Goal: Task Accomplishment & Management: Use online tool/utility

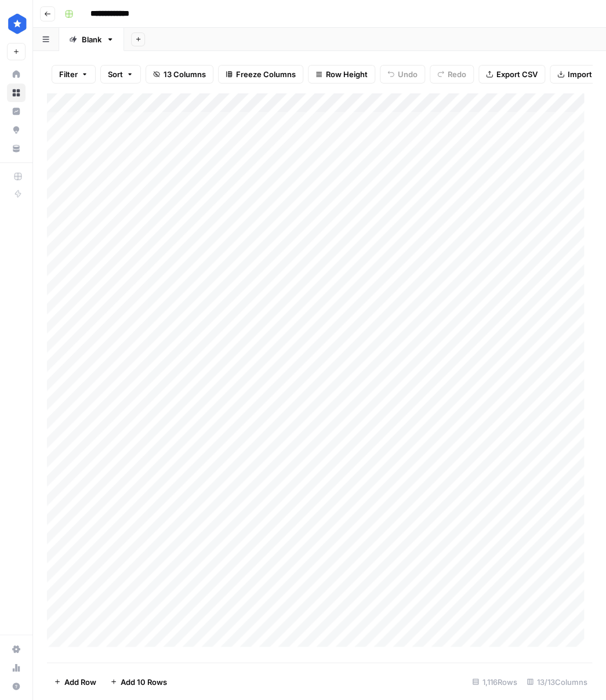
scroll to position [2, 0]
click at [455, 106] on div "Add Column" at bounding box center [319, 374] width 545 height 562
click at [455, 106] on div at bounding box center [453, 112] width 105 height 23
click at [439, 130] on div "Target KW" at bounding box center [470, 138] width 128 height 19
click at [439, 130] on div "Add Column" at bounding box center [319, 374] width 545 height 562
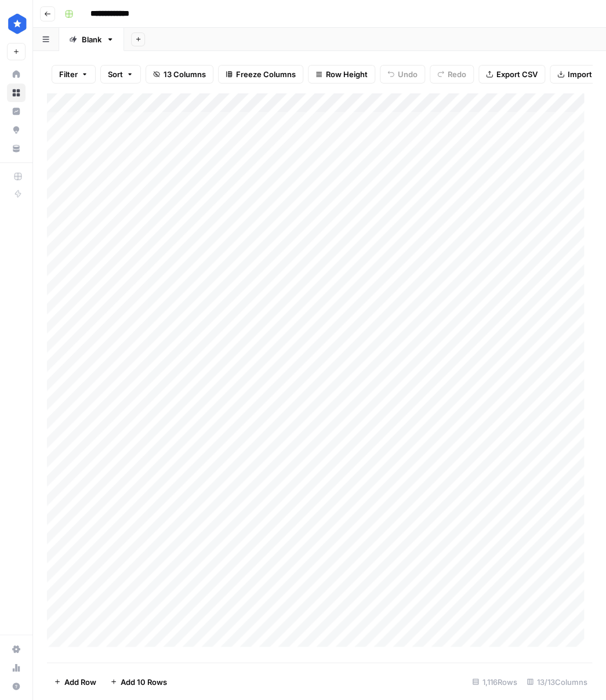
click at [444, 111] on div "Add Column" at bounding box center [319, 374] width 545 height 562
click at [436, 133] on input "Target KW" at bounding box center [470, 139] width 118 height 12
drag, startPoint x: 132, startPoint y: 129, endPoint x: 428, endPoint y: 310, distance: 346.9
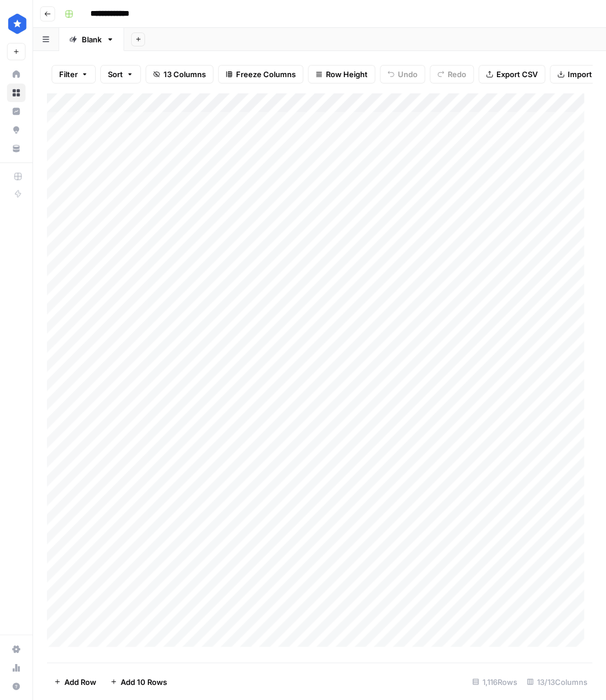
click at [428, 310] on div "Add Column" at bounding box center [319, 374] width 545 height 562
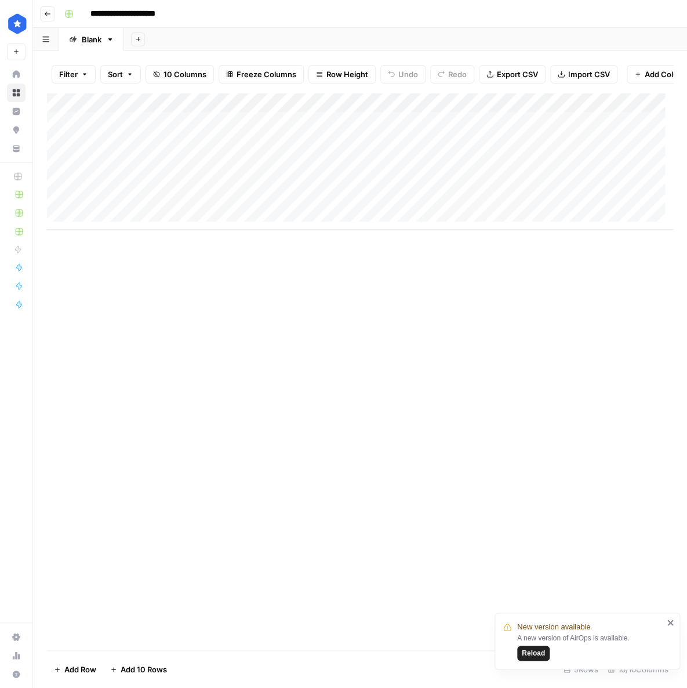
click at [539, 653] on span "Reload" at bounding box center [533, 653] width 23 height 10
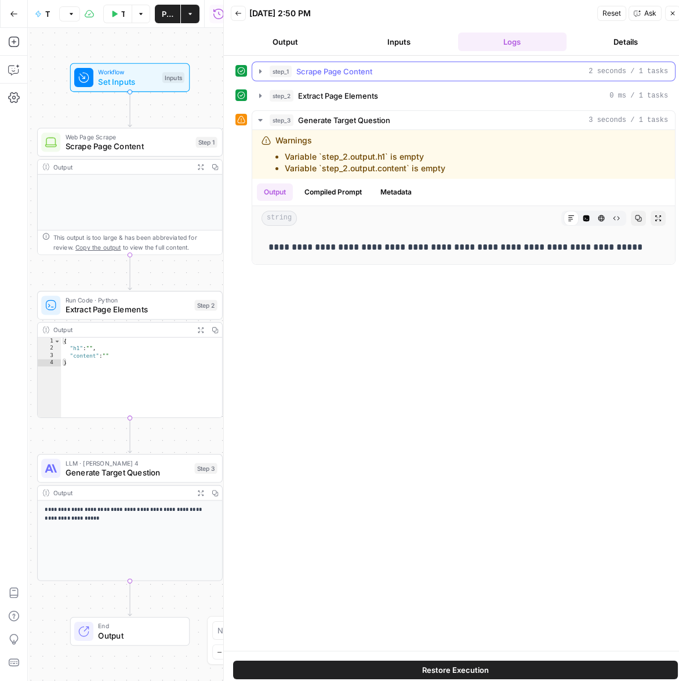
click at [394, 77] on button "step_1 Scrape Page Content 2 seconds / 1 tasks" at bounding box center [463, 71] width 423 height 19
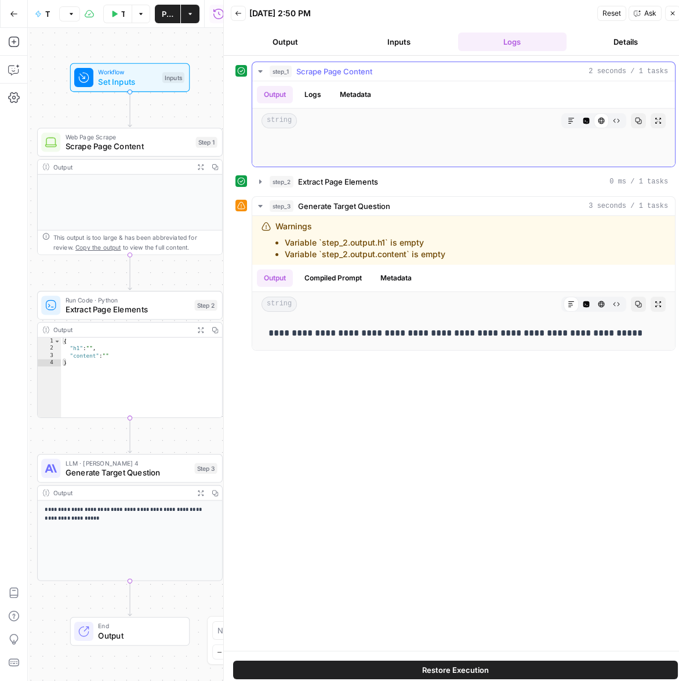
click at [392, 77] on button "step_1 Scrape Page Content 2 seconds / 1 tasks" at bounding box center [463, 71] width 423 height 19
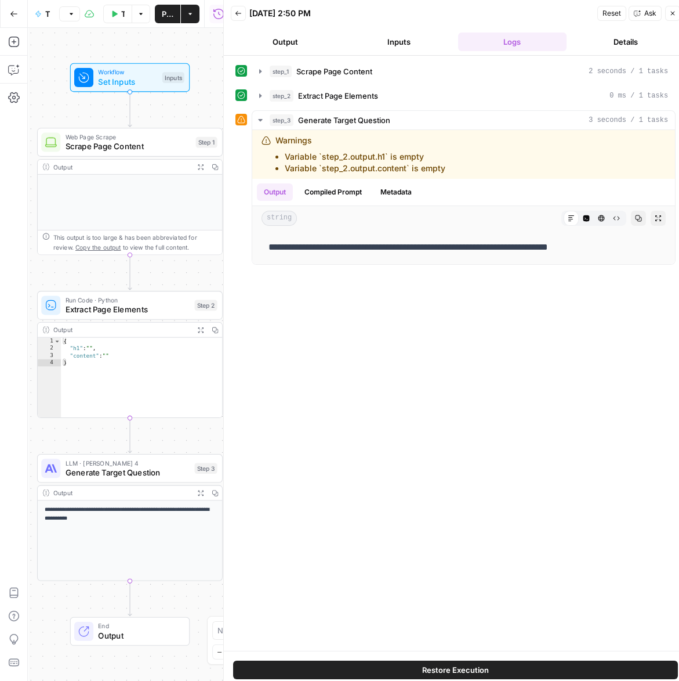
click at [128, 14] on button "Test Workflow" at bounding box center [117, 14] width 29 height 19
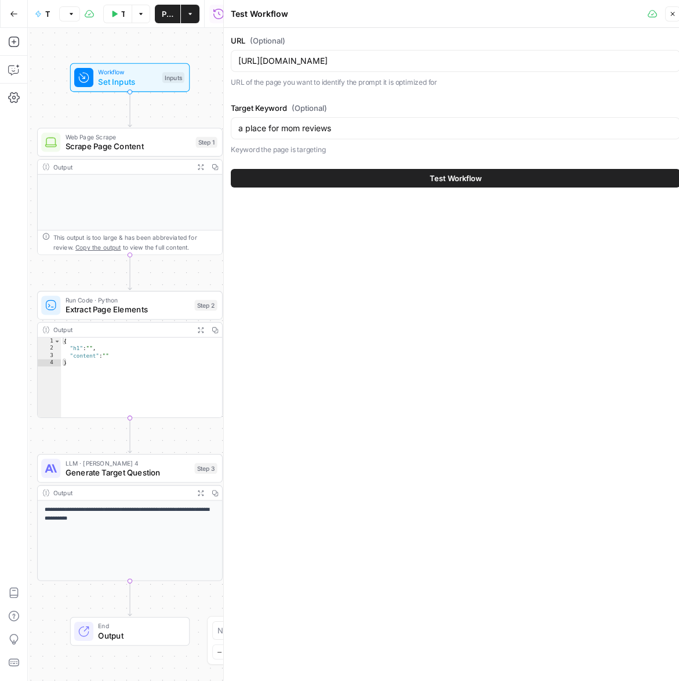
click at [407, 174] on button "Test Workflow" at bounding box center [456, 178] width 450 height 19
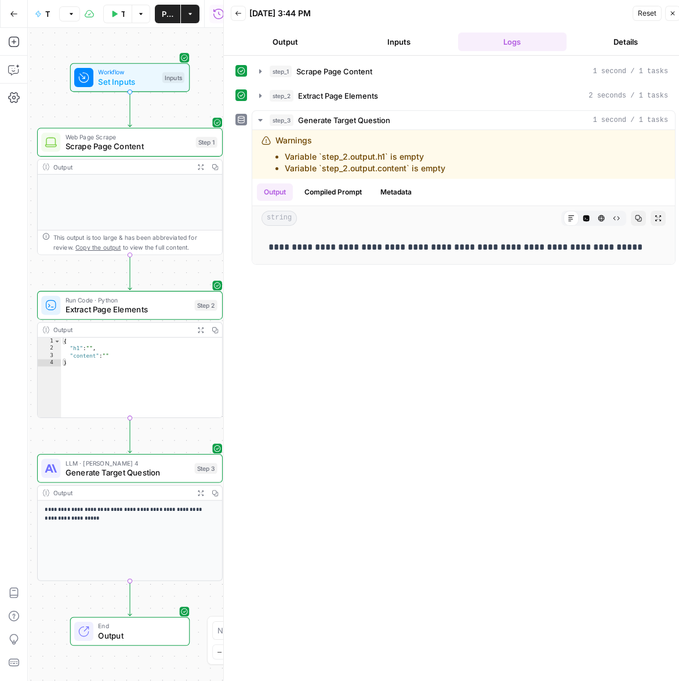
click at [630, 16] on div "Back 09/05/25 at 3:44 PM Reset Close" at bounding box center [456, 13] width 450 height 17
click at [642, 12] on span "Reset" at bounding box center [647, 13] width 19 height 10
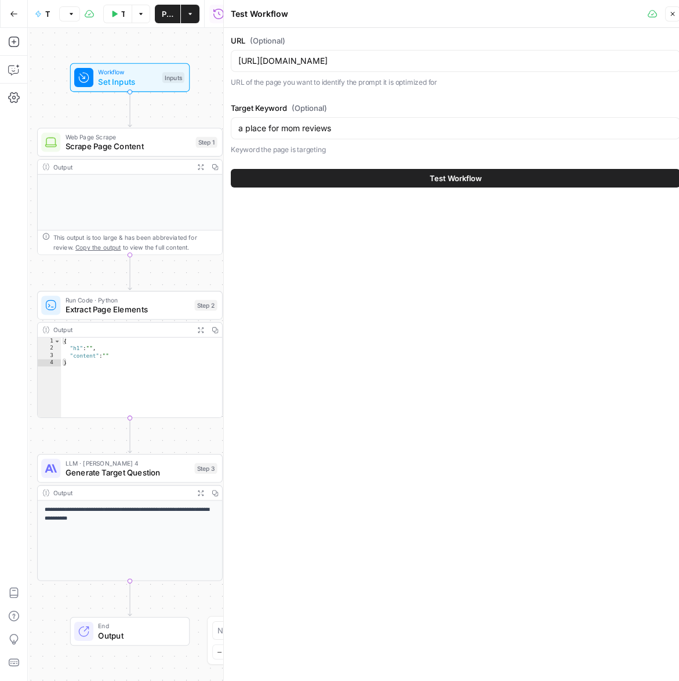
click at [479, 172] on span "Test Workflow" at bounding box center [456, 178] width 52 height 12
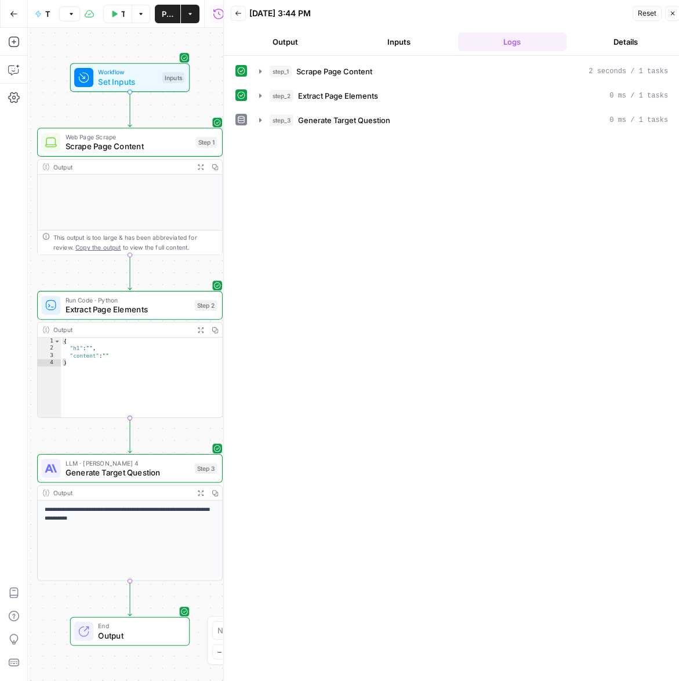
click at [476, 136] on div "step_1 Scrape Page Content 2 seconds / 1 tasks step_2 Extract Page Elements 0 m…" at bounding box center [456, 371] width 440 height 621
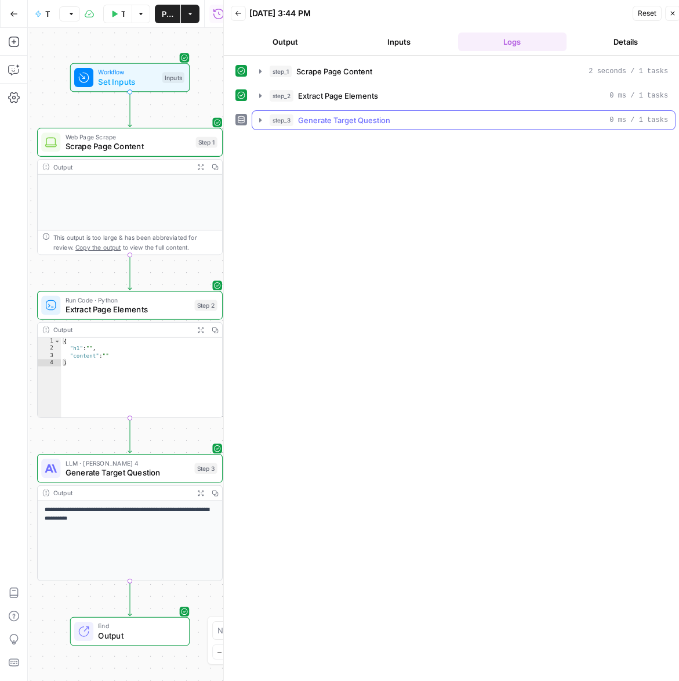
click at [472, 124] on div "step_3 Generate Target Question 0 ms / 1 tasks" at bounding box center [469, 120] width 399 height 12
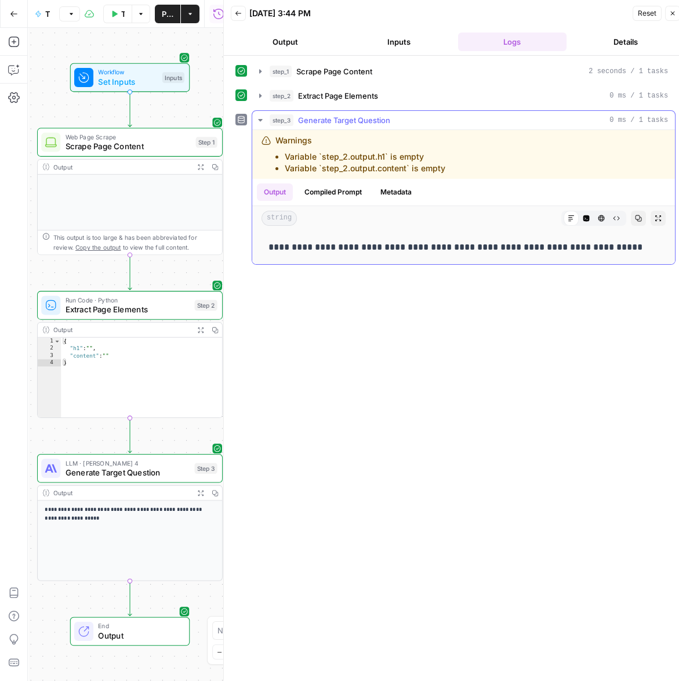
click at [472, 124] on div "step_3 Generate Target Question 0 ms / 1 tasks" at bounding box center [469, 120] width 399 height 12
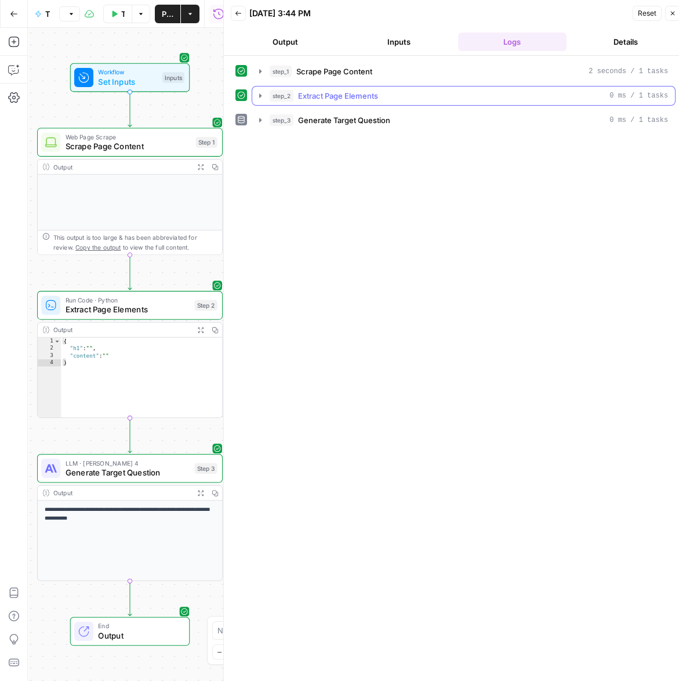
click at [450, 97] on div "step_2 Extract Page Elements 0 ms / 1 tasks" at bounding box center [469, 96] width 399 height 12
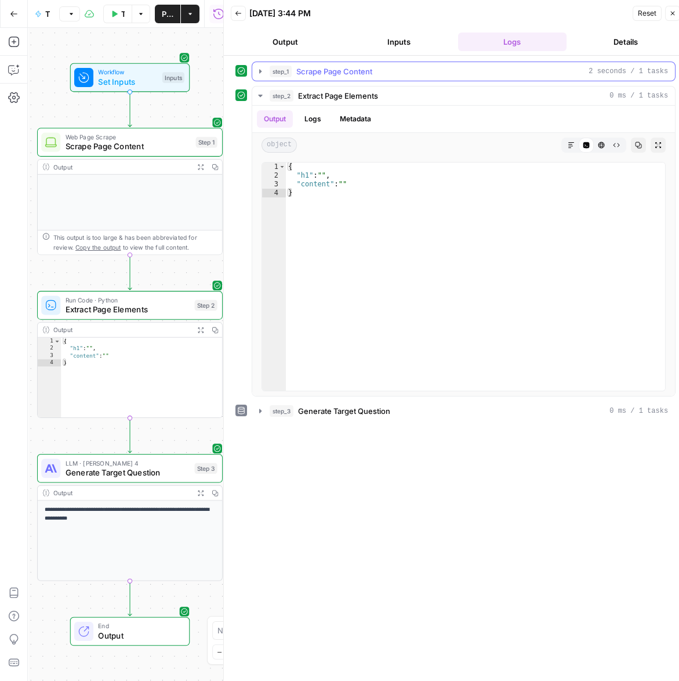
click at [438, 75] on div "step_1 Scrape Page Content 2 seconds / 1 tasks" at bounding box center [469, 72] width 399 height 12
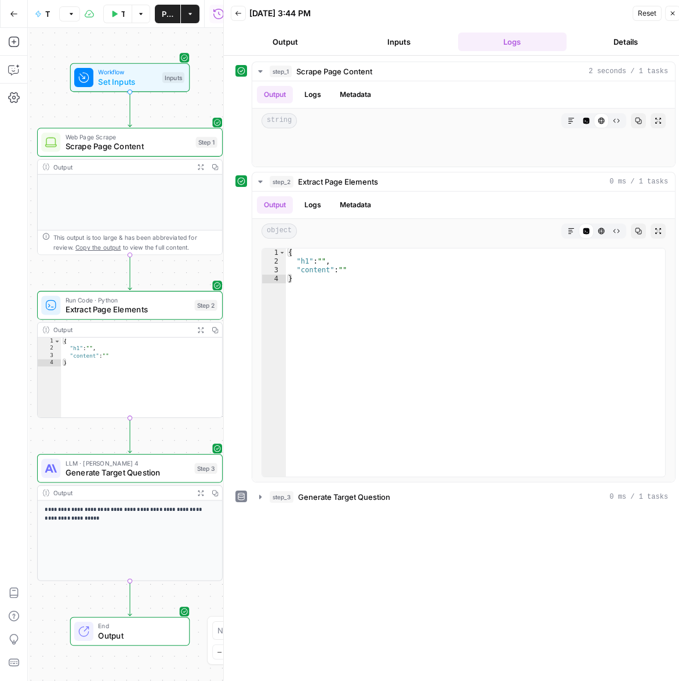
click at [678, 13] on button "Close" at bounding box center [672, 13] width 15 height 15
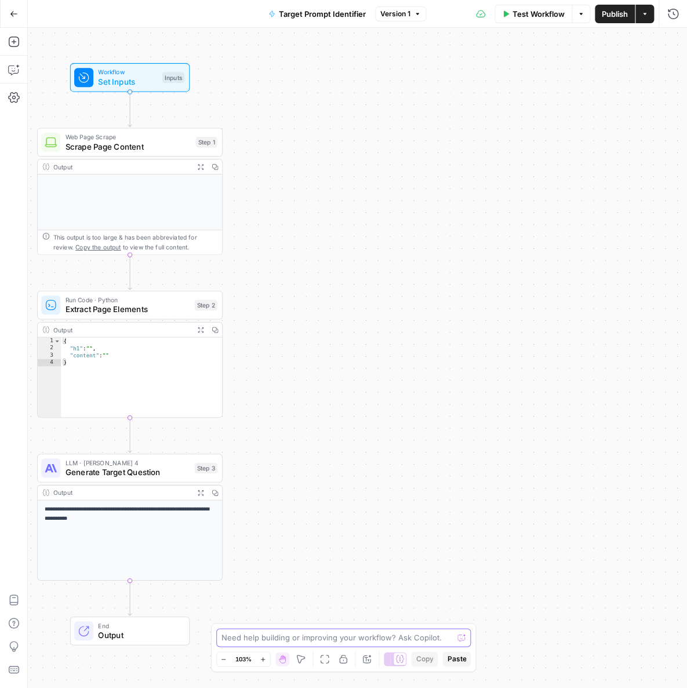
click at [280, 641] on textarea at bounding box center [338, 638] width 232 height 12
type textarea "The content of the page is not being scraped in the scrape page content step"
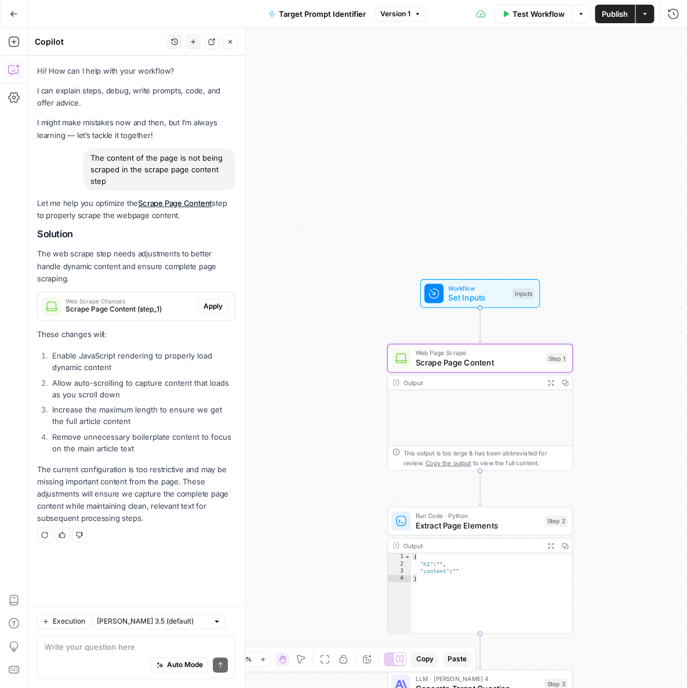
click at [207, 301] on span "Apply" at bounding box center [213, 306] width 19 height 10
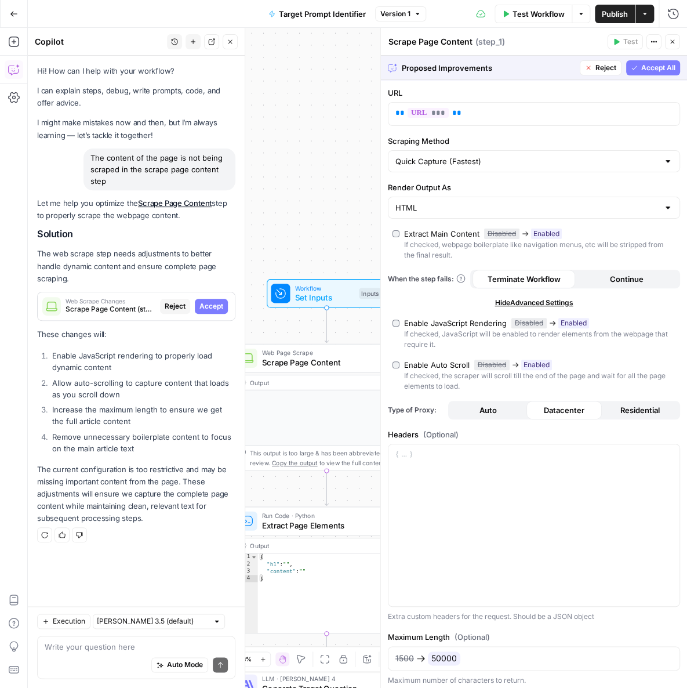
click at [655, 68] on span "Accept All" at bounding box center [659, 68] width 34 height 10
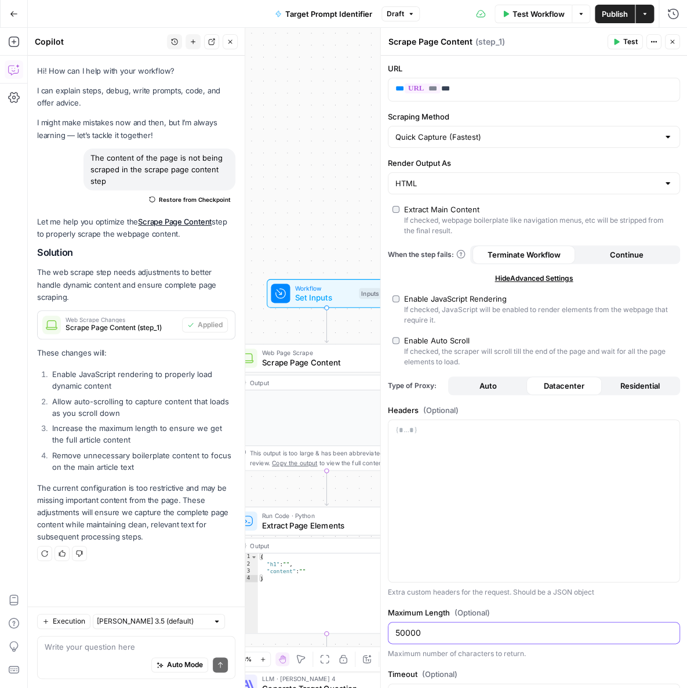
drag, startPoint x: 396, startPoint y: 631, endPoint x: 458, endPoint y: 624, distance: 62.5
click at [458, 624] on div "50000" at bounding box center [534, 633] width 292 height 22
click at [438, 632] on input "50000" at bounding box center [534, 633] width 277 height 12
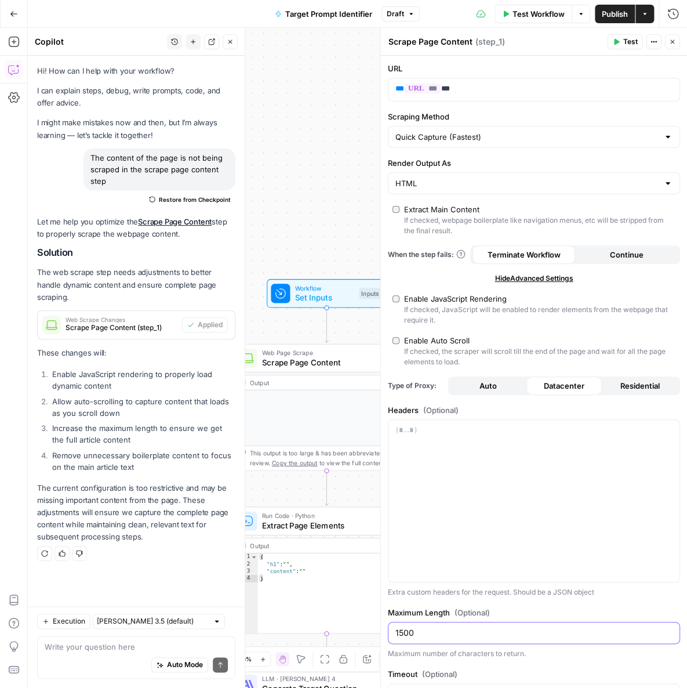
type input "1500"
click at [544, 336] on div "Enable Auto Scroll" at bounding box center [540, 341] width 272 height 12
click at [438, 455] on div at bounding box center [534, 501] width 291 height 162
click at [616, 42] on icon "button" at bounding box center [616, 42] width 5 height 6
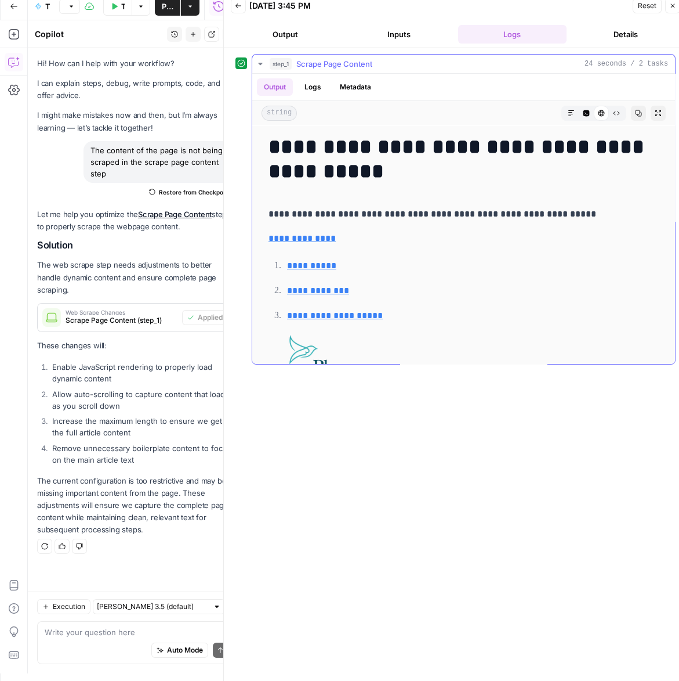
drag, startPoint x: 275, startPoint y: 145, endPoint x: 335, endPoint y: 191, distance: 75.8
click at [334, 191] on div "**********" at bounding box center [464, 307] width 404 height 354
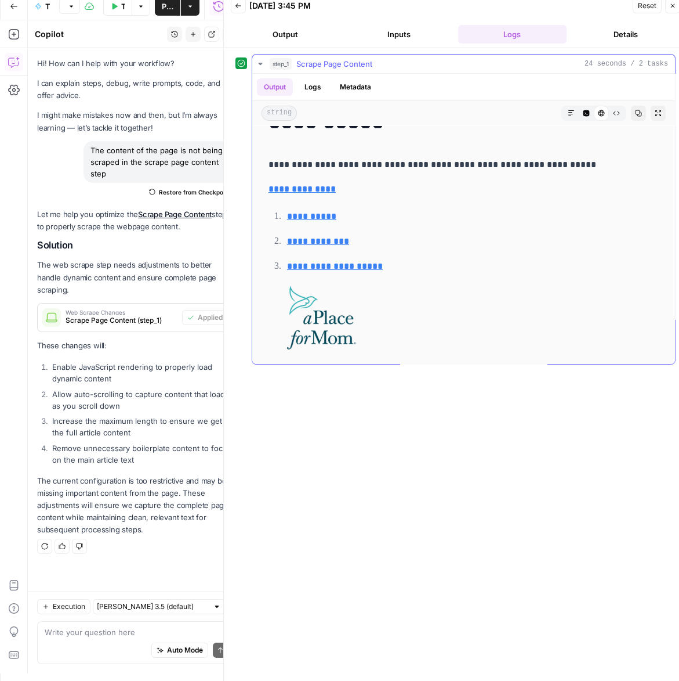
scroll to position [125, 0]
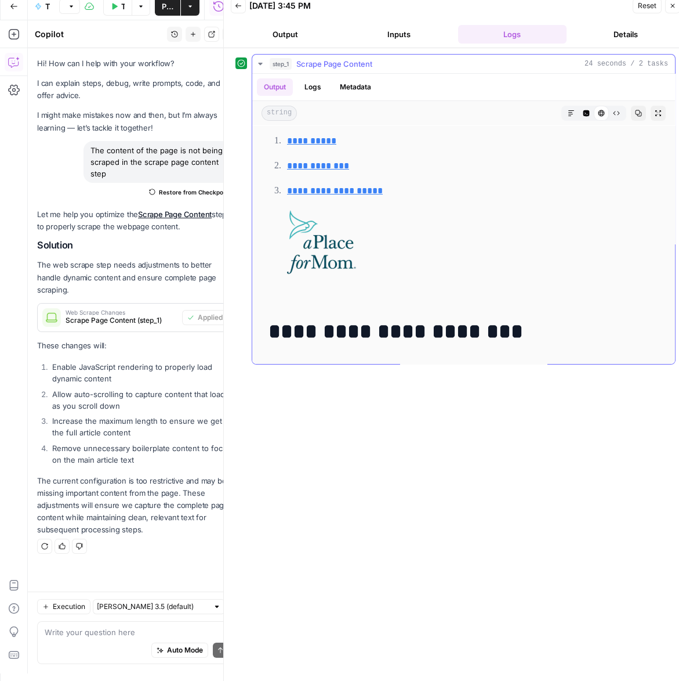
click at [518, 331] on h1 "**********" at bounding box center [460, 331] width 383 height 24
click at [616, 118] on div "Raw Output" at bounding box center [616, 113] width 15 height 15
click at [613, 117] on button "Raw Output" at bounding box center [616, 113] width 15 height 15
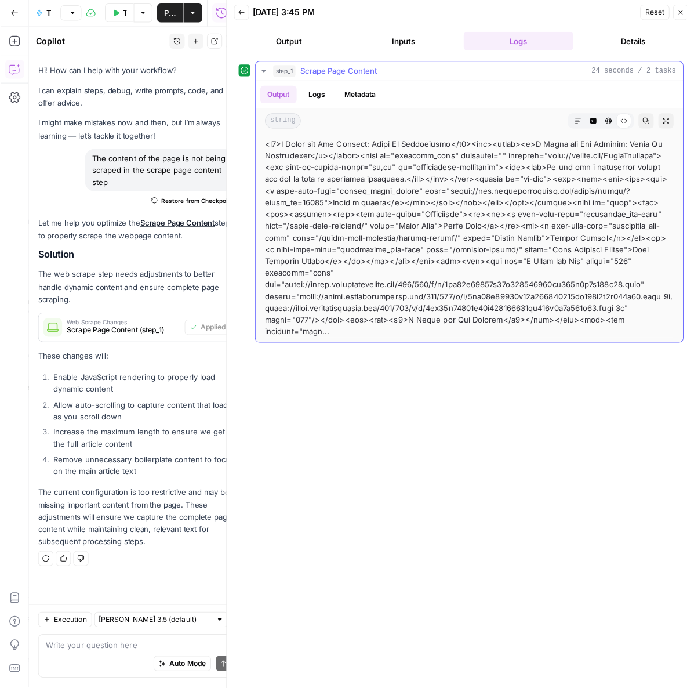
scroll to position [0, 0]
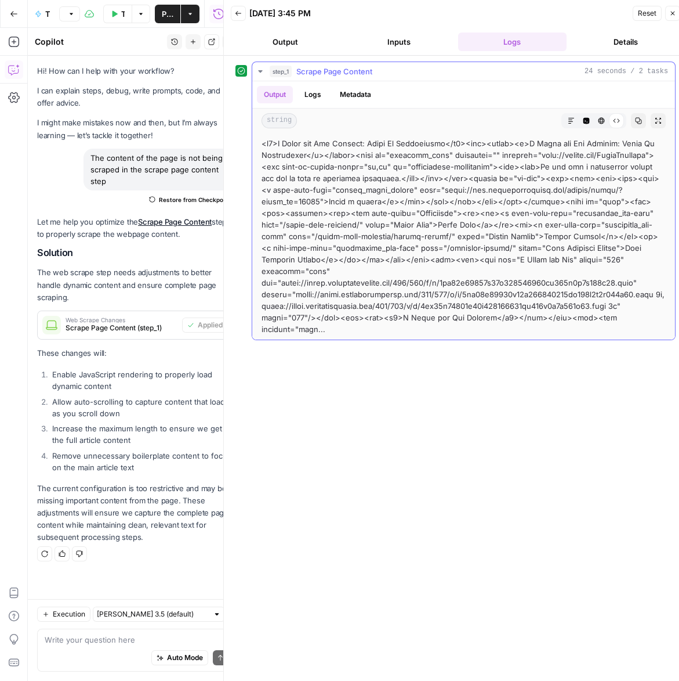
click at [573, 116] on button "Markdown" at bounding box center [571, 120] width 15 height 15
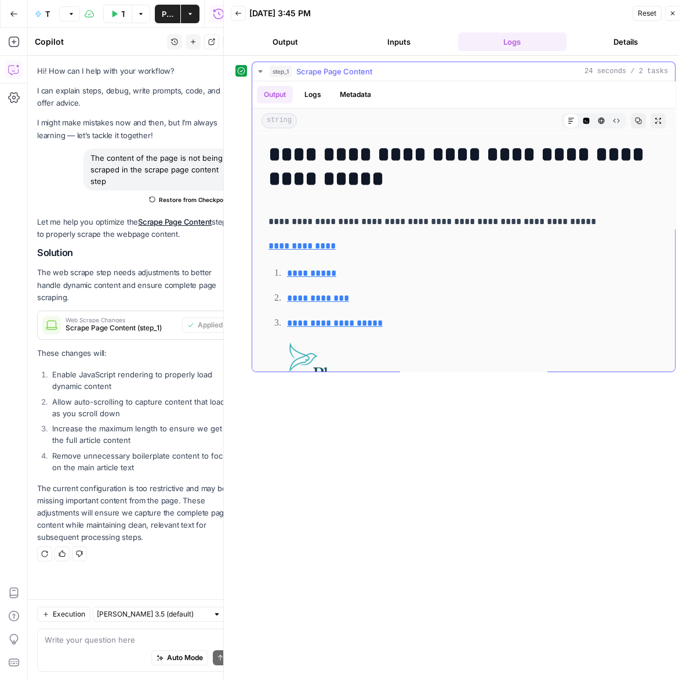
drag, startPoint x: 269, startPoint y: 153, endPoint x: 278, endPoint y: 160, distance: 12.0
click at [278, 160] on h1 "**********" at bounding box center [460, 166] width 383 height 49
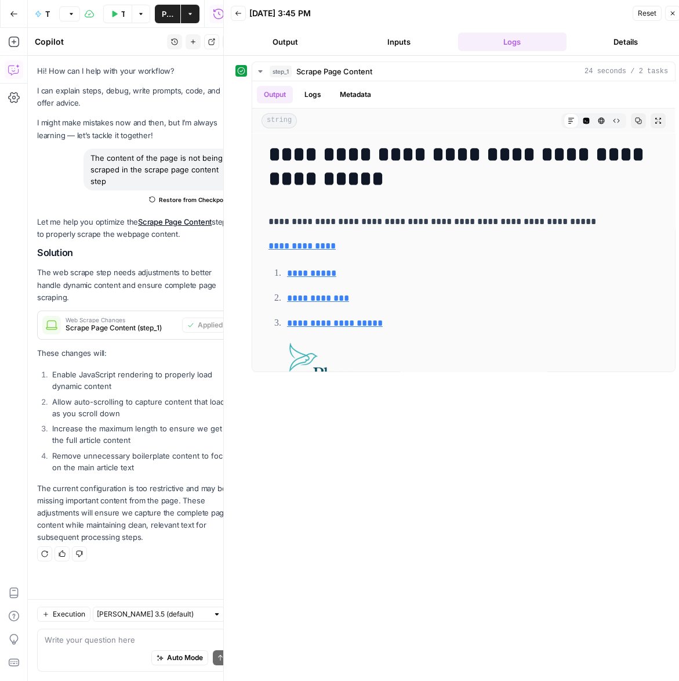
click at [279, 42] on button "Output" at bounding box center [285, 41] width 109 height 19
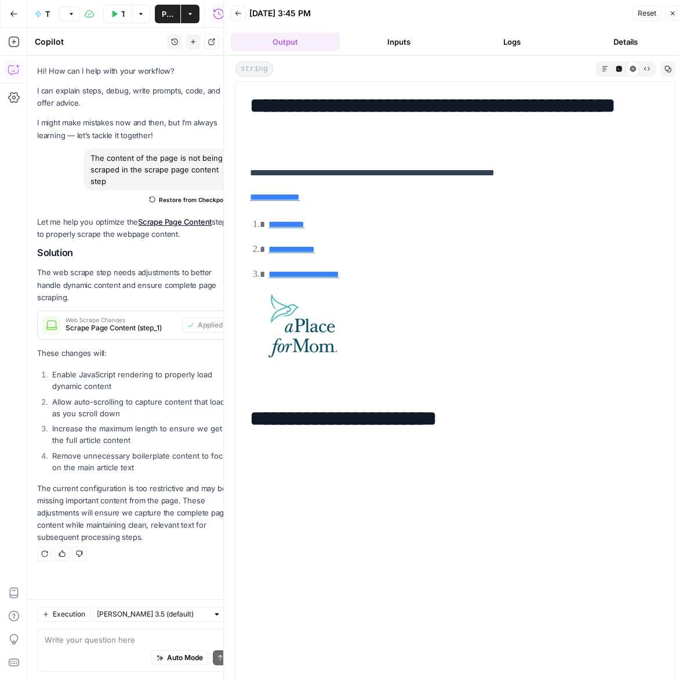
click at [356, 45] on button "Inputs" at bounding box center [399, 41] width 109 height 19
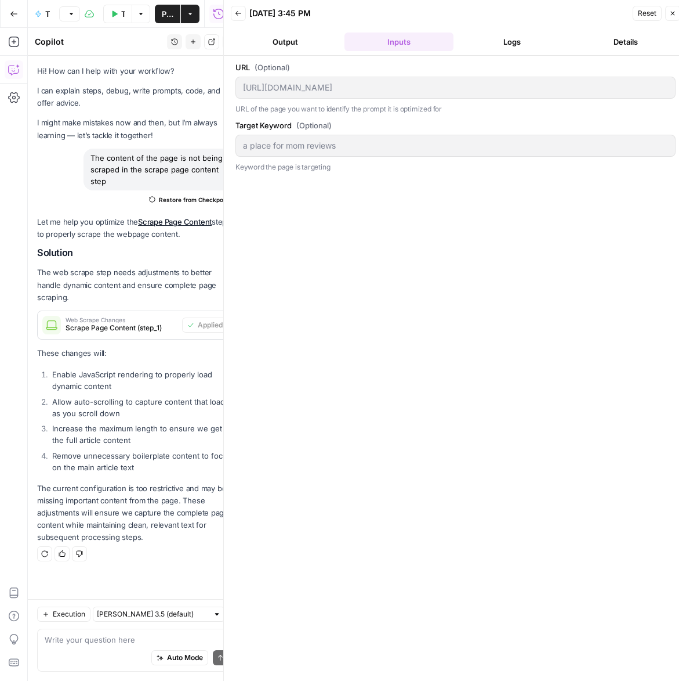
click at [672, 15] on icon "button" at bounding box center [673, 13] width 7 height 7
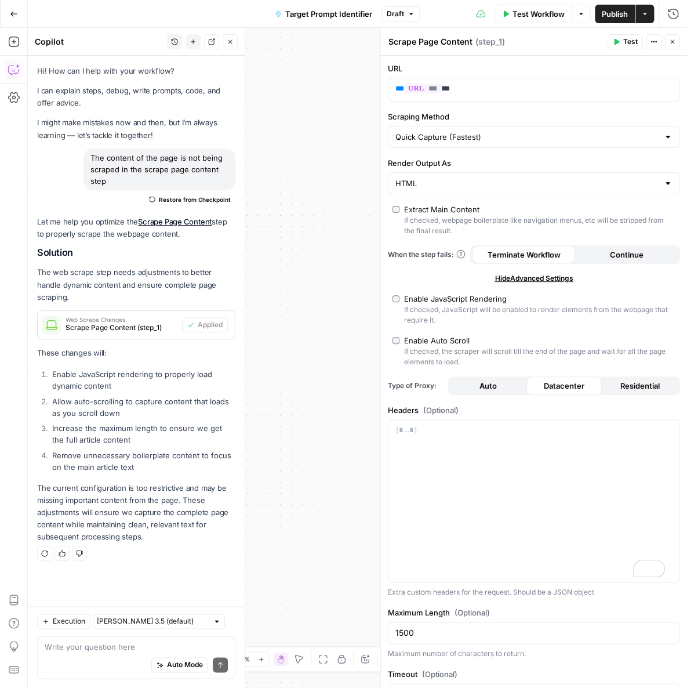
click at [230, 44] on icon "button" at bounding box center [230, 41] width 7 height 7
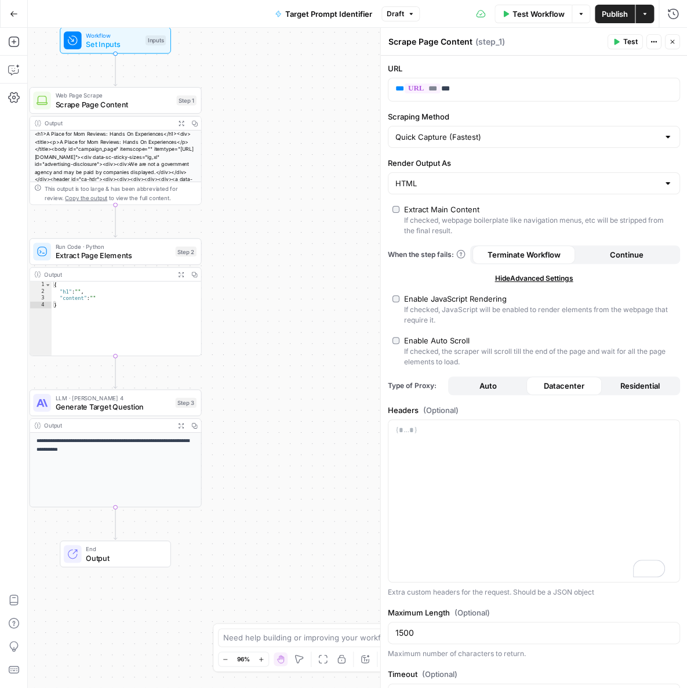
drag, startPoint x: 190, startPoint y: 242, endPoint x: 289, endPoint y: 321, distance: 126.8
click at [288, 320] on div "**********" at bounding box center [358, 358] width 660 height 660
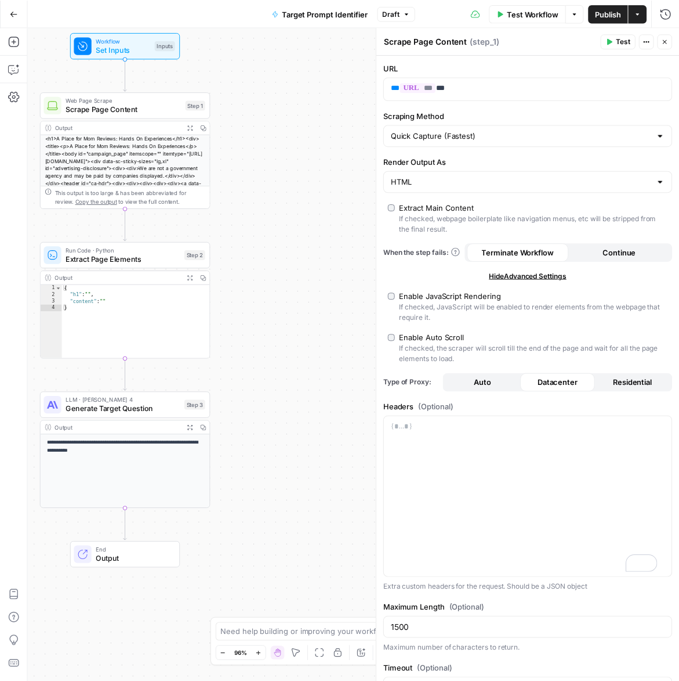
scroll to position [95, 0]
click at [120, 110] on span "Scrape Page Content" at bounding box center [125, 109] width 117 height 11
click at [121, 126] on div "Output" at bounding box center [118, 129] width 126 height 9
click at [494, 185] on input "Render Output As" at bounding box center [527, 184] width 263 height 12
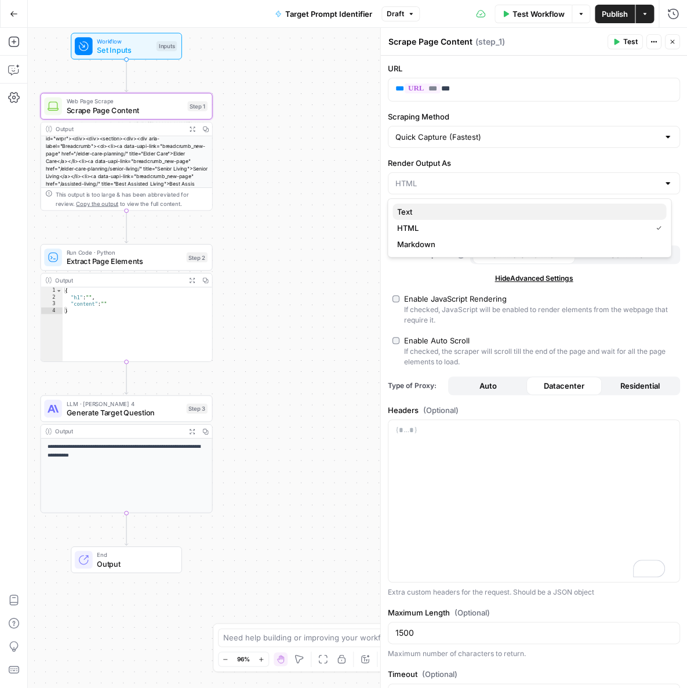
click at [567, 212] on span "Text" at bounding box center [527, 212] width 260 height 12
type input "Text"
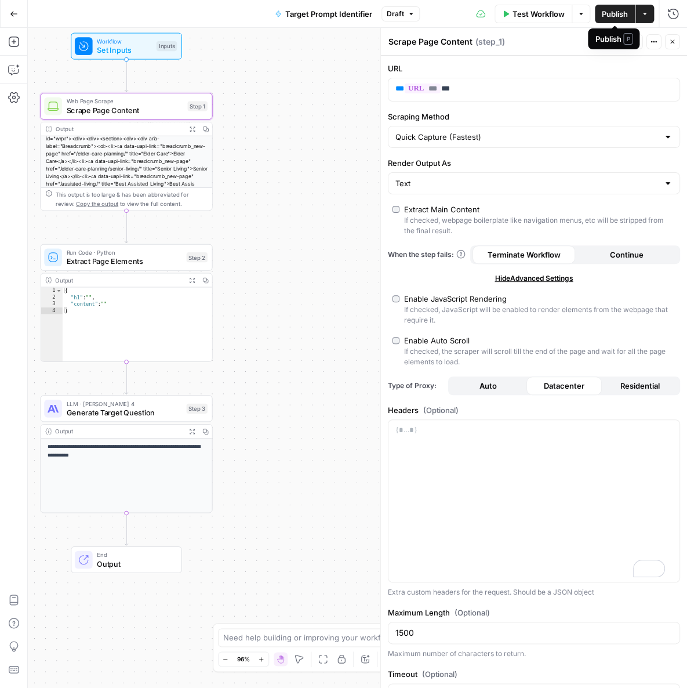
click at [613, 32] on div "Publish P" at bounding box center [614, 38] width 52 height 21
click at [621, 42] on button "Test" at bounding box center [625, 41] width 35 height 15
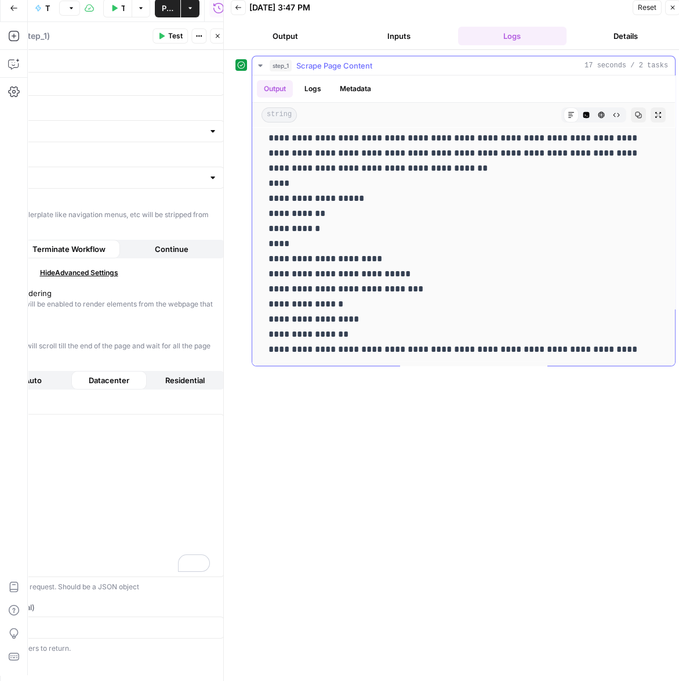
scroll to position [8, 0]
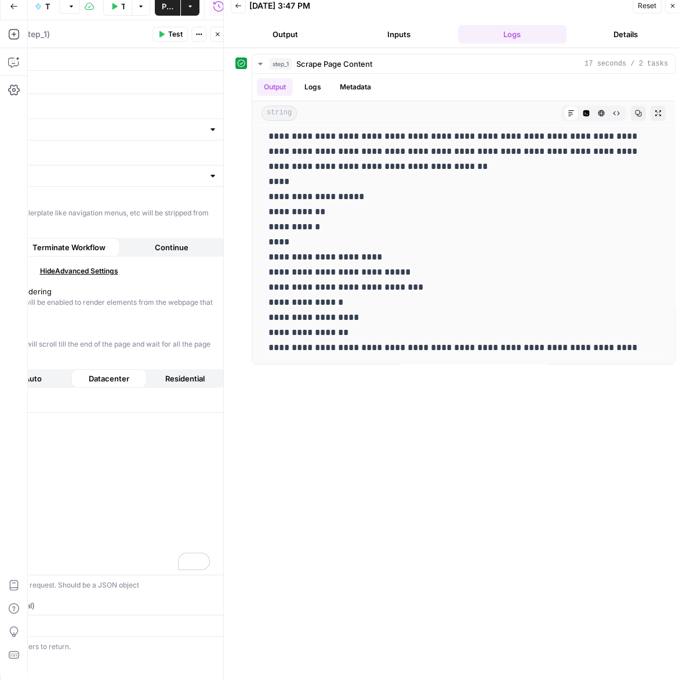
click at [304, 36] on button "Output" at bounding box center [285, 34] width 109 height 19
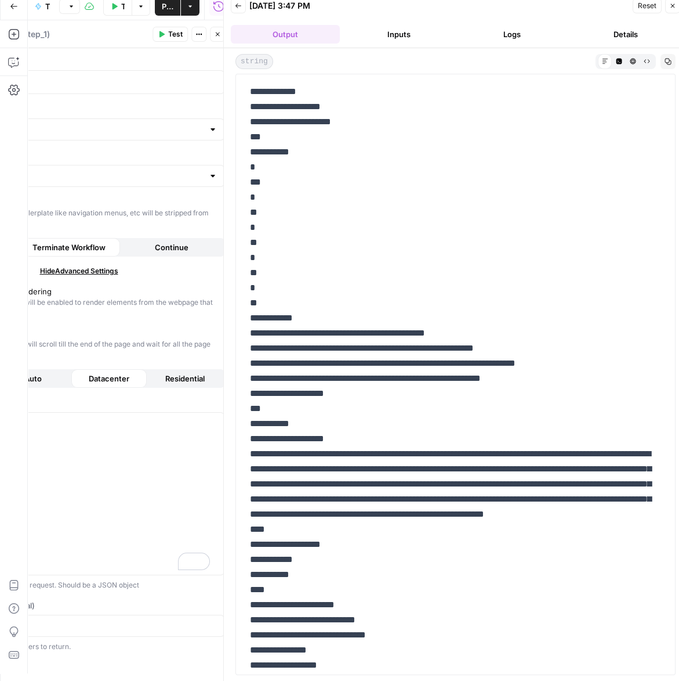
scroll to position [146, 0]
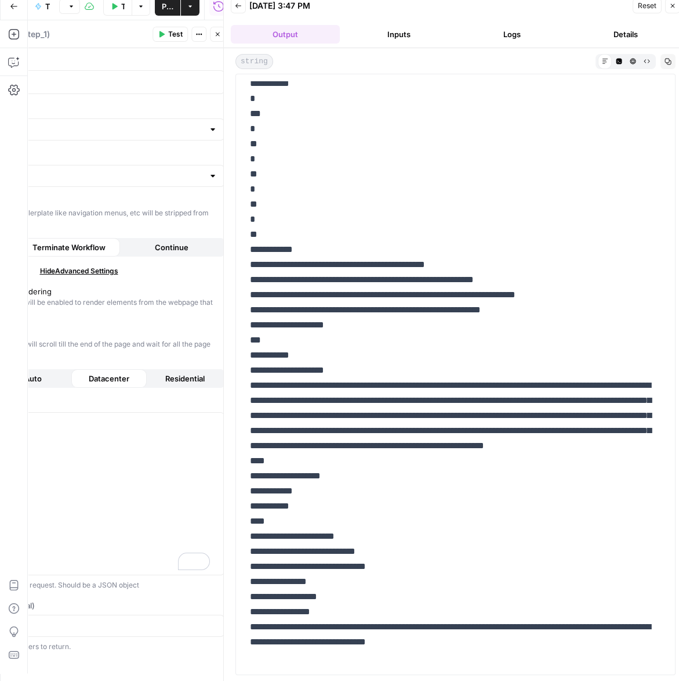
click at [117, 9] on button "Test Workflow" at bounding box center [117, 6] width 29 height 19
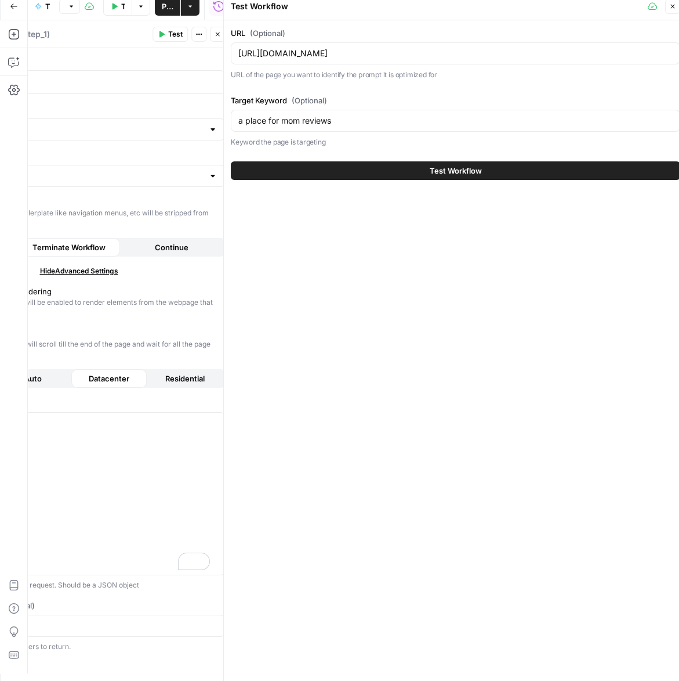
click at [361, 170] on button "Test Workflow" at bounding box center [456, 170] width 450 height 19
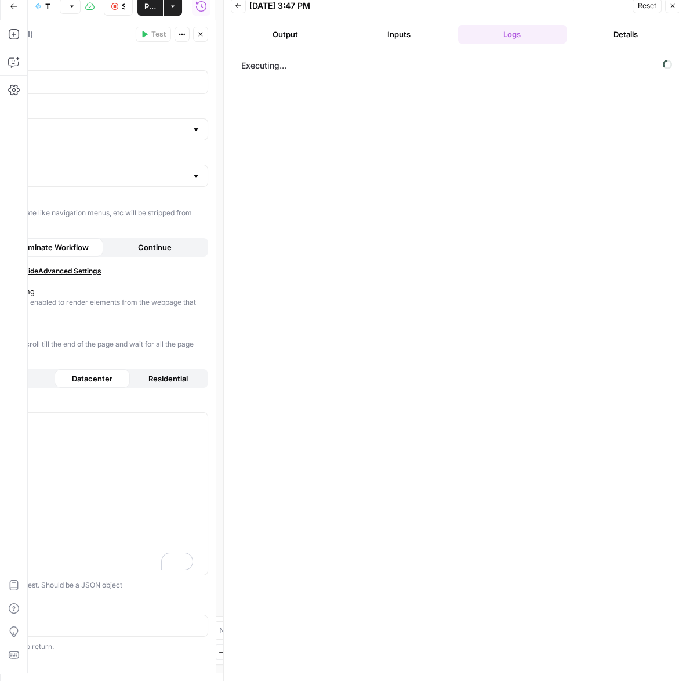
click at [315, 49] on div "Executing..." at bounding box center [456, 364] width 464 height 632
click at [314, 32] on button "Output" at bounding box center [285, 34] width 109 height 19
click at [376, 38] on button "Inputs" at bounding box center [399, 34] width 109 height 19
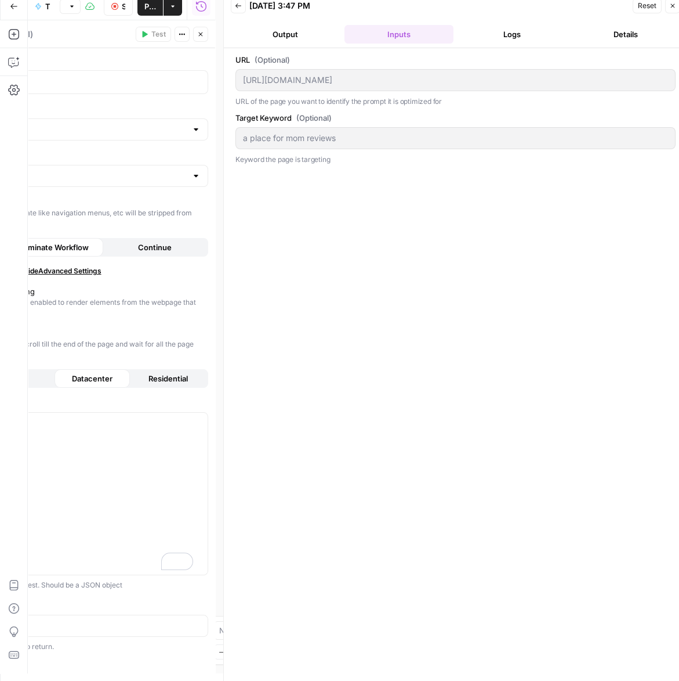
click at [621, 39] on button "Details" at bounding box center [625, 34] width 109 height 19
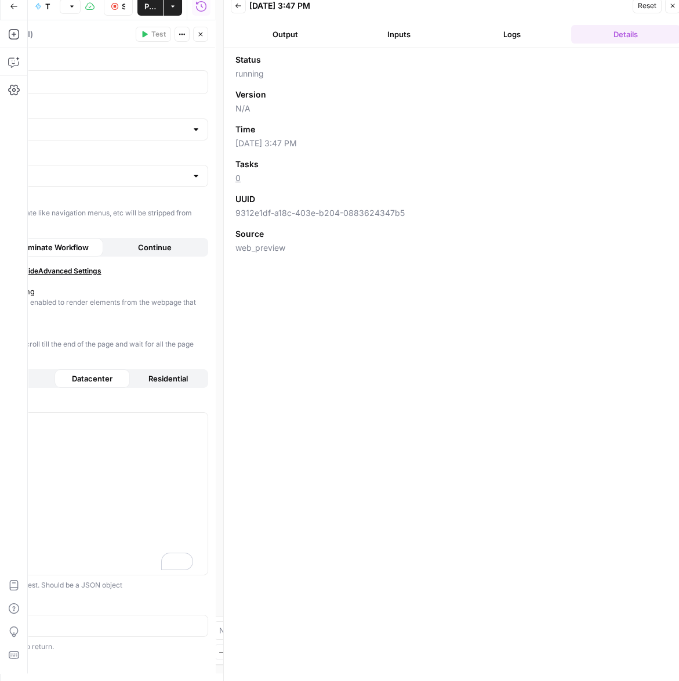
click at [500, 34] on button "Logs" at bounding box center [512, 34] width 109 height 19
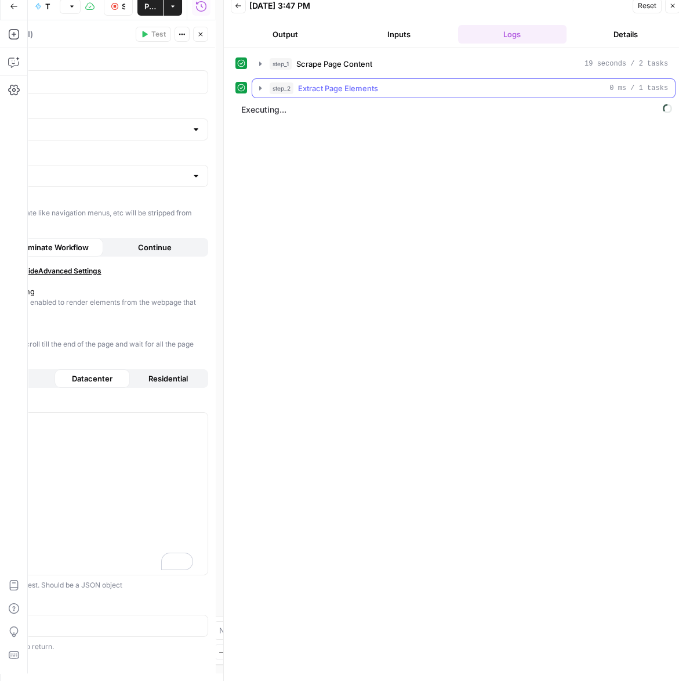
click at [278, 80] on button "step_2 Extract Page Elements 0 ms / 1 tasks" at bounding box center [463, 88] width 423 height 19
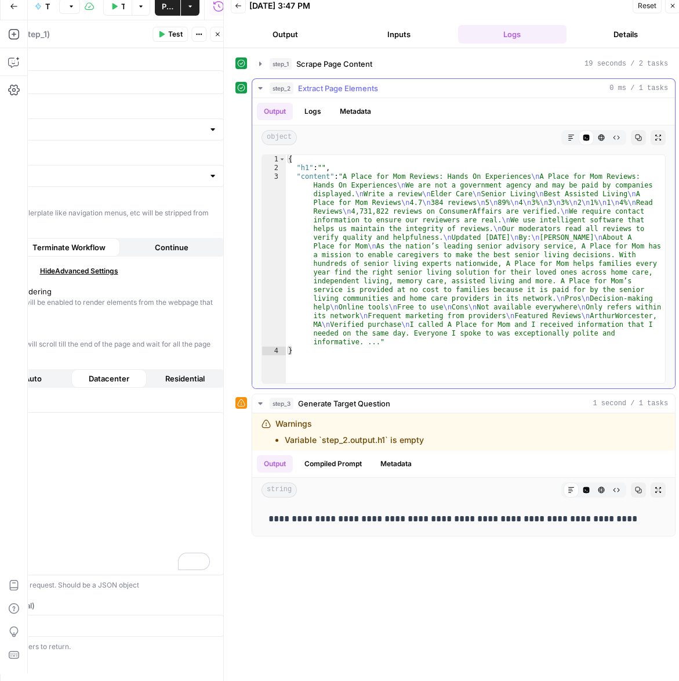
click at [278, 80] on button "step_2 Extract Page Elements 0 ms / 1 tasks" at bounding box center [463, 88] width 423 height 19
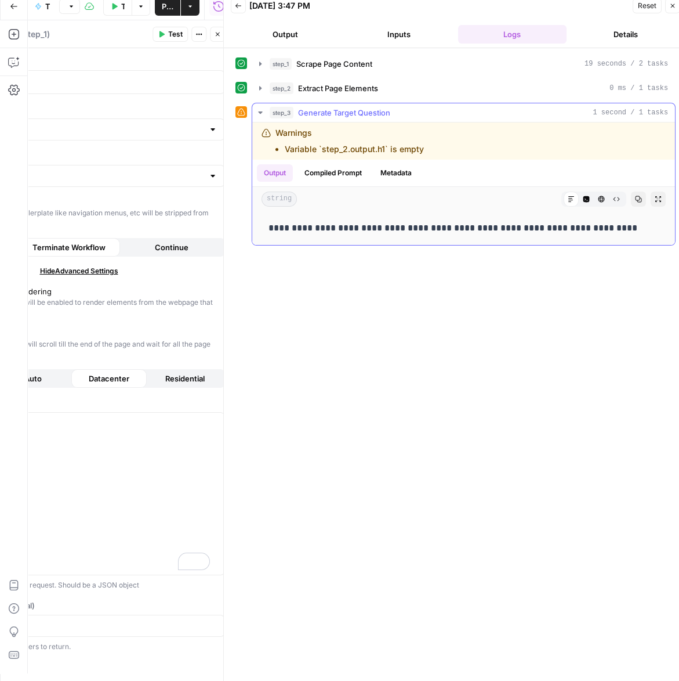
click at [330, 104] on button "step_3 Generate Target Question 1 second / 1 tasks" at bounding box center [463, 112] width 423 height 19
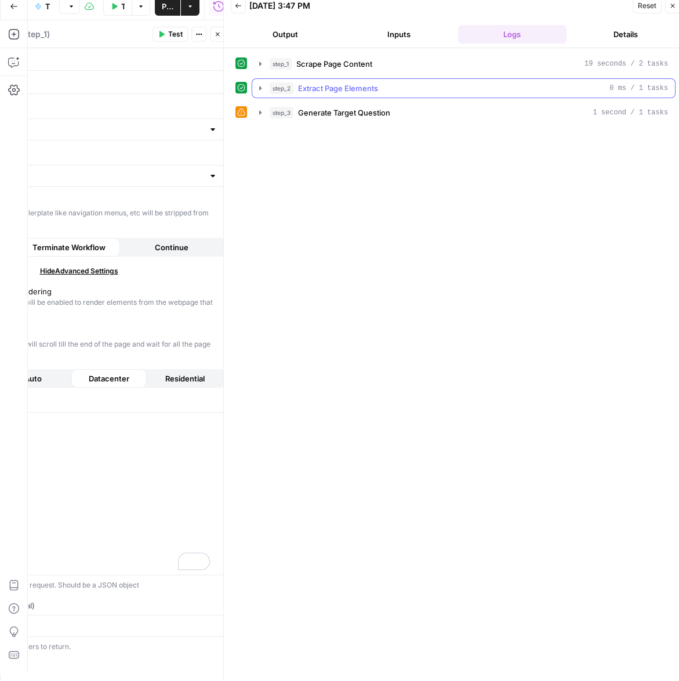
click at [328, 93] on button "step_2 Extract Page Elements 0 ms / 1 tasks" at bounding box center [463, 88] width 423 height 19
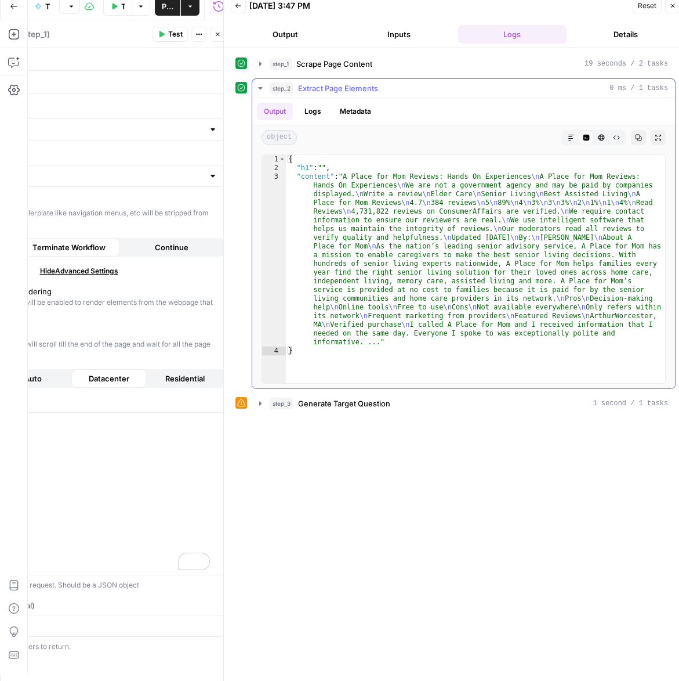
click at [328, 93] on button "step_2 Extract Page Elements 0 ms / 1 tasks" at bounding box center [463, 88] width 423 height 19
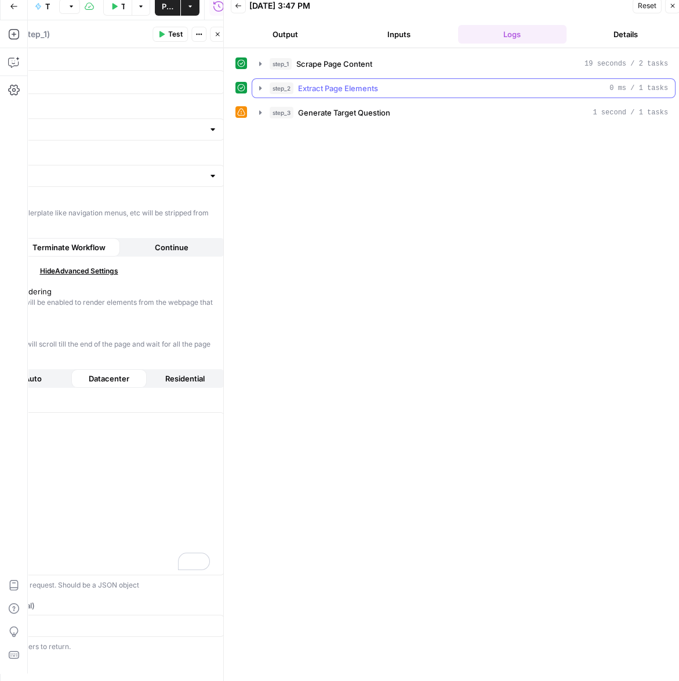
click at [328, 93] on button "step_2 Extract Page Elements 0 ms / 1 tasks" at bounding box center [463, 88] width 423 height 19
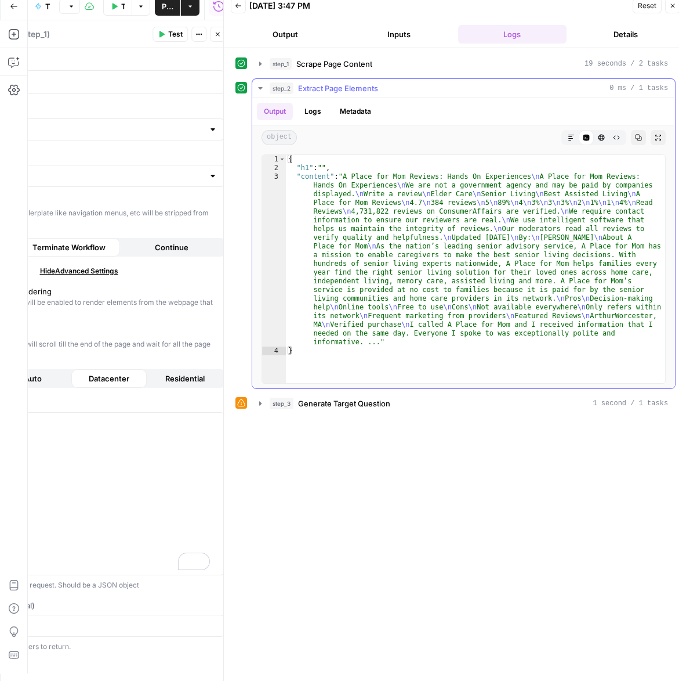
click at [329, 95] on button "step_2 Extract Page Elements 0 ms / 1 tasks" at bounding box center [463, 88] width 423 height 19
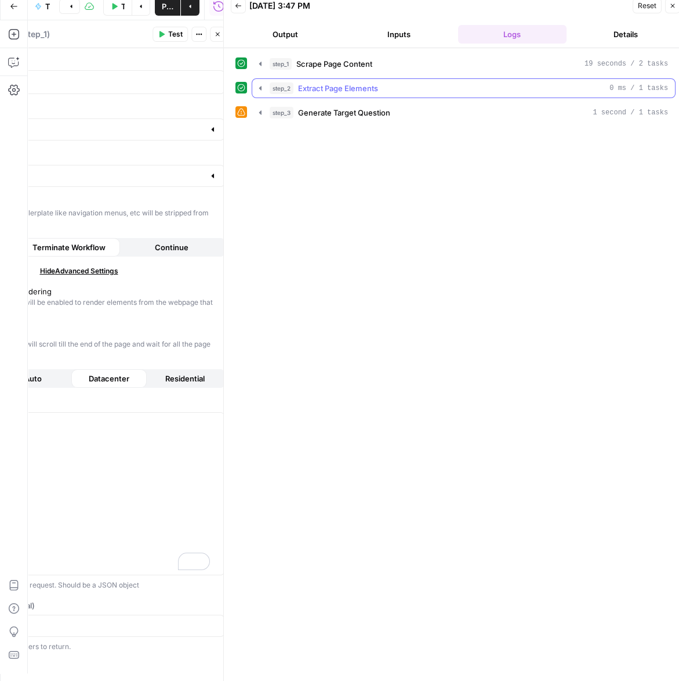
click at [325, 75] on div "step_1 Scrape Page Content 19 seconds / 2 tasks step_2 Extract Page Elements 0 …" at bounding box center [456, 88] width 440 height 68
click at [327, 71] on button "step_1 Scrape Page Content 19 seconds / 2 tasks" at bounding box center [463, 64] width 423 height 19
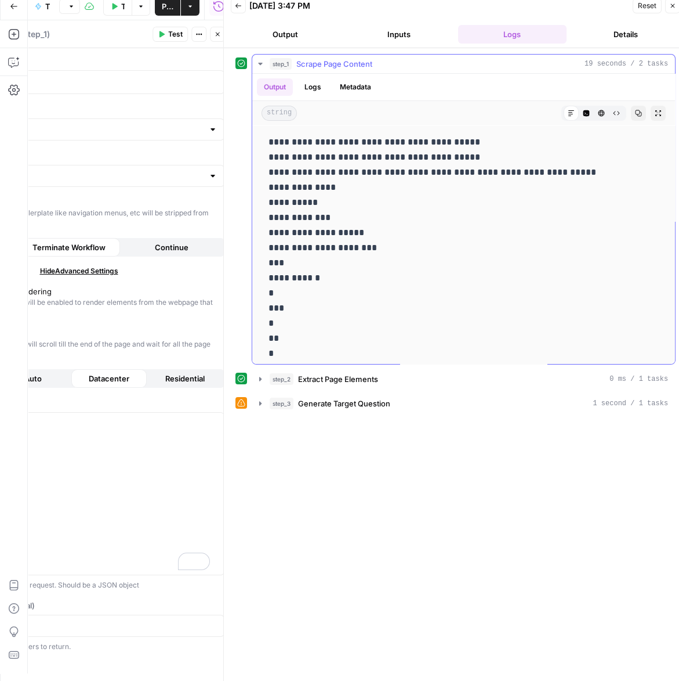
click at [327, 71] on button "step_1 Scrape Page Content 19 seconds / 2 tasks" at bounding box center [463, 64] width 423 height 19
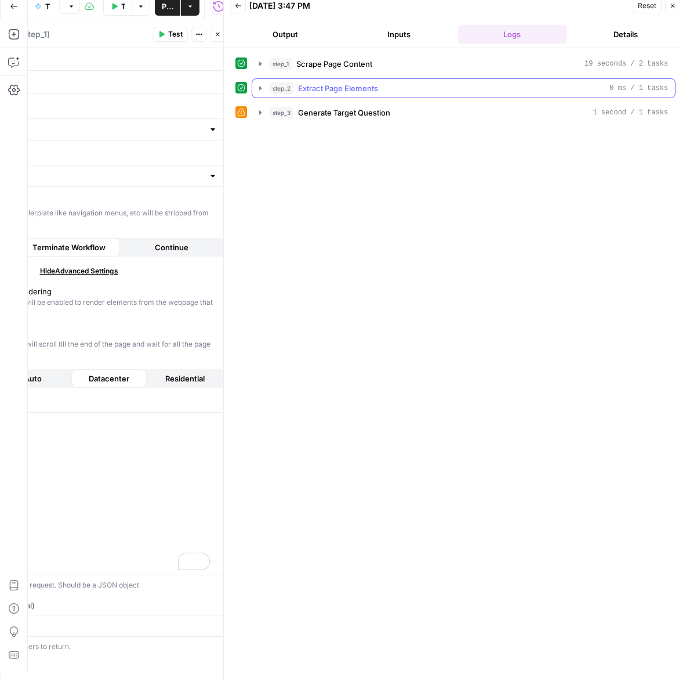
click at [323, 80] on button "step_2 Extract Page Elements 0 ms / 1 tasks" at bounding box center [463, 88] width 423 height 19
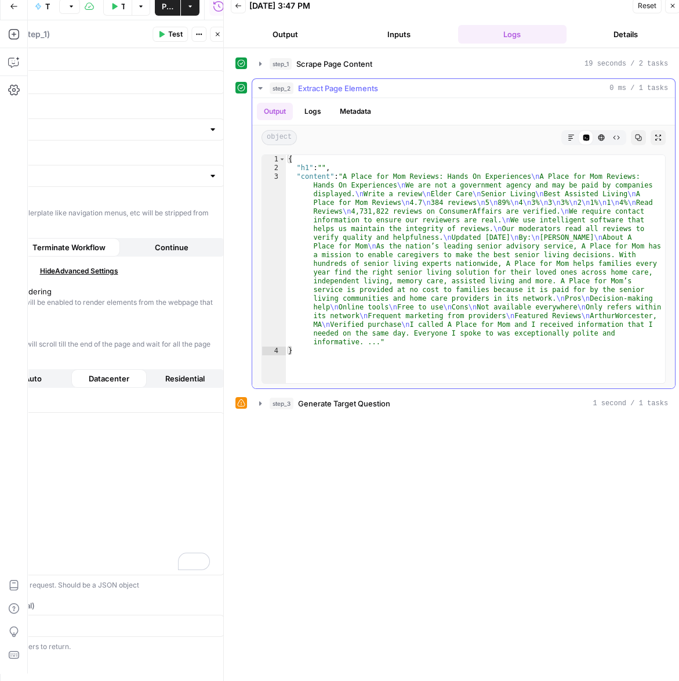
click at [323, 80] on button "step_2 Extract Page Elements 0 ms / 1 tasks" at bounding box center [463, 88] width 423 height 19
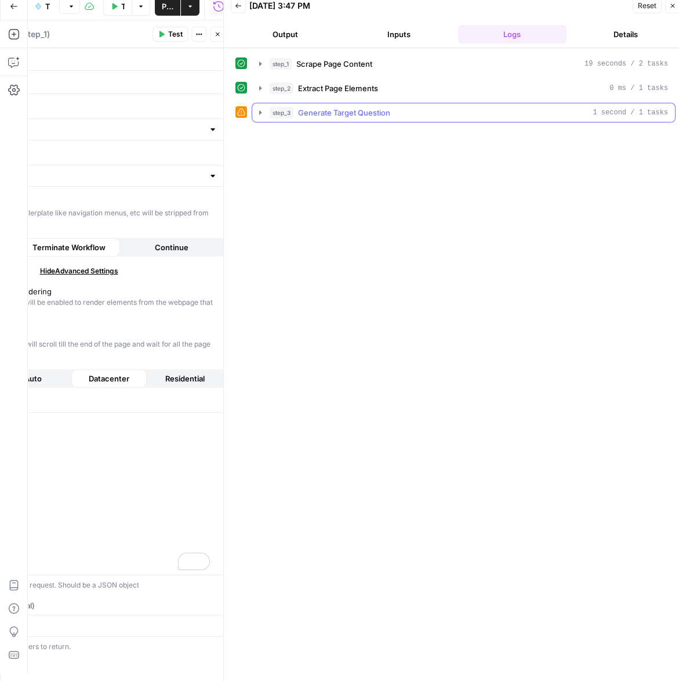
click at [321, 104] on button "step_3 Generate Target Question 1 second / 1 tasks" at bounding box center [463, 112] width 423 height 19
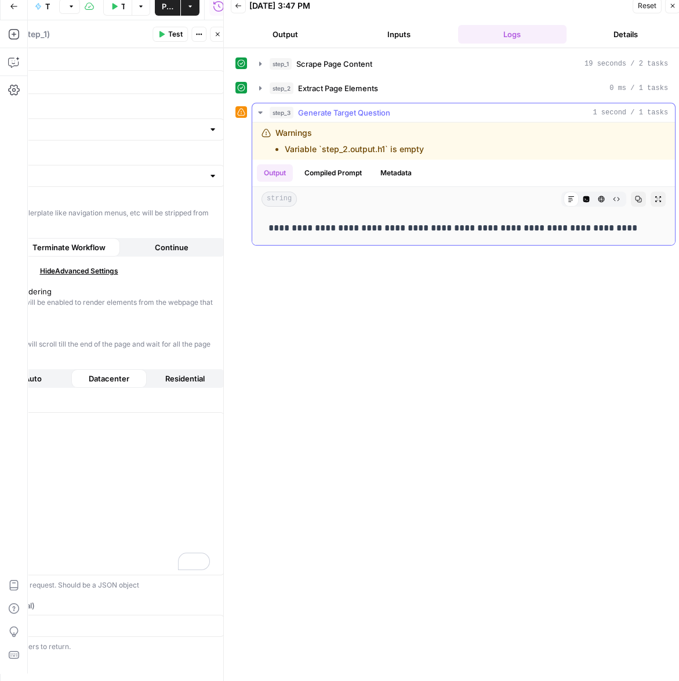
click at [320, 103] on button "step_3 Generate Target Question 1 second / 1 tasks" at bounding box center [463, 112] width 423 height 19
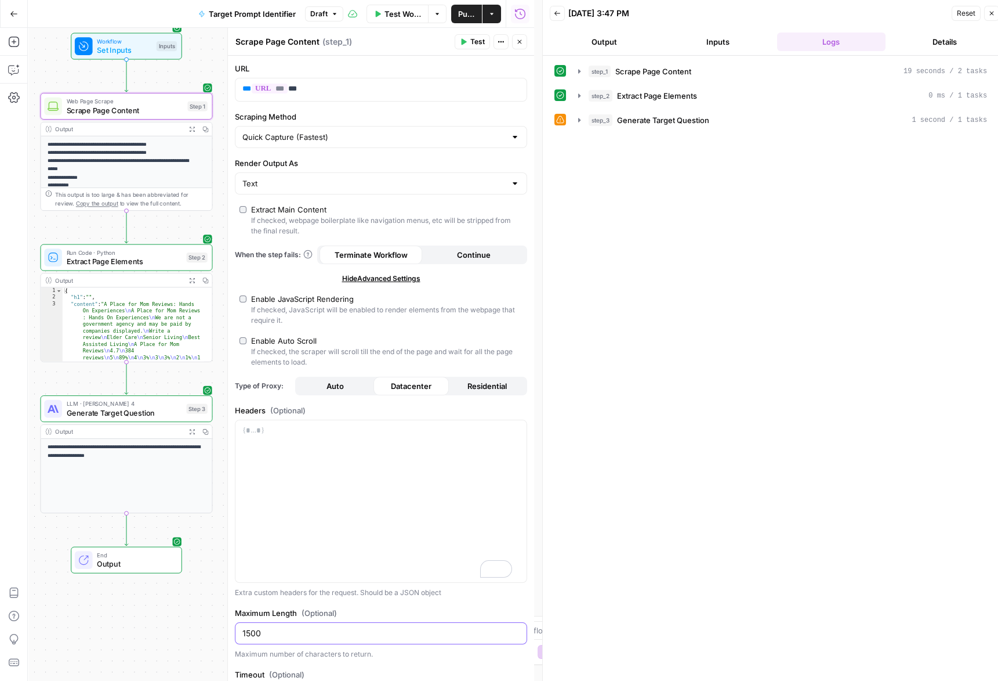
drag, startPoint x: 252, startPoint y: 635, endPoint x: 225, endPoint y: 629, distance: 28.0
click at [227, 629] on div "Scrape Page Content Scrape Page Content ( step_1 ) Test Actions Close URL ** **…" at bounding box center [380, 354] width 307 height 653
type input "5000"
click at [390, 186] on input "Render Output As" at bounding box center [374, 184] width 263 height 12
click at [377, 243] on span "Markdown" at bounding box center [375, 244] width 260 height 12
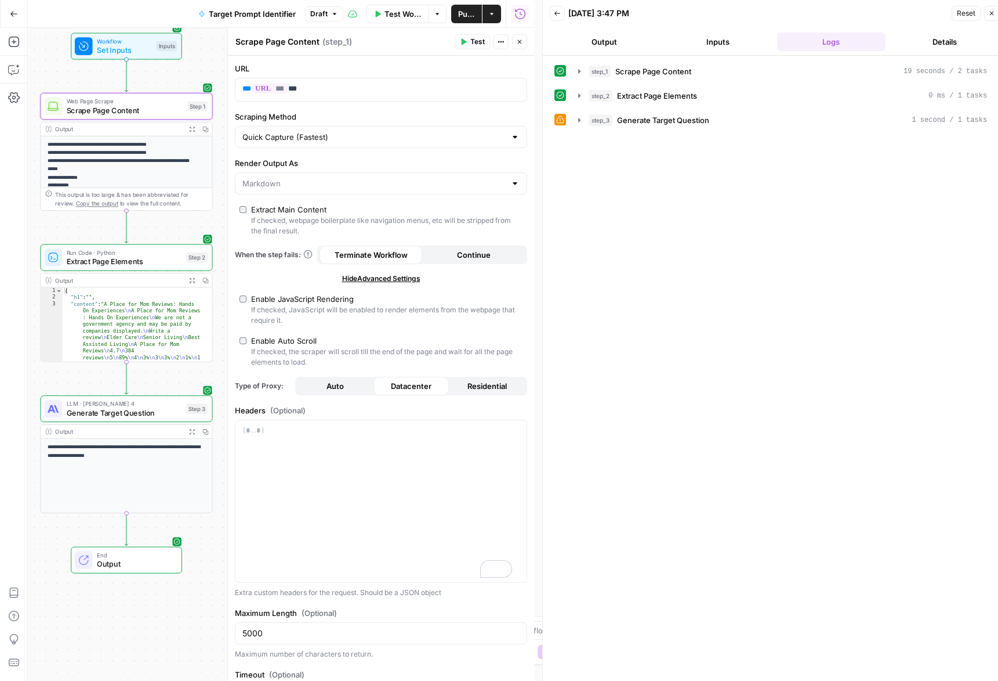
type input "Markdown"
click at [473, 38] on span "Test" at bounding box center [478, 42] width 15 height 10
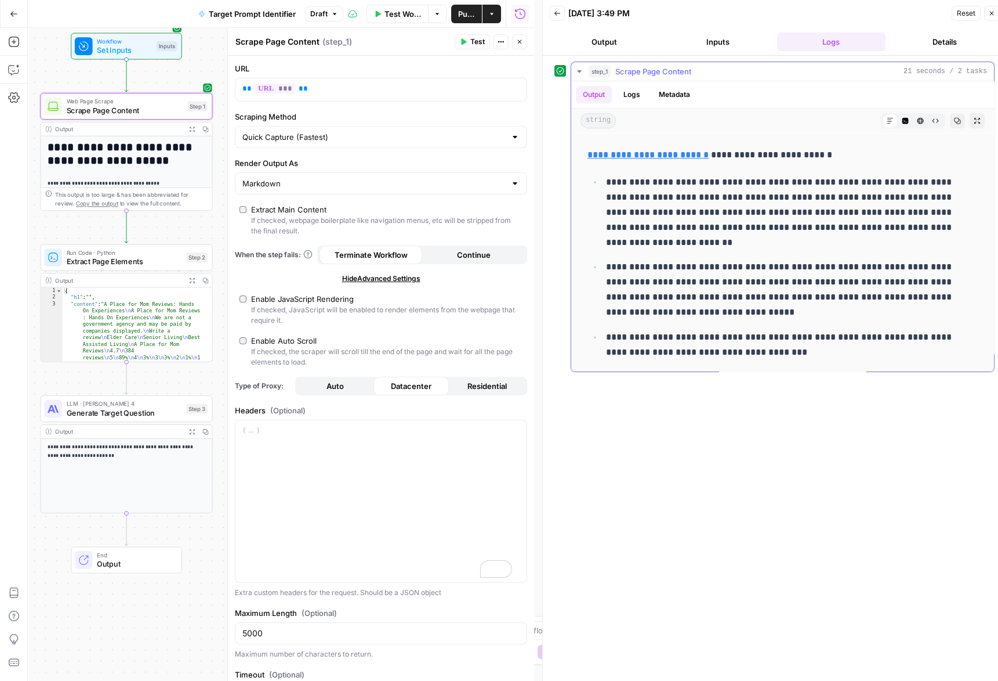
scroll to position [1794, 0]
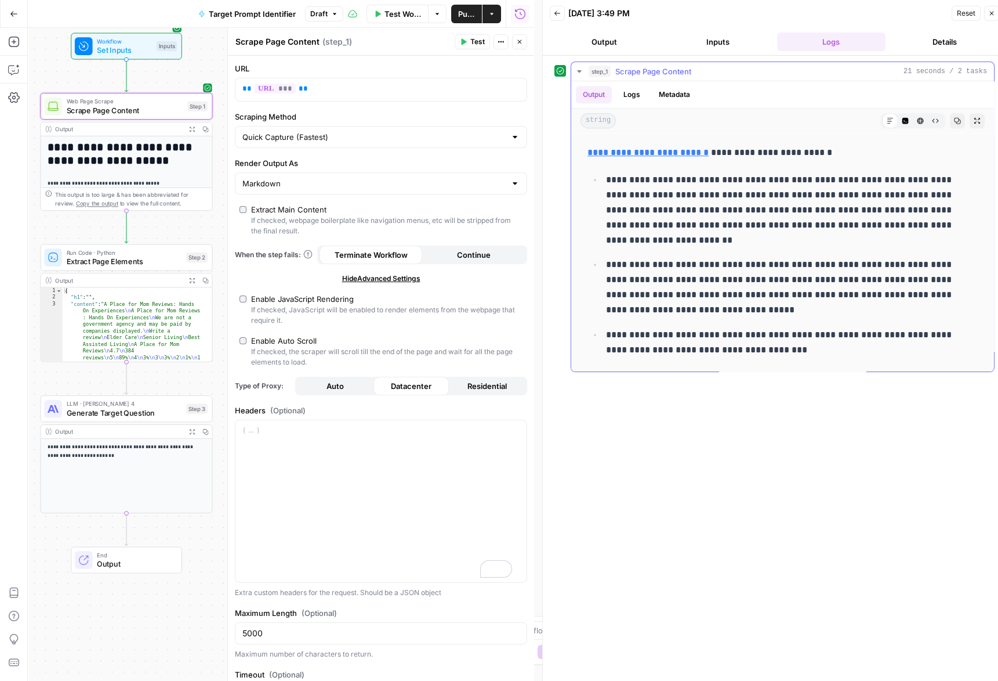
click at [687, 118] on button "HTML Viewer" at bounding box center [920, 120] width 15 height 15
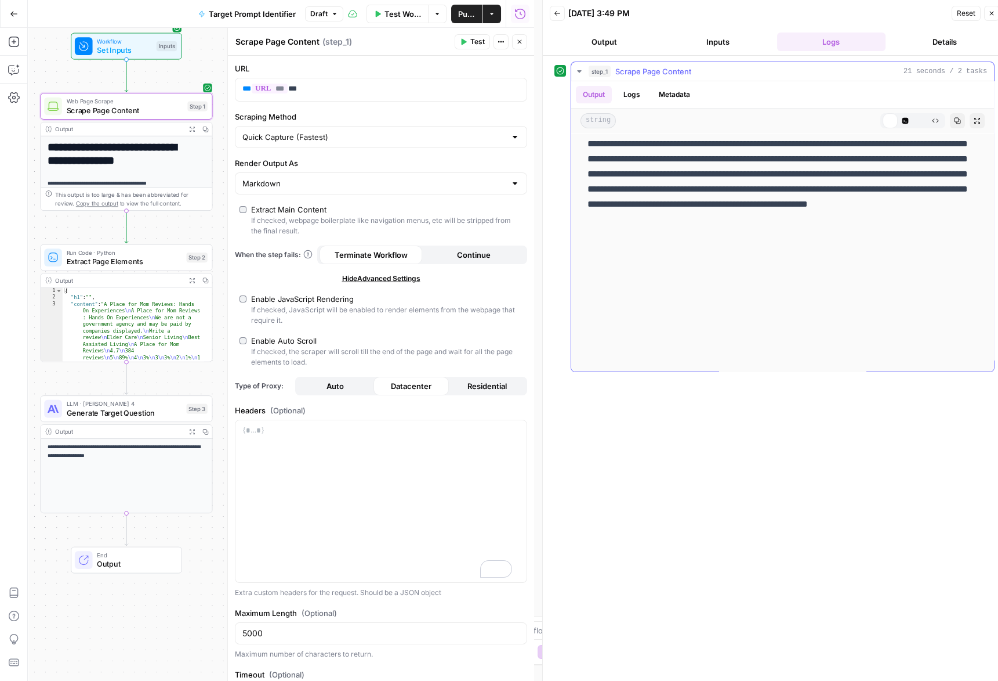
scroll to position [0, 0]
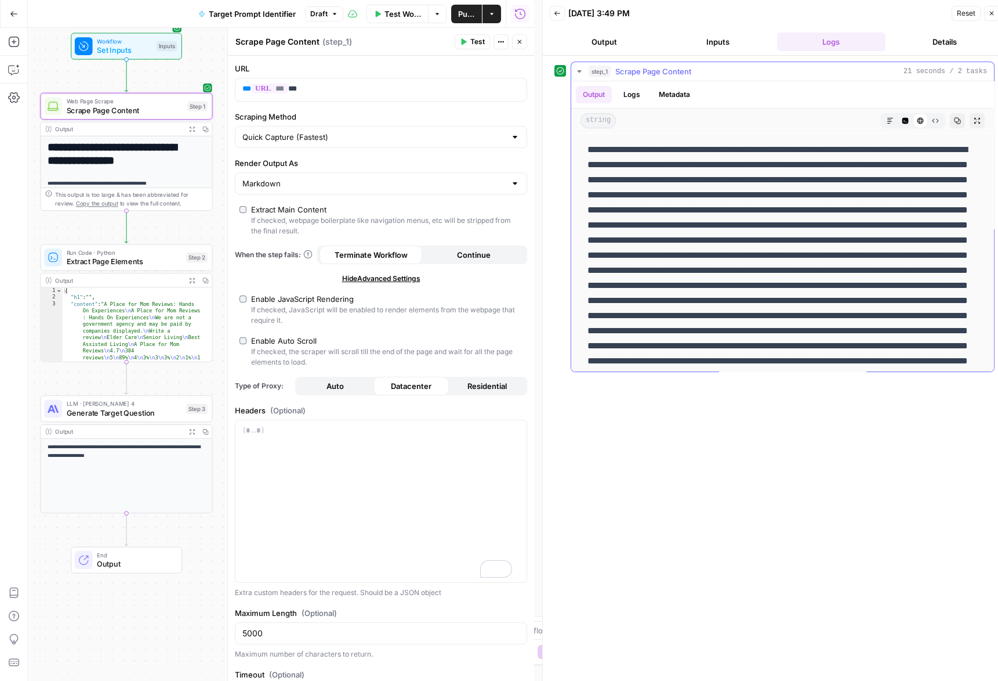
click at [687, 121] on icon at bounding box center [921, 121] width 6 height 6
click at [687, 120] on button "Raw Output" at bounding box center [935, 120] width 15 height 15
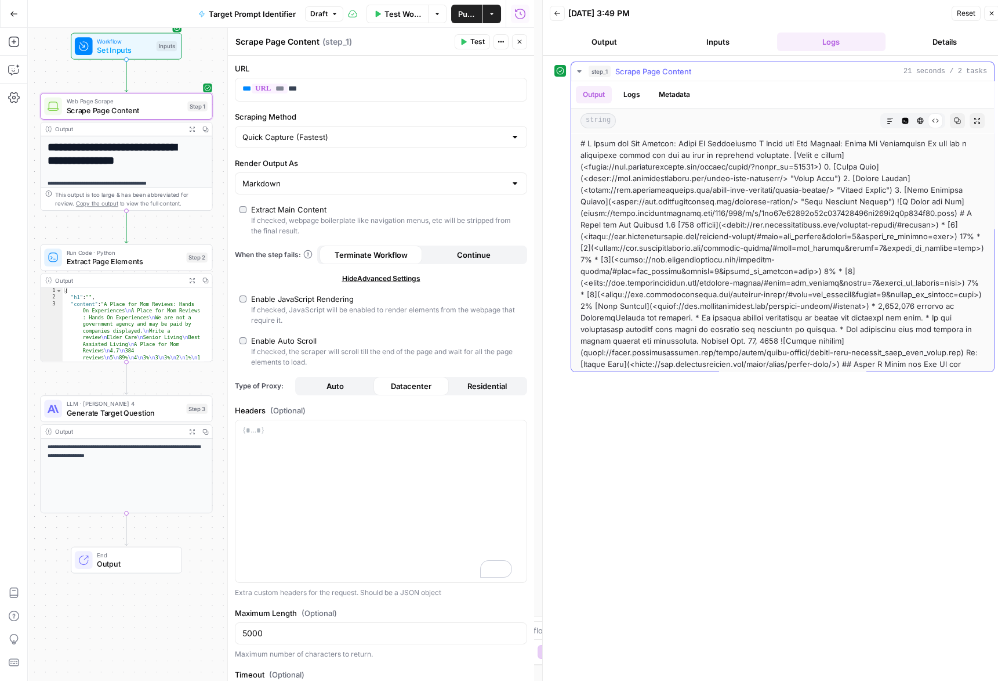
click at [687, 121] on button "Code Editor" at bounding box center [905, 120] width 15 height 15
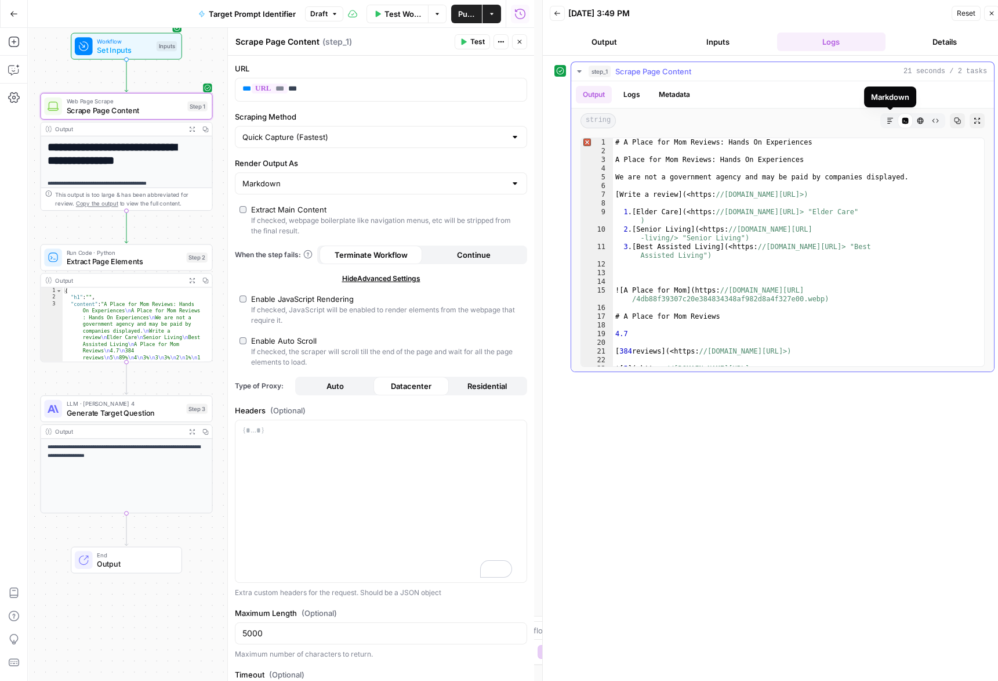
click at [687, 119] on icon "button" at bounding box center [890, 120] width 7 height 7
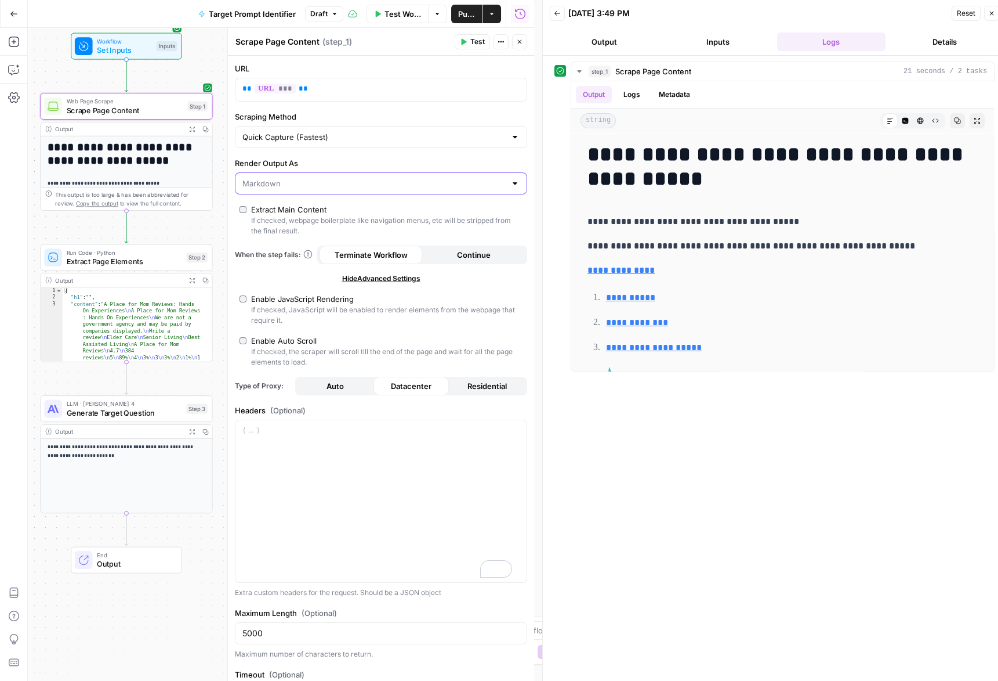
click at [327, 182] on input "Render Output As" at bounding box center [374, 184] width 263 height 12
click at [294, 220] on button "HTML" at bounding box center [377, 228] width 274 height 16
type input "HTML"
click at [474, 44] on span "Test" at bounding box center [478, 42] width 15 height 10
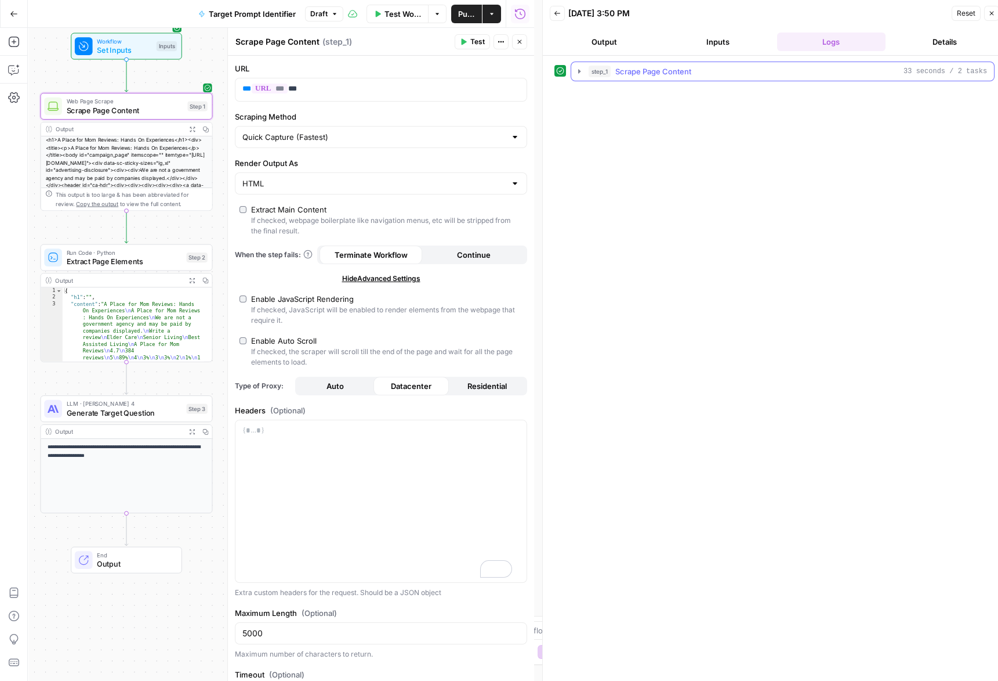
click at [666, 68] on span "Scrape Page Content" at bounding box center [654, 72] width 76 height 12
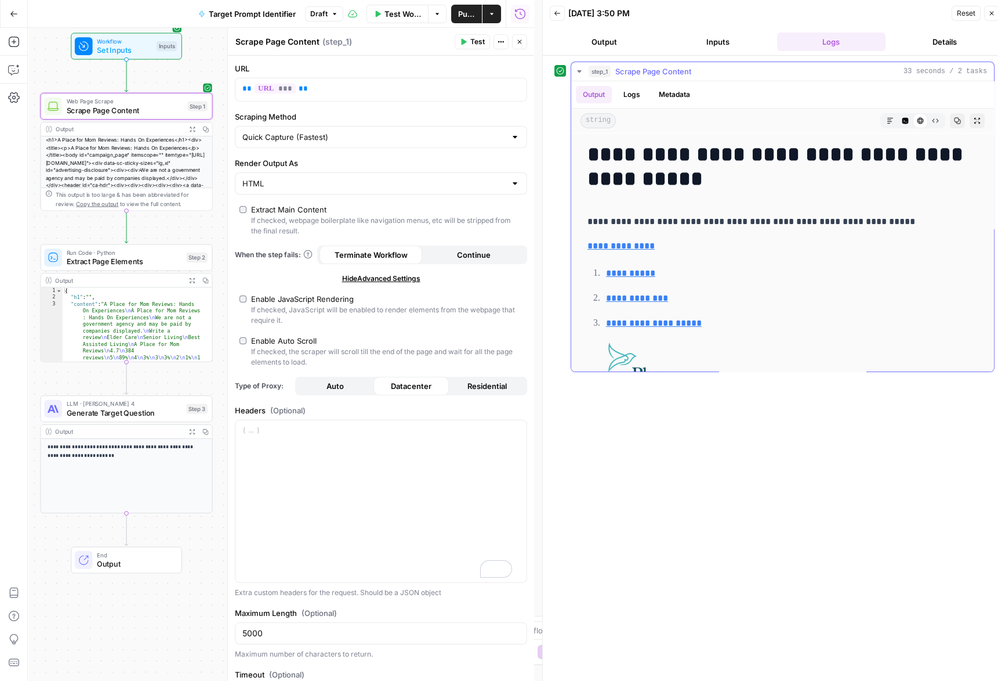
click at [649, 90] on ul "Output Logs Metadata" at bounding box center [636, 94] width 121 height 17
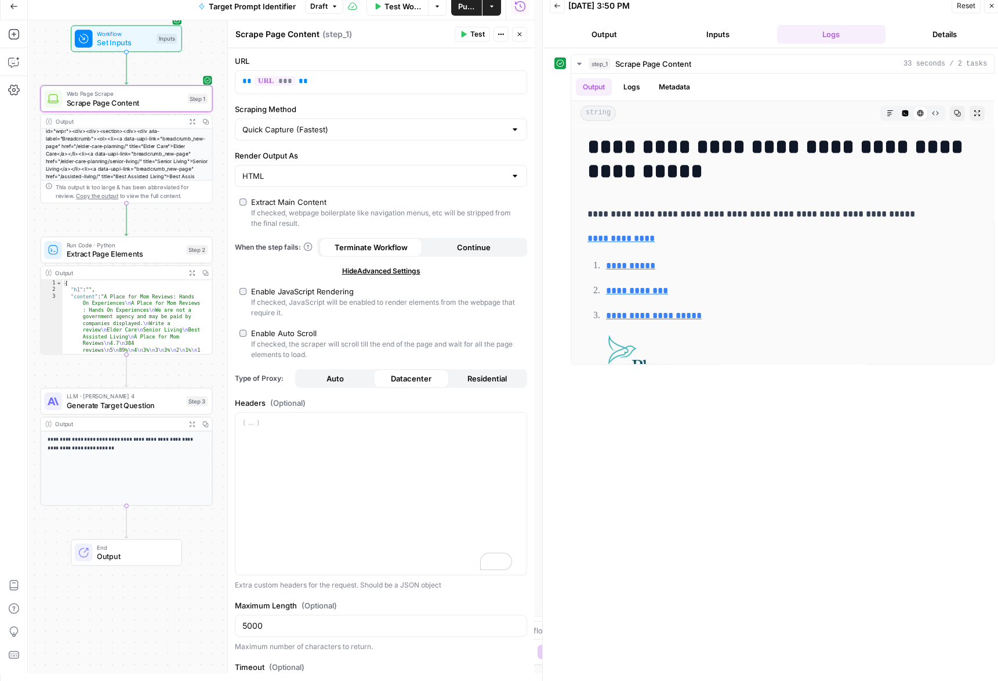
click at [171, 406] on span "Generate Target Question" at bounding box center [124, 404] width 115 height 11
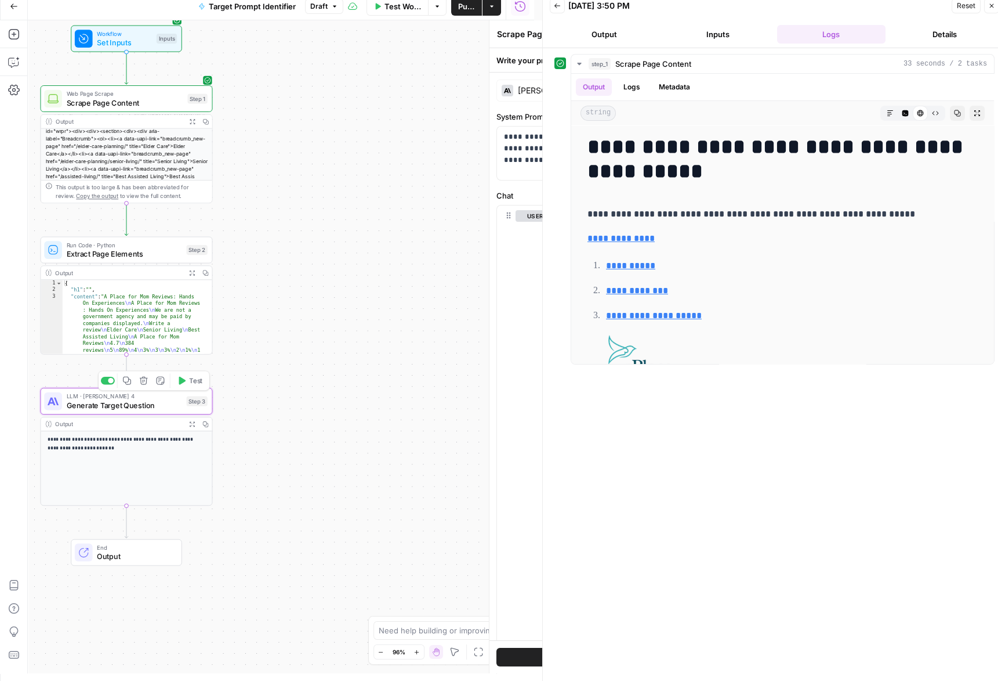
type textarea "Generate Target Question"
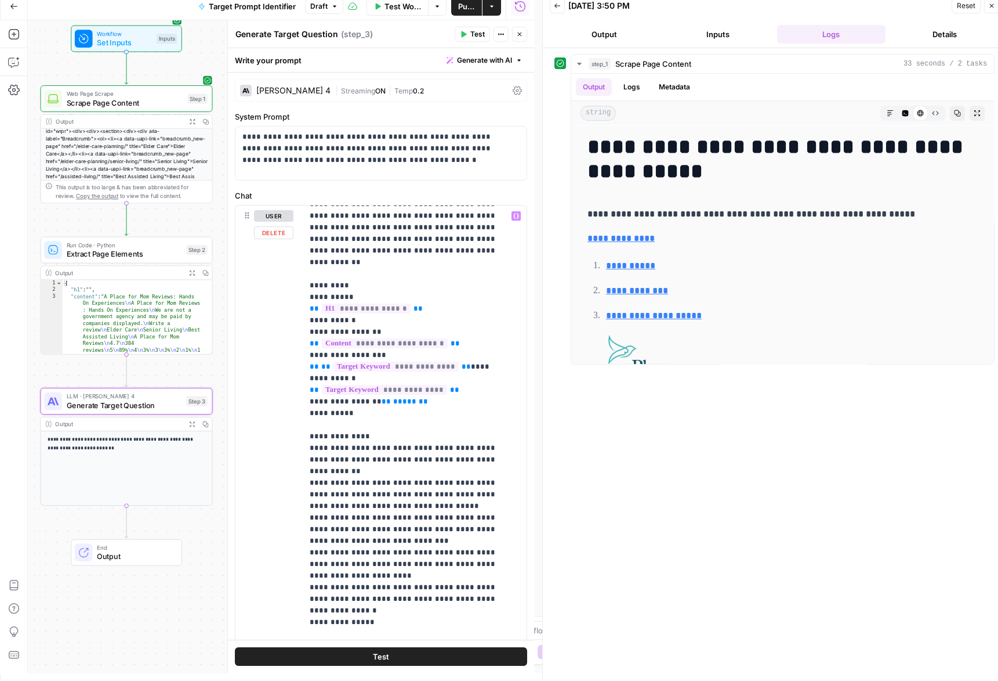
scroll to position [10, 0]
click at [390, 3] on span "Test Workflow" at bounding box center [403, 7] width 37 height 12
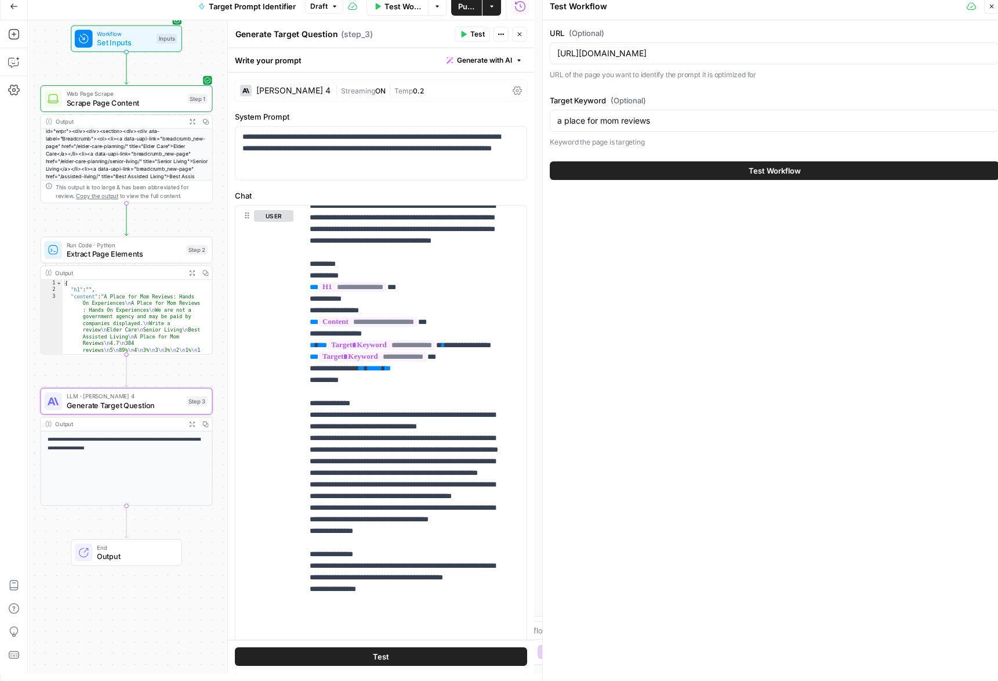
click at [669, 169] on button "Test Workflow" at bounding box center [775, 170] width 450 height 19
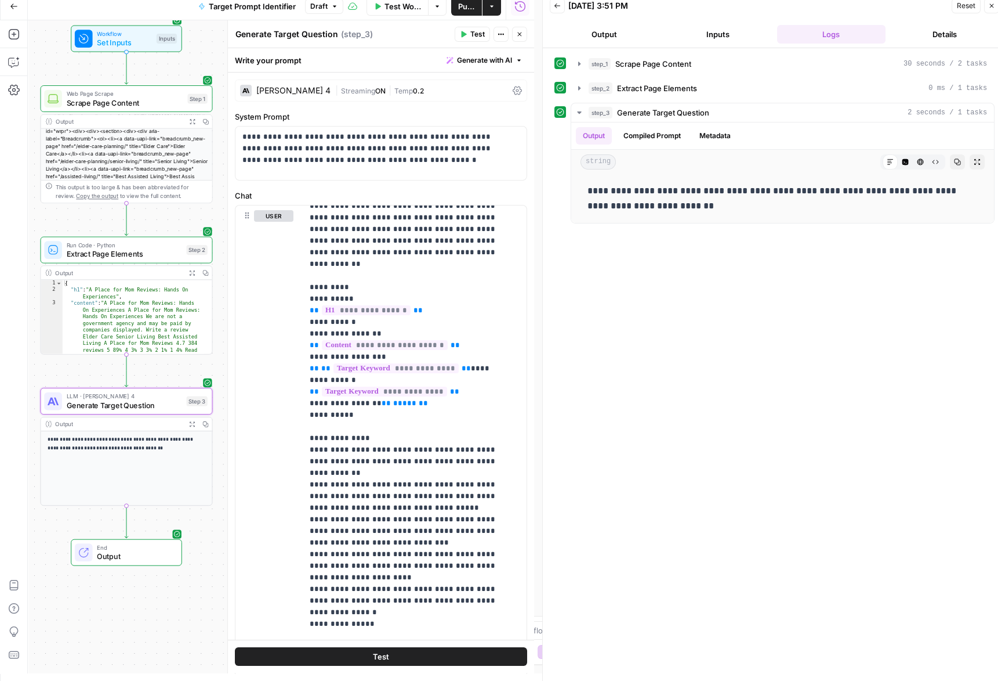
click at [472, 2] on span "Publish" at bounding box center [466, 7] width 17 height 12
click at [10, 10] on button "Go Back" at bounding box center [13, 6] width 21 height 21
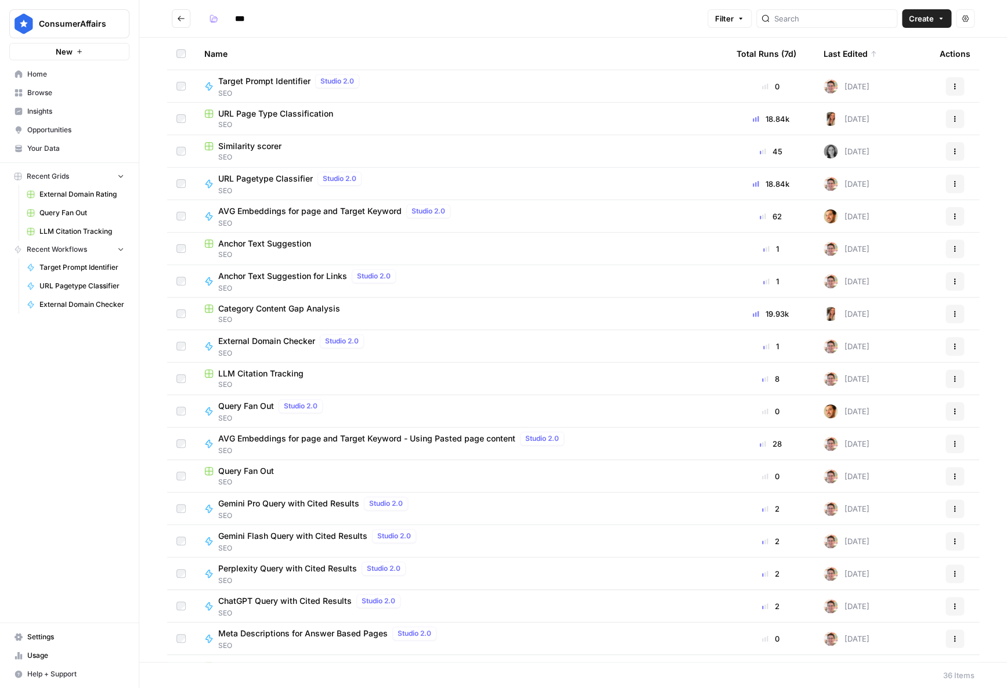
click at [687, 21] on span "Create" at bounding box center [921, 19] width 25 height 12
click at [687, 46] on span "Grid" at bounding box center [903, 46] width 65 height 12
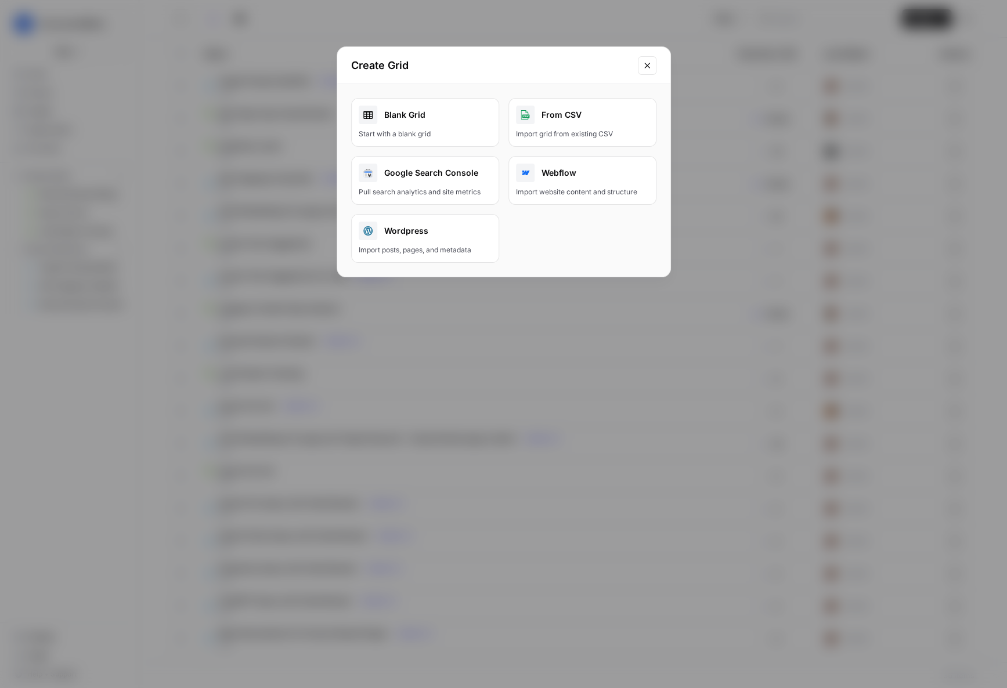
click at [470, 116] on div "Blank Grid" at bounding box center [425, 115] width 133 height 19
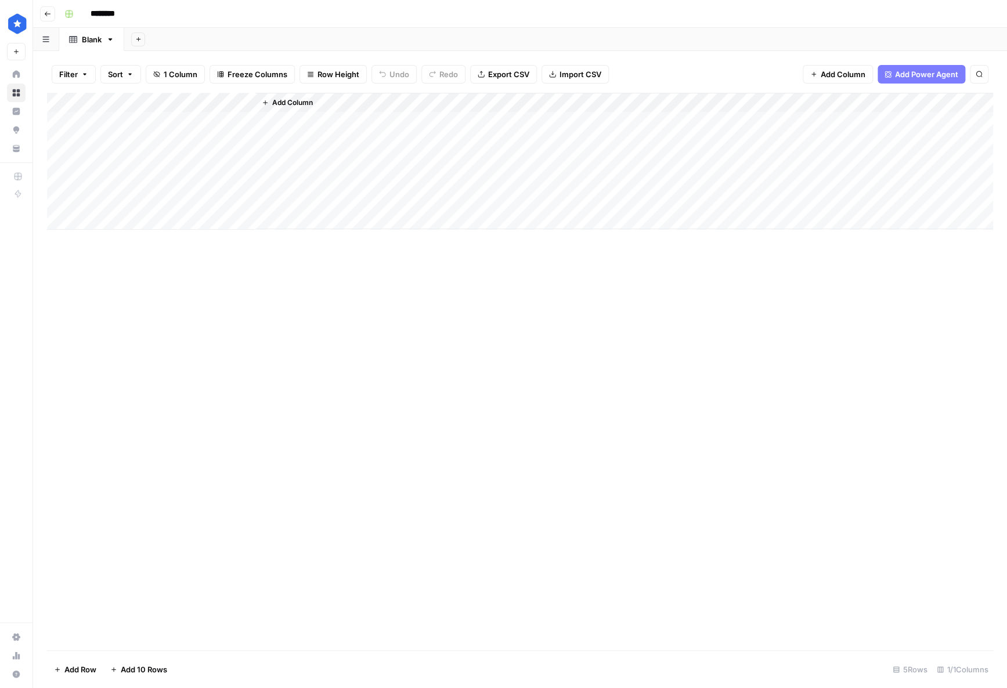
click at [123, 17] on input "********" at bounding box center [117, 14] width 65 height 19
click at [132, 14] on input "********" at bounding box center [117, 14] width 65 height 19
type input "**********"
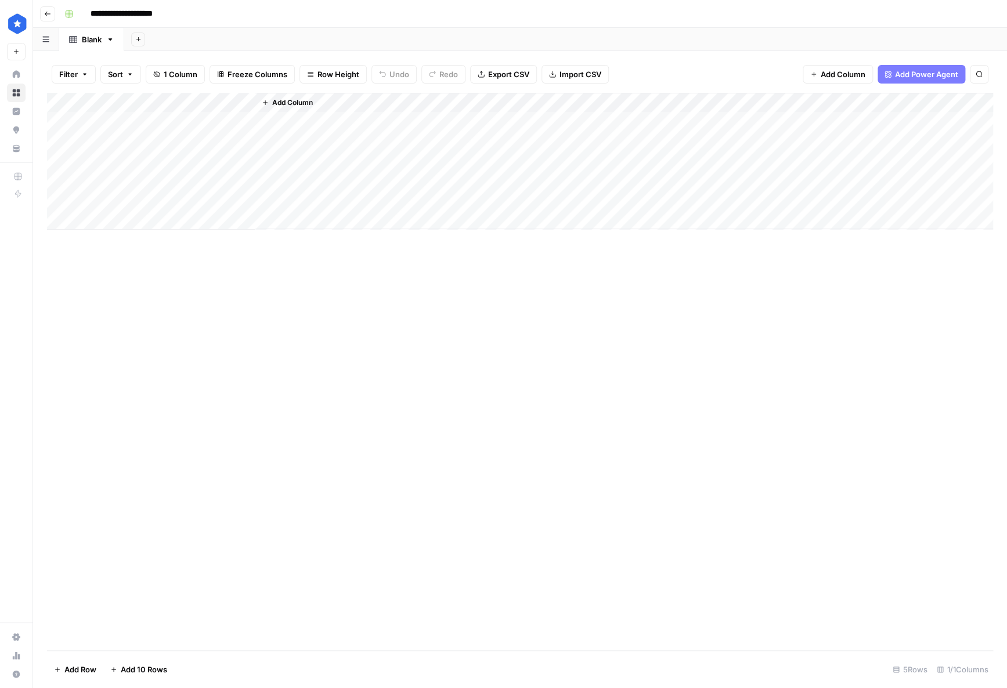
click at [139, 106] on div "Add Column" at bounding box center [520, 161] width 946 height 137
click at [139, 106] on div at bounding box center [172, 104] width 168 height 23
click at [138, 127] on input "Title" at bounding box center [157, 131] width 118 height 12
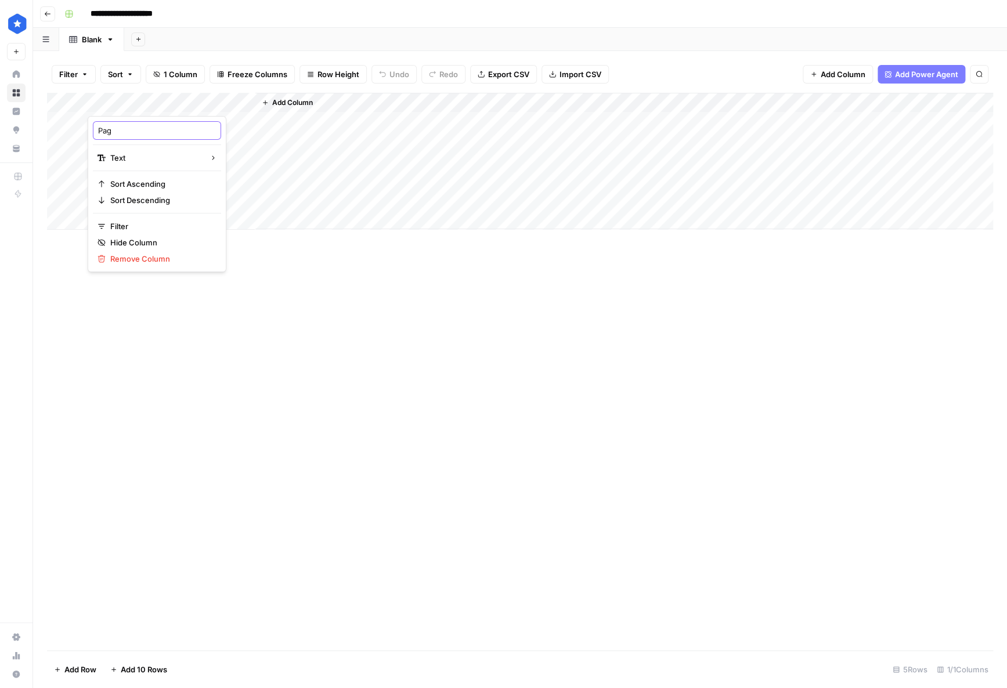
type input "Page"
click at [323, 100] on div "Add Column" at bounding box center [623, 161] width 737 height 136
click at [300, 100] on span "Add Column" at bounding box center [292, 102] width 41 height 10
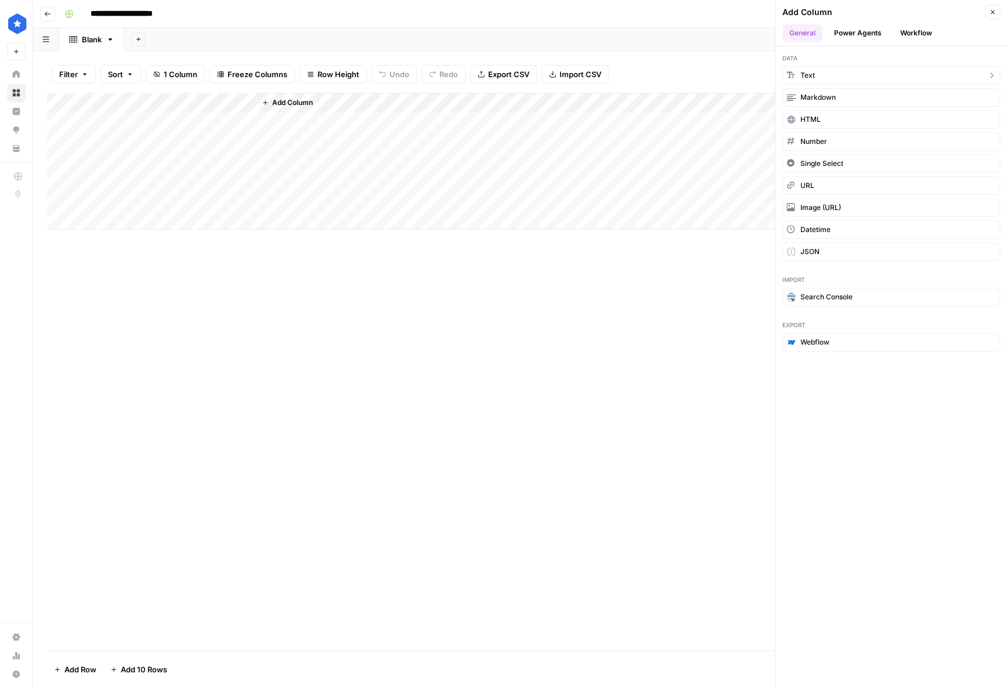
click at [687, 81] on button "Text" at bounding box center [891, 75] width 218 height 19
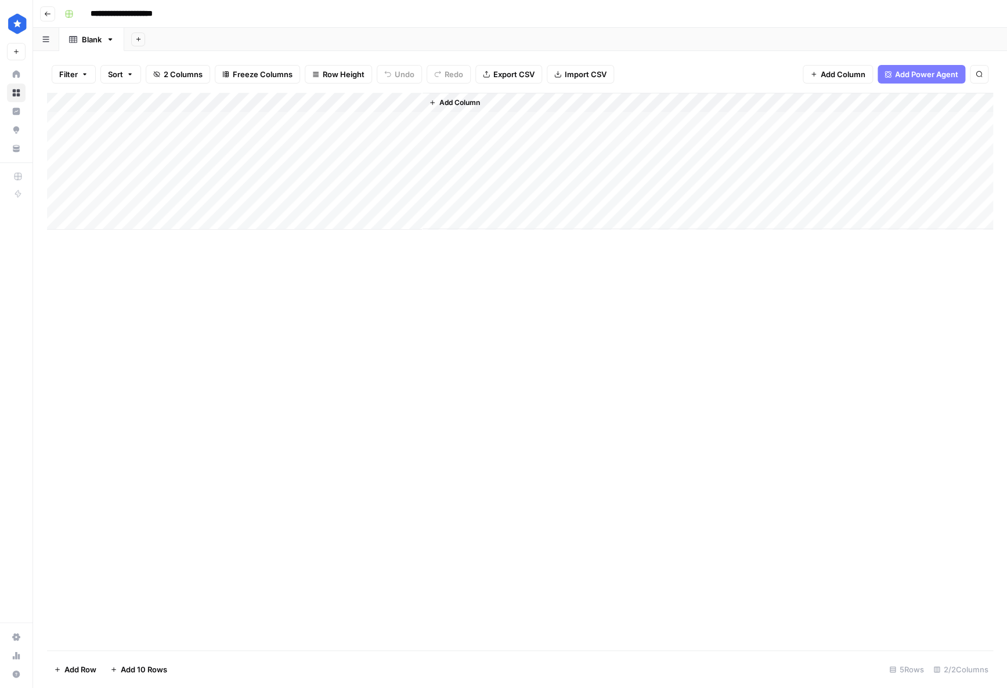
click at [476, 102] on span "Add Column" at bounding box center [459, 102] width 41 height 10
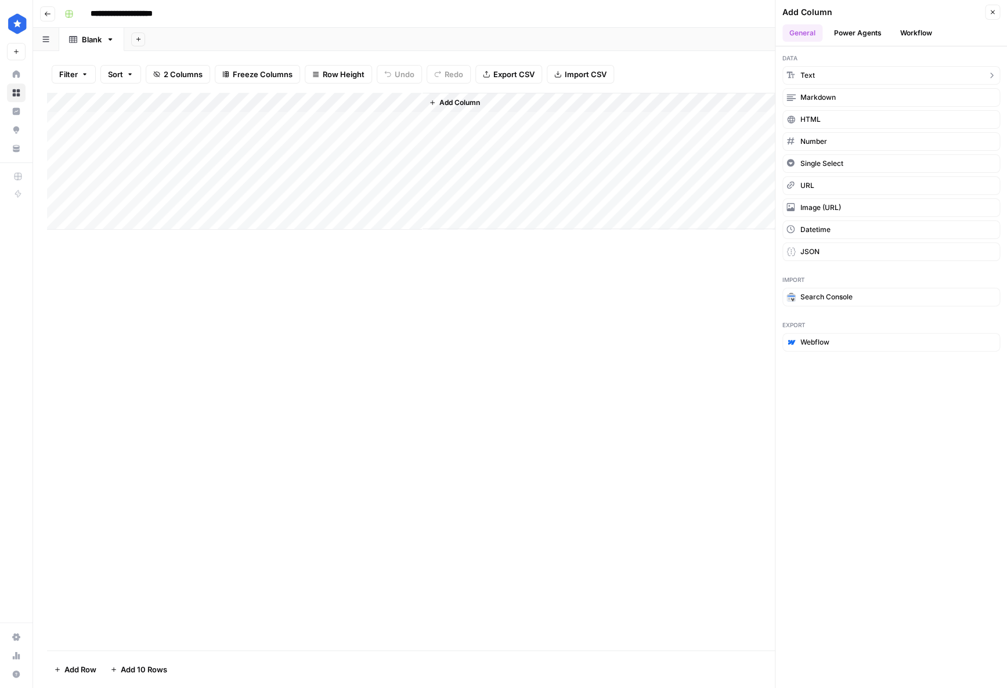
click at [687, 74] on button "Text" at bounding box center [891, 75] width 218 height 19
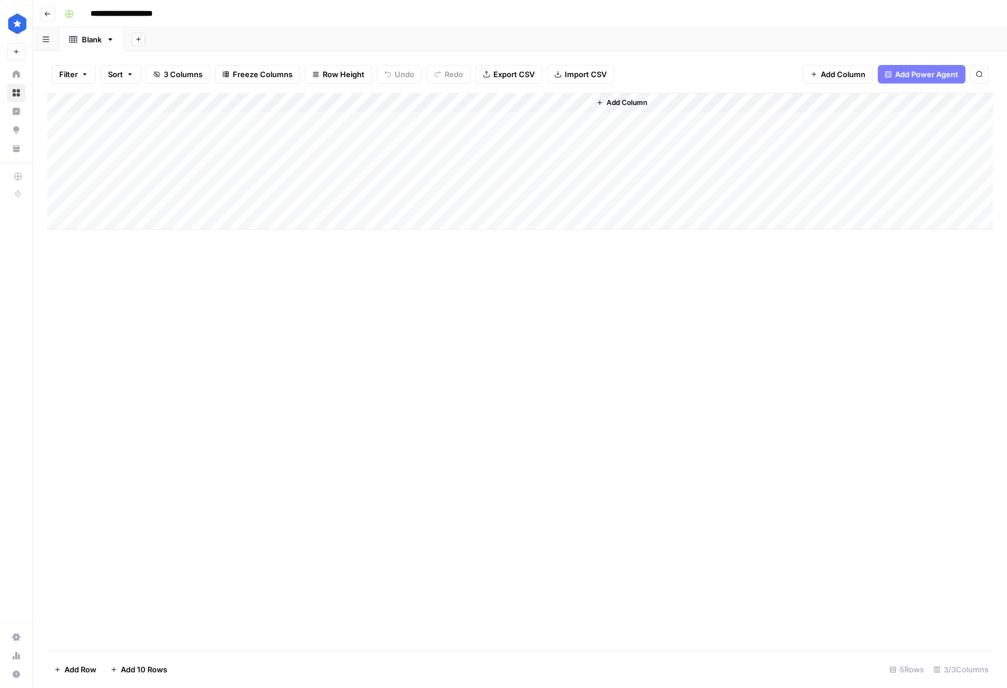
click at [657, 99] on div "Add Column" at bounding box center [790, 161] width 403 height 136
click at [641, 101] on span "Add Column" at bounding box center [626, 102] width 41 height 10
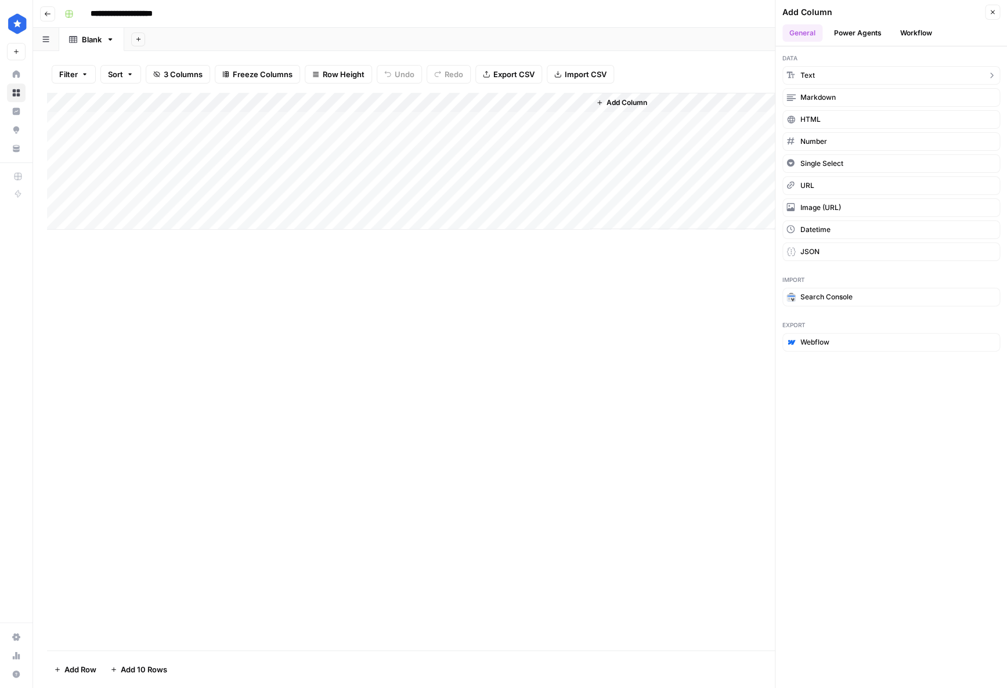
click at [687, 79] on span "Text" at bounding box center [807, 75] width 15 height 10
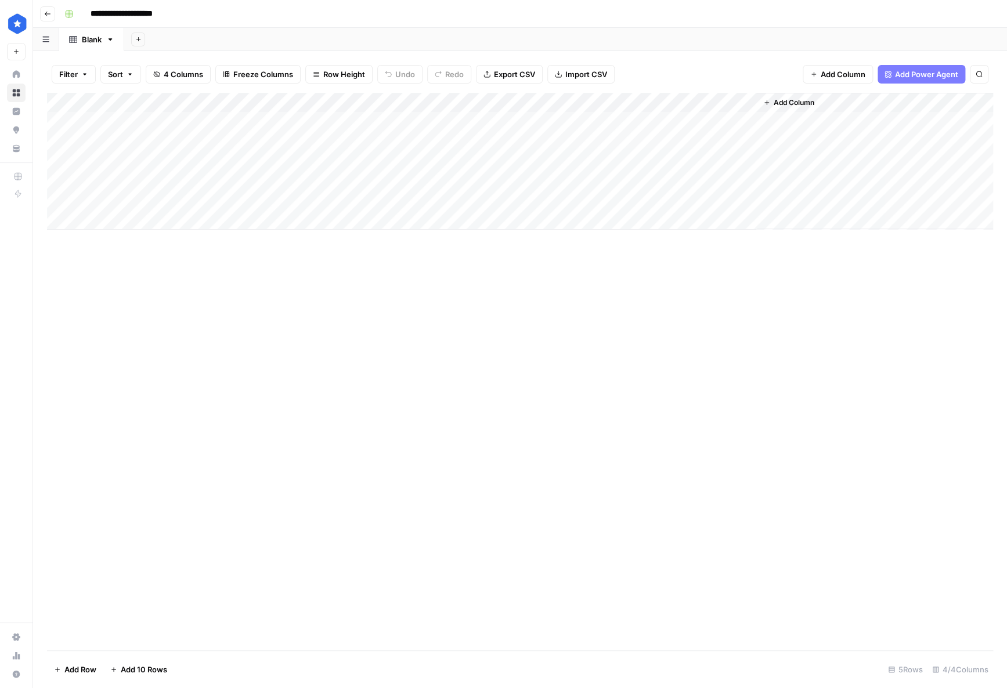
click at [313, 99] on div "Add Column" at bounding box center [520, 161] width 946 height 137
click at [296, 102] on div at bounding box center [339, 104] width 168 height 23
click at [296, 128] on input "New Column" at bounding box center [324, 131] width 118 height 12
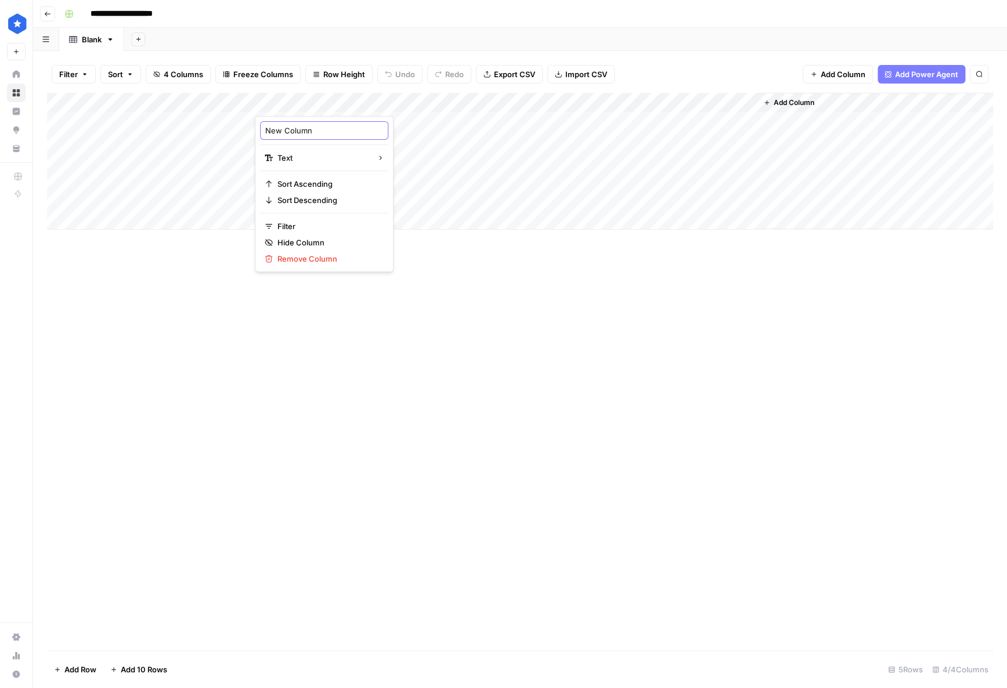
click at [296, 128] on input "New Column" at bounding box center [324, 131] width 118 height 12
type input "Y"
type input "URL"
click at [482, 99] on div "Add Column" at bounding box center [520, 161] width 946 height 137
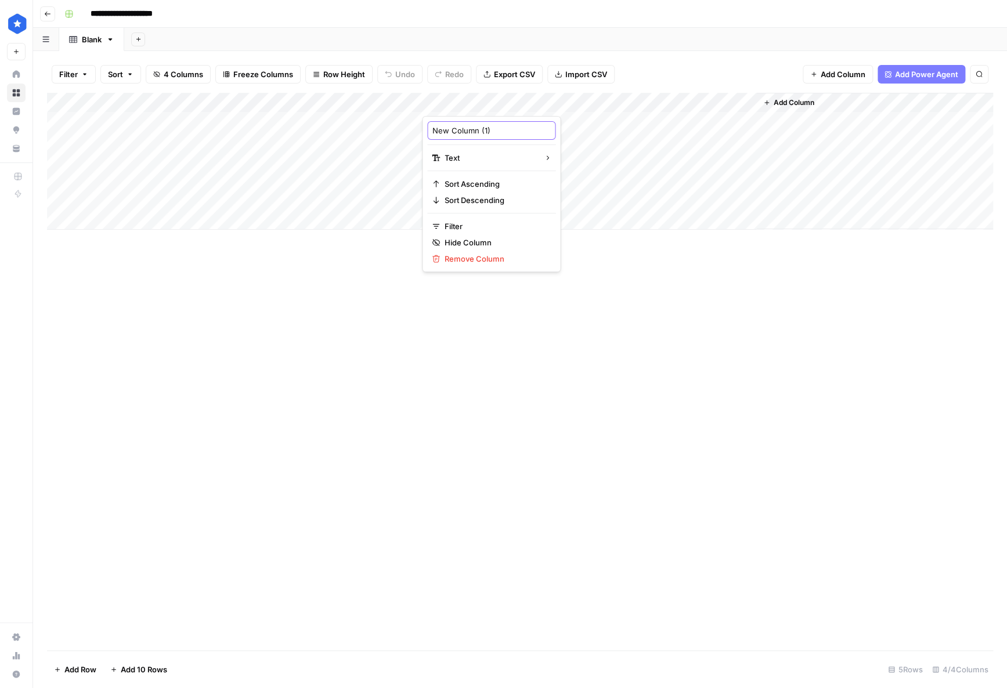
click at [471, 132] on input "New Column (1)" at bounding box center [491, 131] width 118 height 12
click at [471, 131] on input "New Column (1)" at bounding box center [491, 131] width 118 height 12
type input "Page Type"
click at [652, 98] on div "Add Column" at bounding box center [520, 161] width 946 height 137
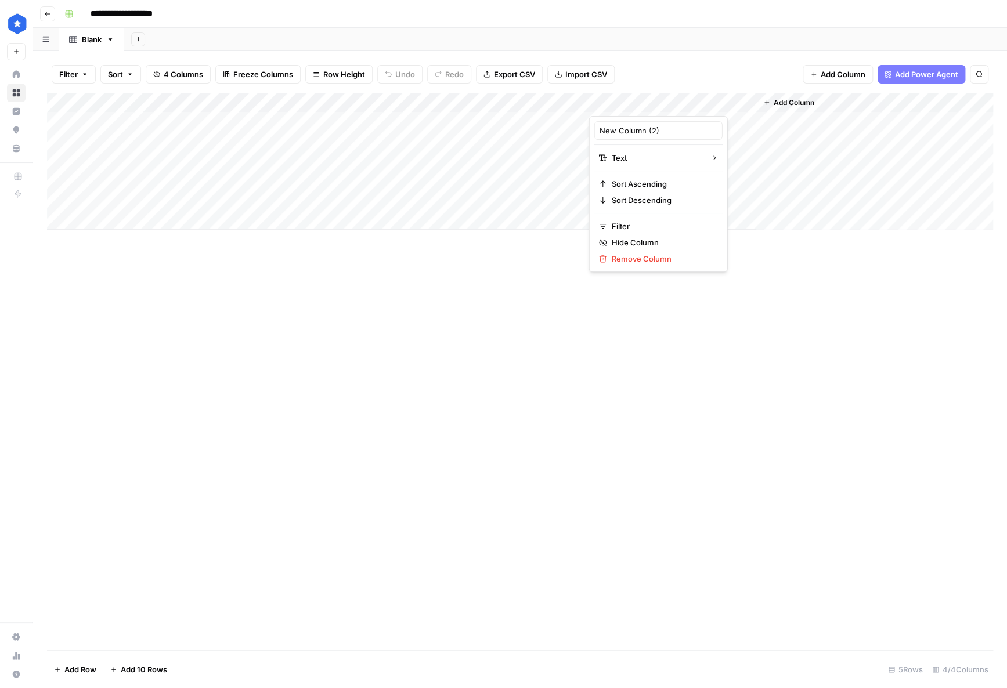
click at [652, 98] on div at bounding box center [673, 104] width 168 height 23
click at [626, 126] on input "New Column (2)" at bounding box center [658, 131] width 118 height 12
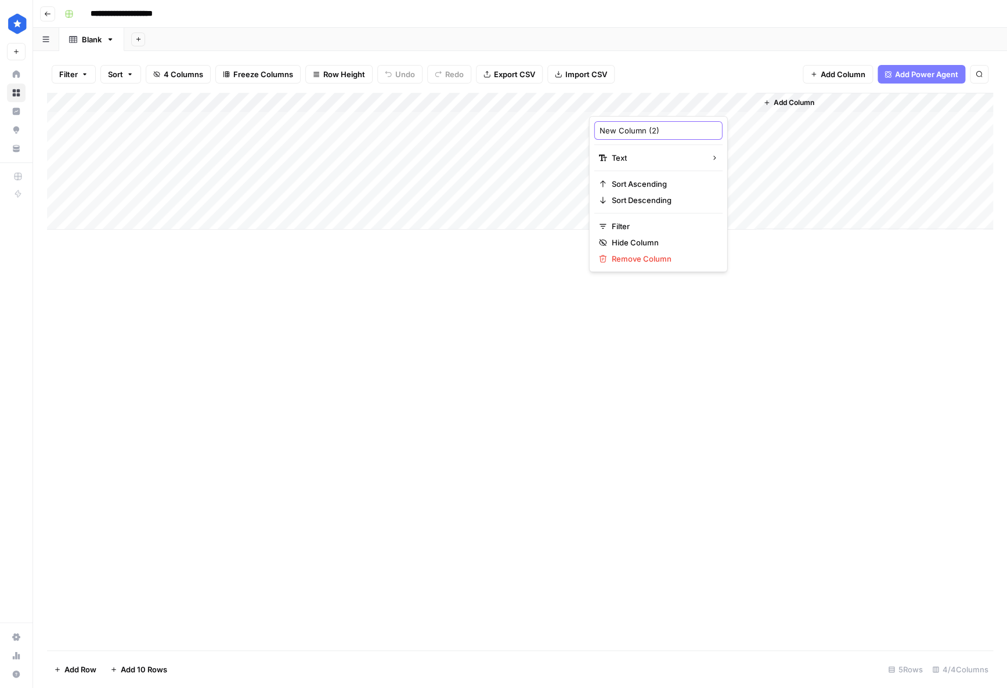
paste input "Target KW"
type input "Target KW"
click at [534, 284] on div "Add Column" at bounding box center [520, 372] width 946 height 558
click at [171, 122] on div "Add Column" at bounding box center [520, 161] width 946 height 137
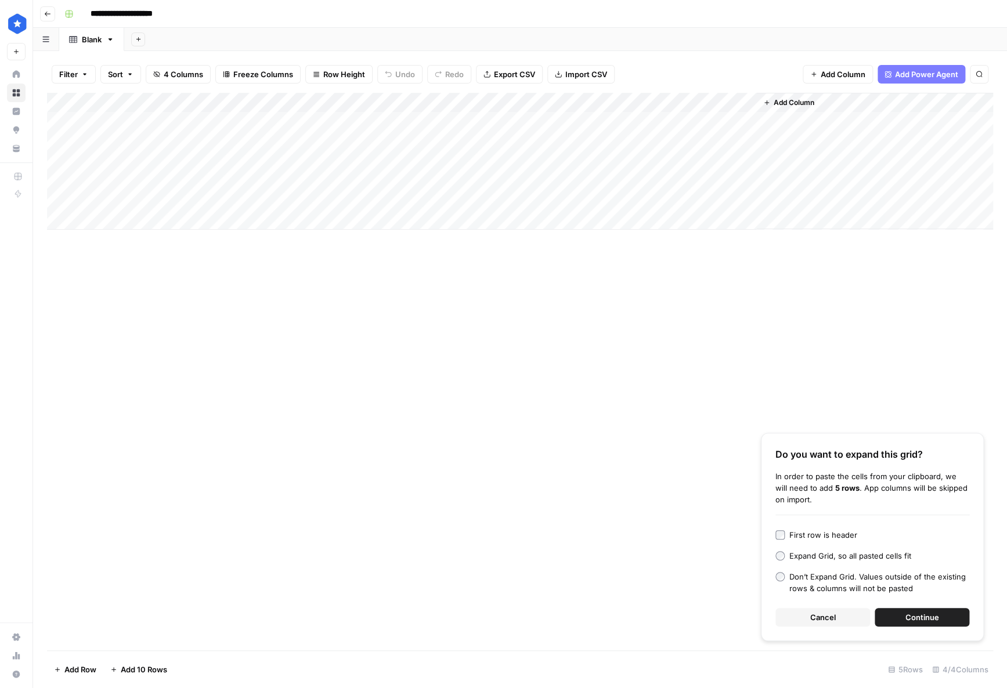
click at [687, 609] on button "Continue" at bounding box center [921, 617] width 95 height 19
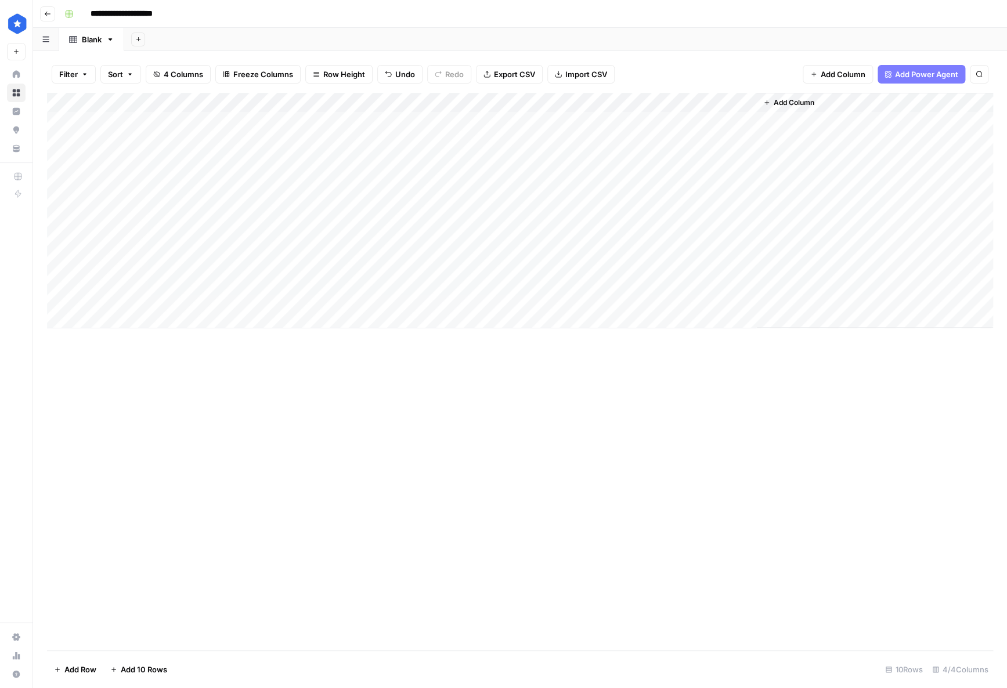
click at [687, 105] on span "Add Column" at bounding box center [793, 102] width 41 height 10
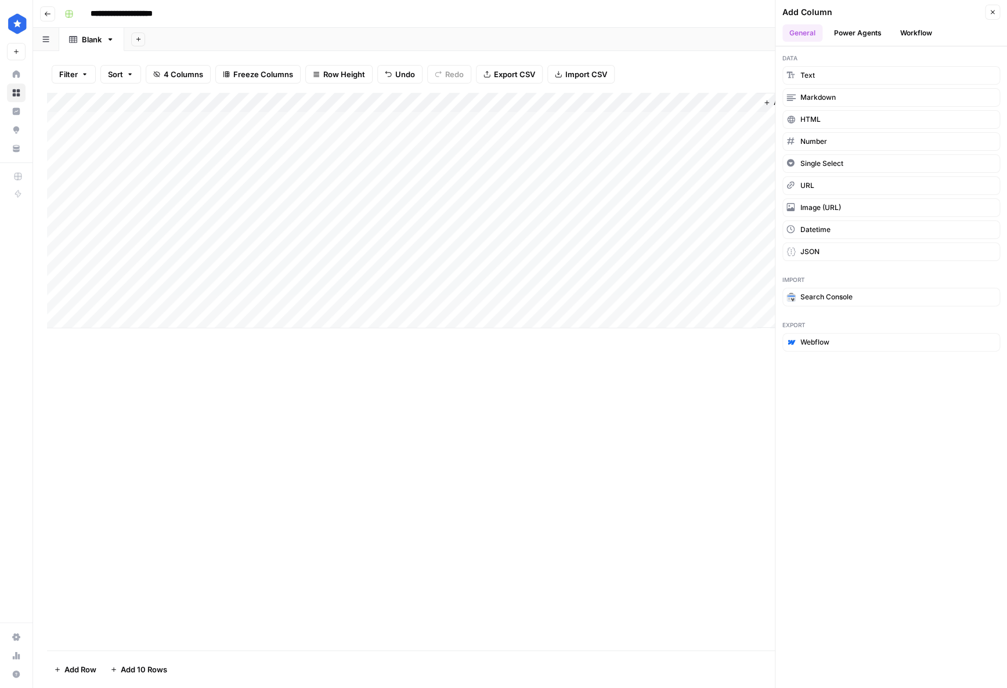
click at [687, 35] on button "Workflow" at bounding box center [916, 32] width 46 height 17
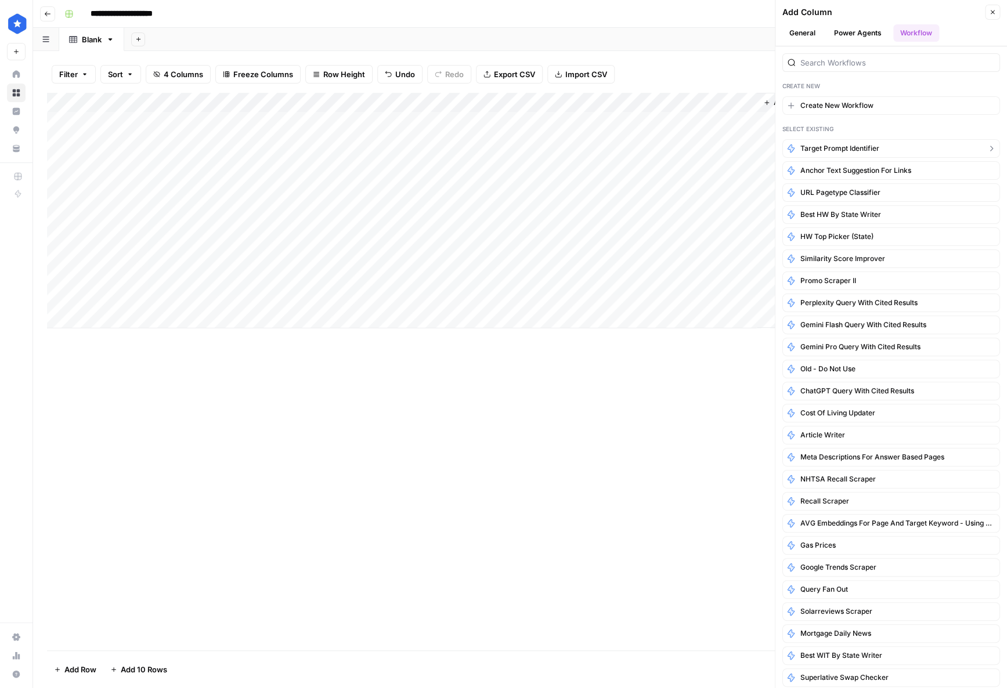
click at [687, 143] on button "Target Prompt Identifier" at bounding box center [891, 148] width 218 height 19
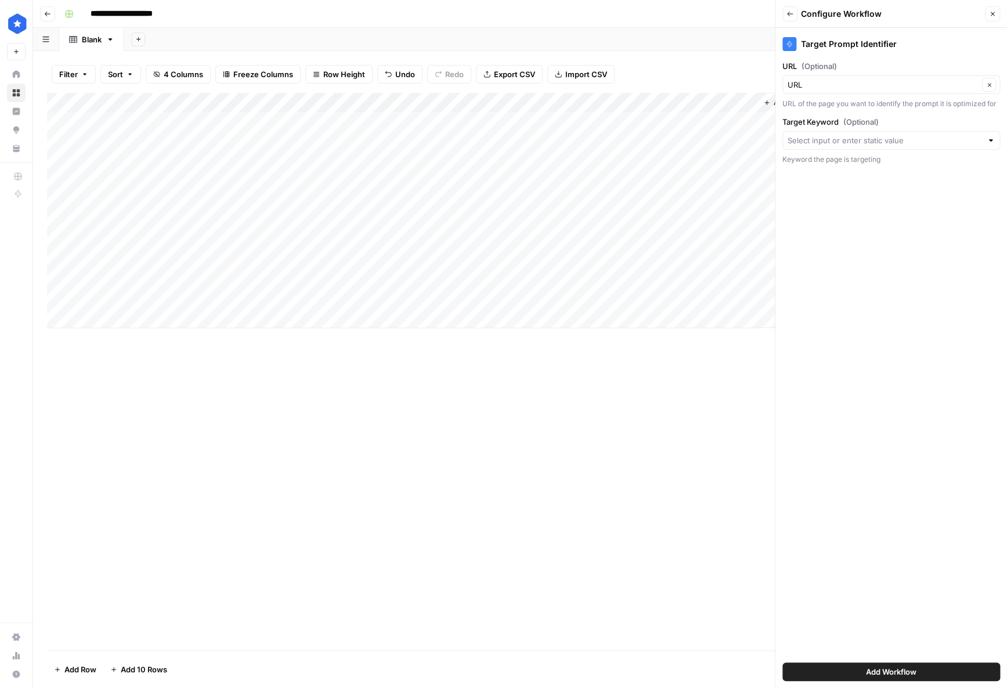
click at [687, 150] on div "Target Keyword (Optional) Keyword the page is targeting" at bounding box center [891, 140] width 218 height 49
click at [687, 144] on input "Target Keyword (Optional)" at bounding box center [884, 141] width 194 height 12
click at [687, 205] on span "Target KW" at bounding box center [880, 205] width 179 height 12
type input "Target KW"
click at [687, 670] on button "Add Workflow" at bounding box center [891, 672] width 218 height 19
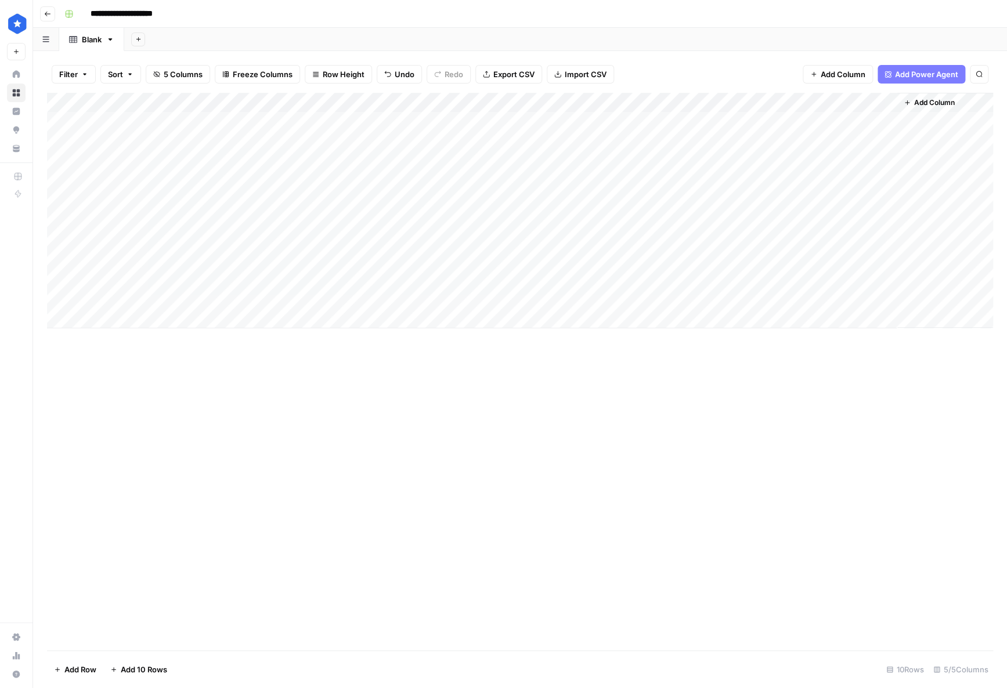
click at [687, 104] on div "Add Column" at bounding box center [520, 211] width 946 height 236
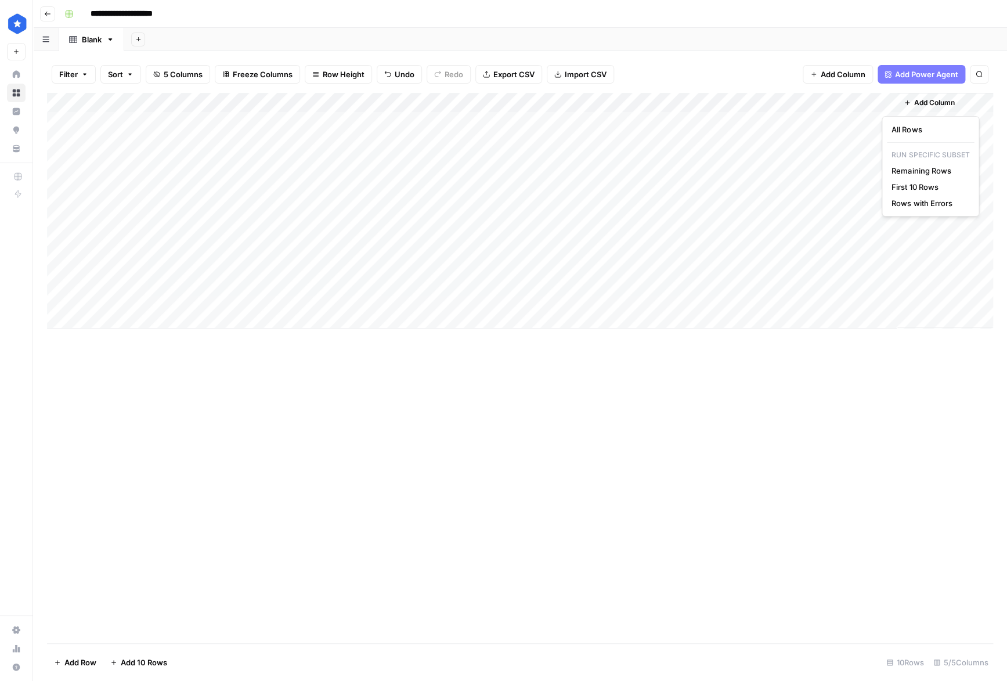
click at [687, 138] on div "All Rows Run Specific Subset Remaining Rows First 10 Rows Rows with Errors" at bounding box center [929, 166] width 97 height 100
click at [687, 131] on span "All Rows" at bounding box center [927, 130] width 73 height 12
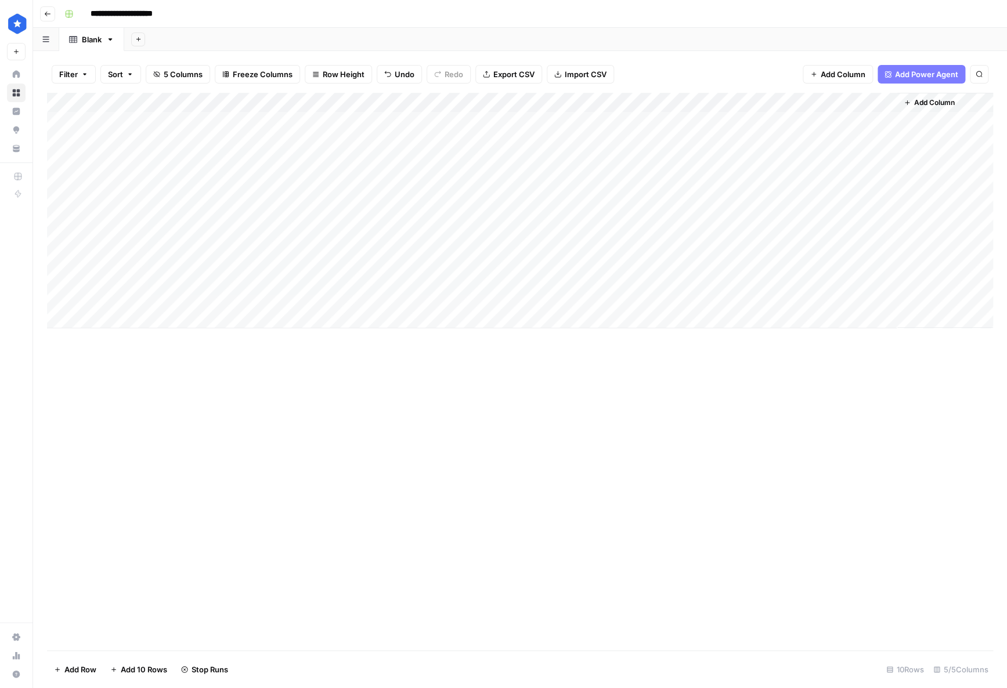
click at [687, 103] on div "Add Column" at bounding box center [520, 211] width 946 height 236
click at [687, 118] on div "Add Column" at bounding box center [520, 211] width 946 height 236
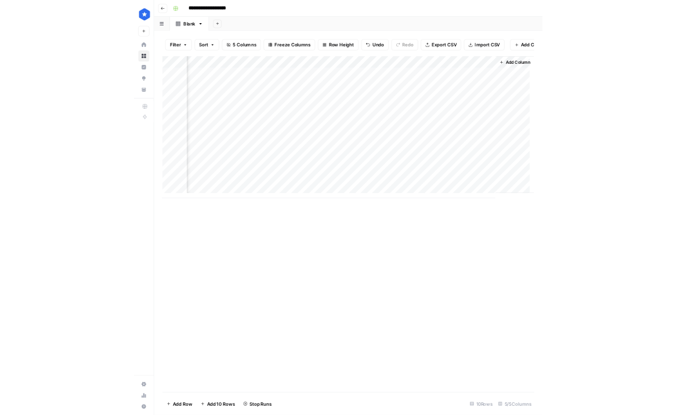
scroll to position [0, 306]
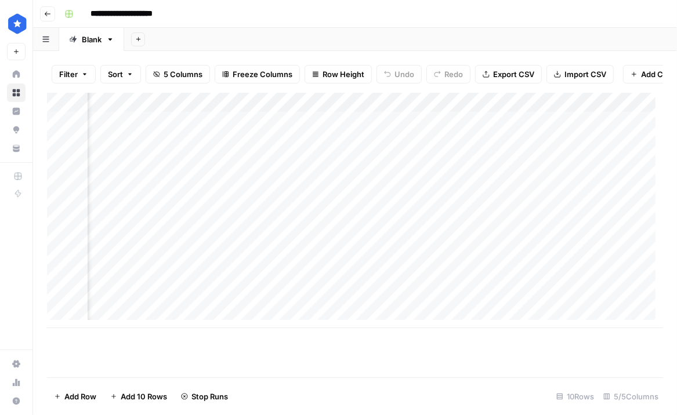
scroll to position [0, 306]
click at [346, 128] on div "Add Column" at bounding box center [355, 211] width 616 height 236
click at [167, 110] on div "Add Column" at bounding box center [355, 211] width 616 height 236
click at [537, 310] on div "Add Column" at bounding box center [355, 211] width 616 height 236
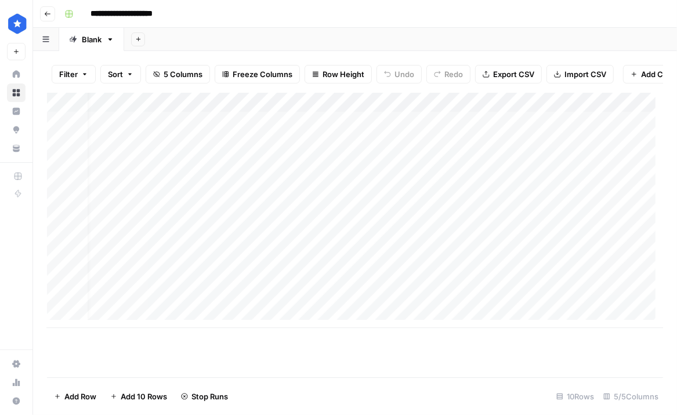
scroll to position [0, 0]
click at [193, 129] on div "Add Column" at bounding box center [355, 211] width 616 height 236
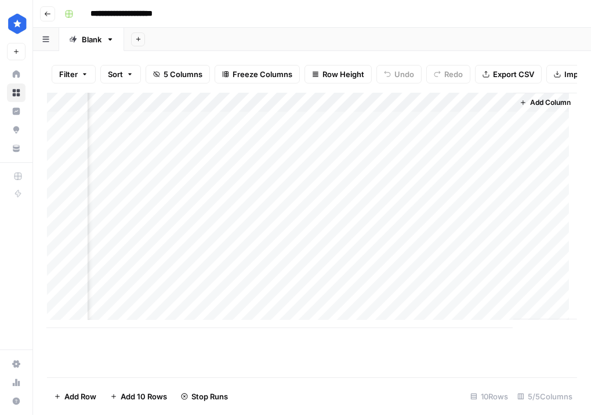
scroll to position [0, 392]
click at [496, 127] on div "Add Column" at bounding box center [312, 211] width 530 height 236
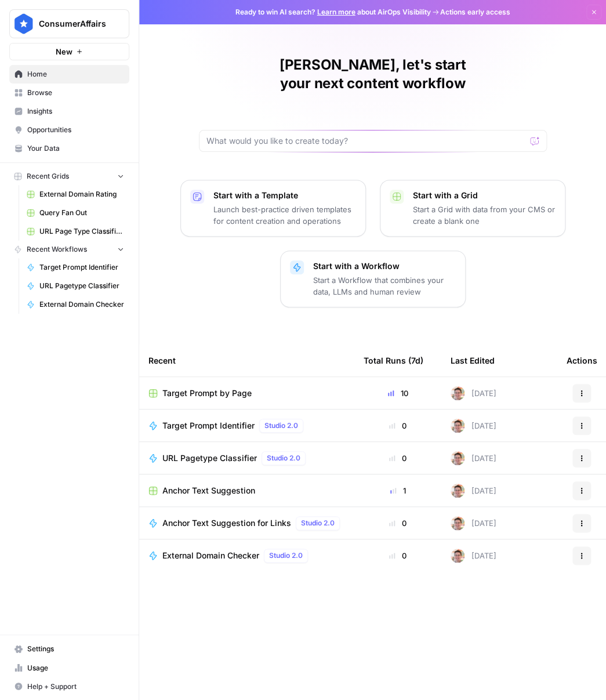
click at [108, 267] on span "Target Prompt Identifier" at bounding box center [81, 267] width 85 height 10
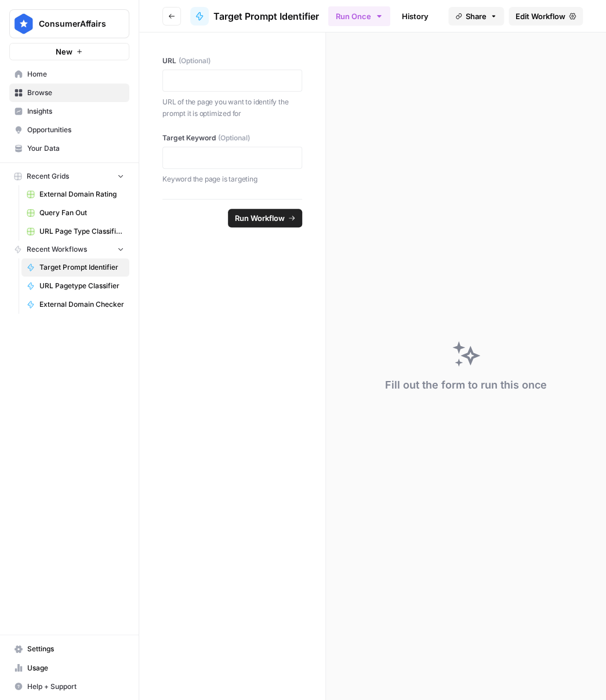
click at [250, 73] on div at bounding box center [232, 81] width 140 height 22
click at [252, 84] on p at bounding box center [232, 81] width 125 height 12
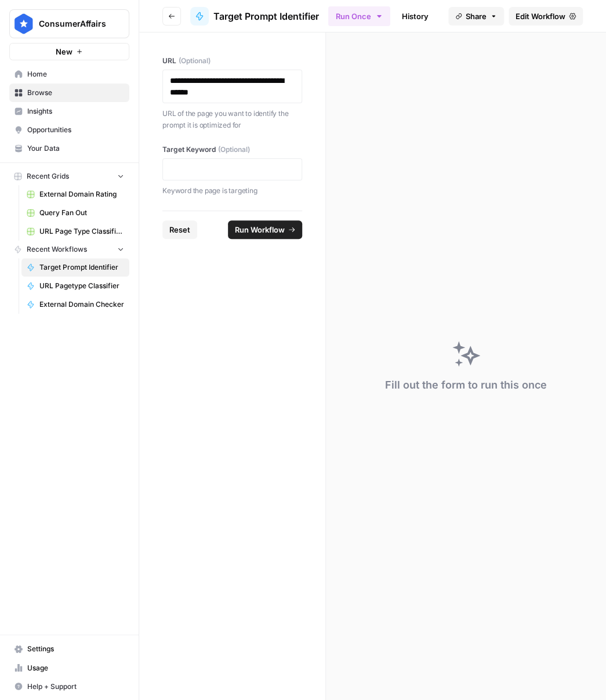
click at [266, 155] on div "Target Keyword (Optional) Keyword the page is targeting" at bounding box center [232, 170] width 140 height 52
click at [267, 165] on p at bounding box center [232, 170] width 125 height 12
click at [266, 225] on span "Run Workflow" at bounding box center [260, 230] width 50 height 12
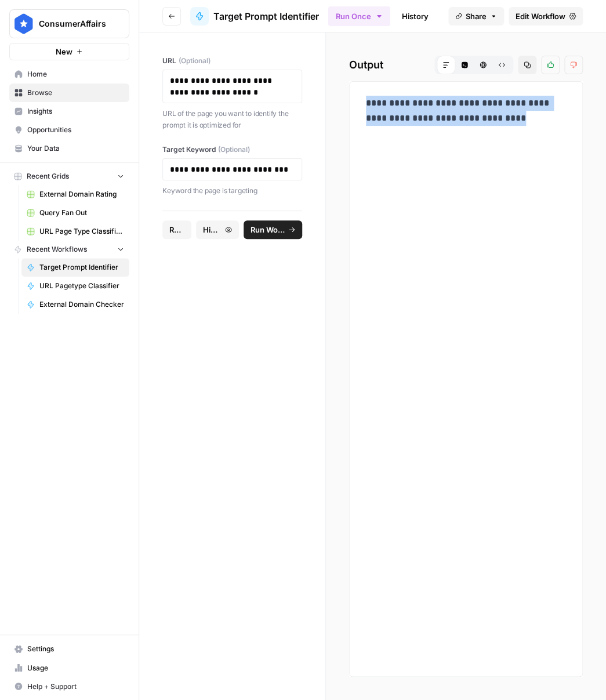
drag, startPoint x: 370, startPoint y: 104, endPoint x: 505, endPoint y: 124, distance: 137.2
click at [504, 124] on p "**********" at bounding box center [466, 111] width 200 height 30
copy p "**********"
click at [285, 91] on p "**********" at bounding box center [232, 86] width 125 height 23
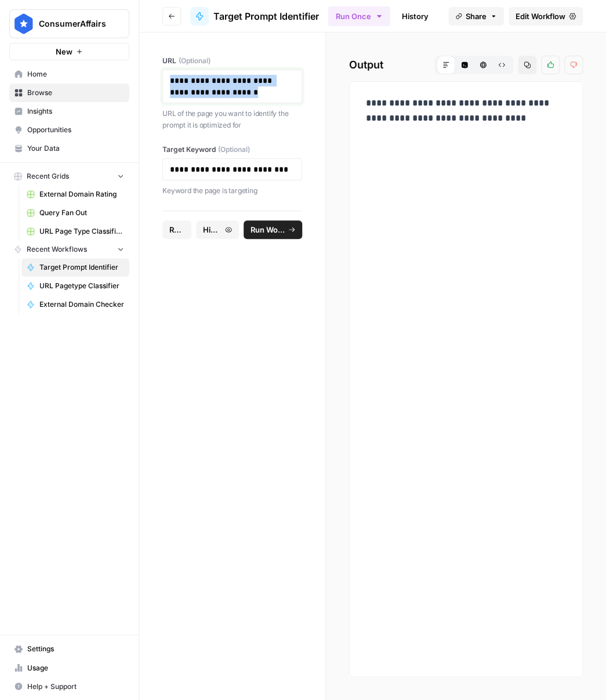
click at [285, 91] on p "**********" at bounding box center [232, 86] width 125 height 23
click at [273, 115] on p "URL of the page you want to identify the prompt it is optimized for" at bounding box center [232, 119] width 140 height 23
drag, startPoint x: 270, startPoint y: 92, endPoint x: 183, endPoint y: 69, distance: 89.9
click at [183, 69] on div "**********" at bounding box center [232, 93] width 140 height 75
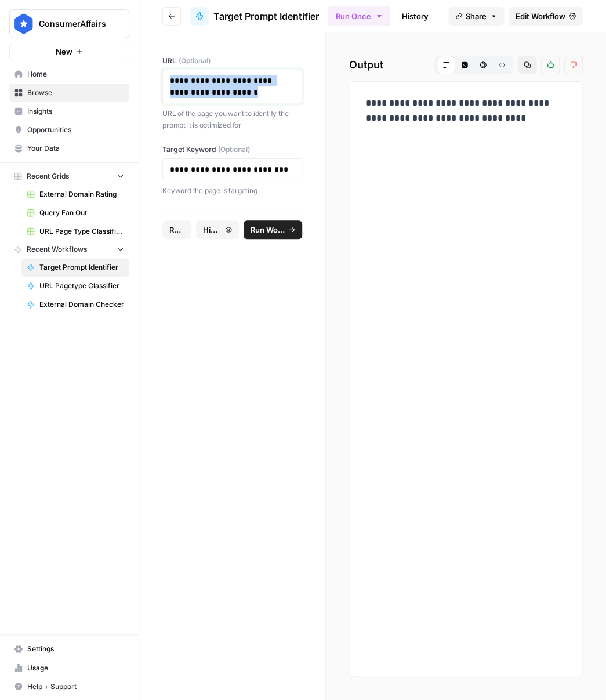
click at [234, 96] on link "**********" at bounding box center [222, 87] width 104 height 20
click at [278, 92] on p "**********" at bounding box center [232, 86] width 125 height 23
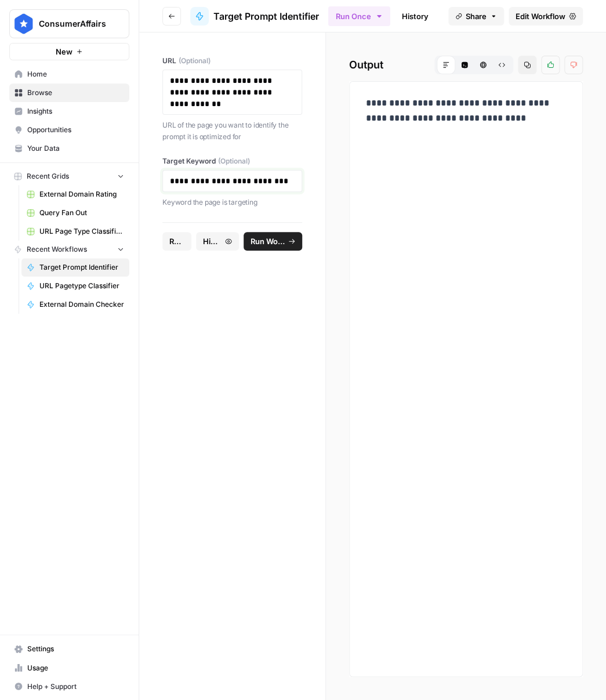
click at [263, 178] on p "**********" at bounding box center [232, 181] width 125 height 12
click at [281, 237] on span "Run Workflow" at bounding box center [268, 242] width 34 height 12
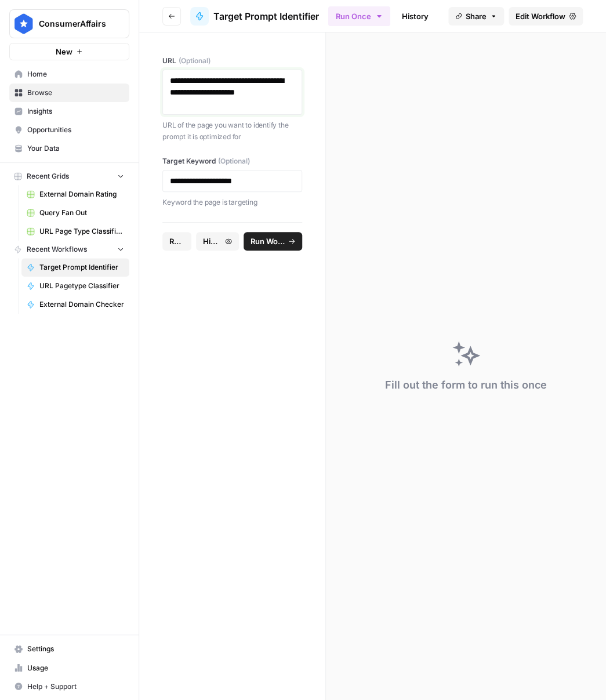
click at [205, 105] on p "**********" at bounding box center [232, 92] width 125 height 35
click at [266, 236] on span "Run Workflow" at bounding box center [268, 242] width 34 height 12
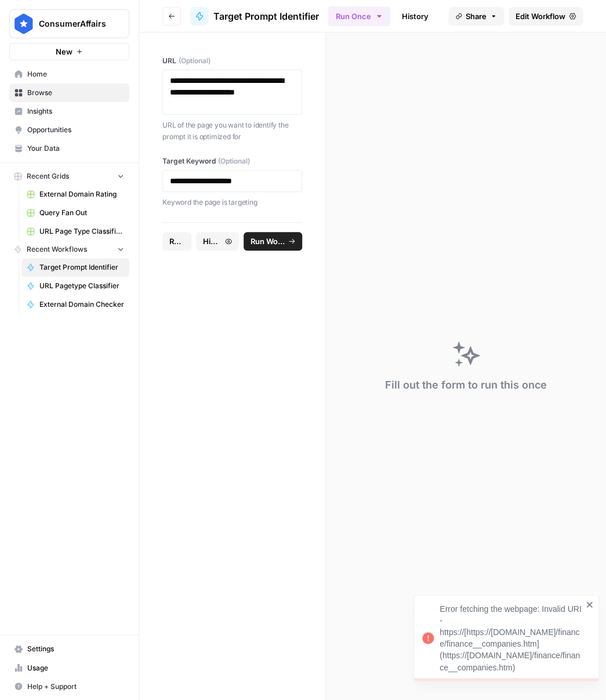
click at [522, 16] on span "Edit Workflow" at bounding box center [541, 16] width 50 height 12
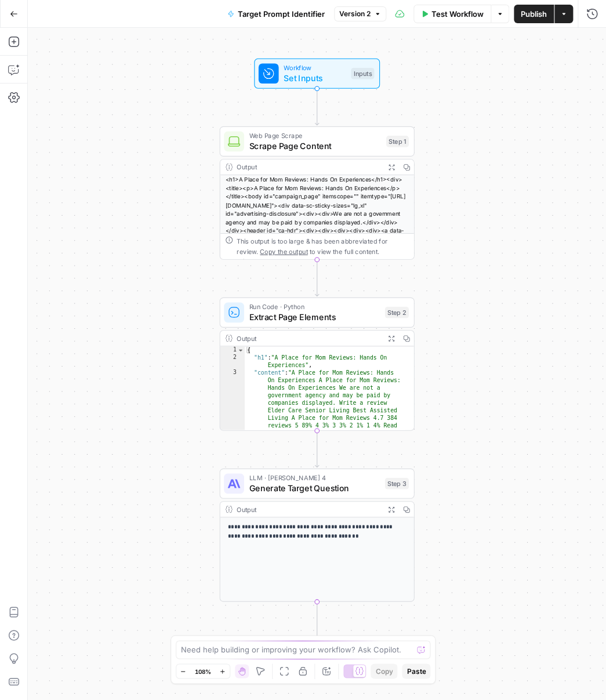
click at [459, 15] on span "Test Workflow" at bounding box center [458, 14] width 52 height 12
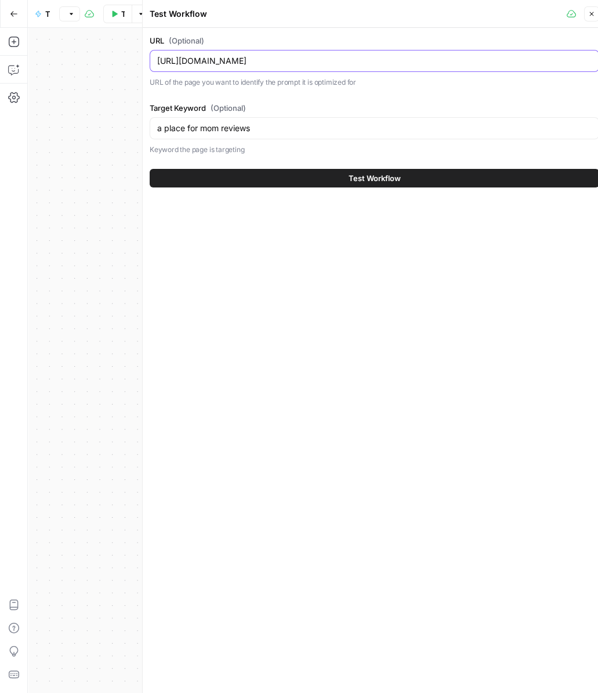
click at [332, 59] on input "[URL][DOMAIN_NAME]" at bounding box center [374, 61] width 435 height 12
paste input "best mortgage lenders"
type input "[URL][DOMAIN_NAME]"
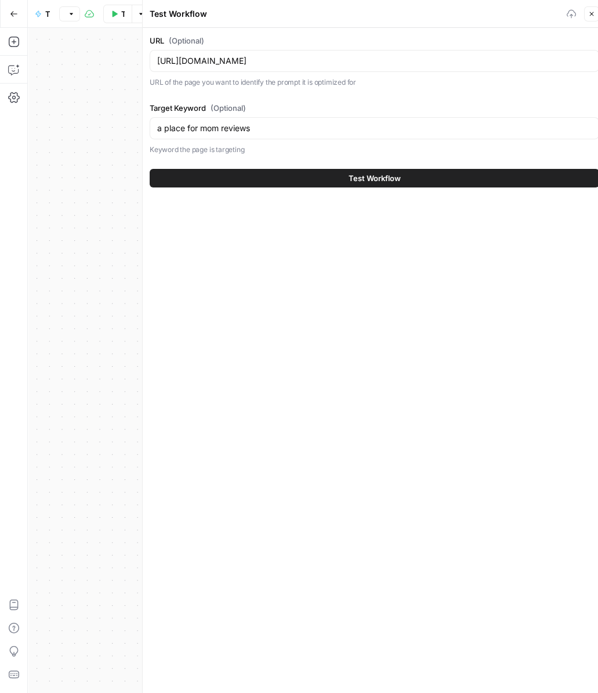
click at [324, 115] on div "Target Keyword (Optional) a place for mom reviews Keyword the page is targeting" at bounding box center [375, 128] width 450 height 53
click at [319, 122] on input "a place for mom reviews" at bounding box center [374, 128] width 435 height 12
paste input "best mortgage lender"
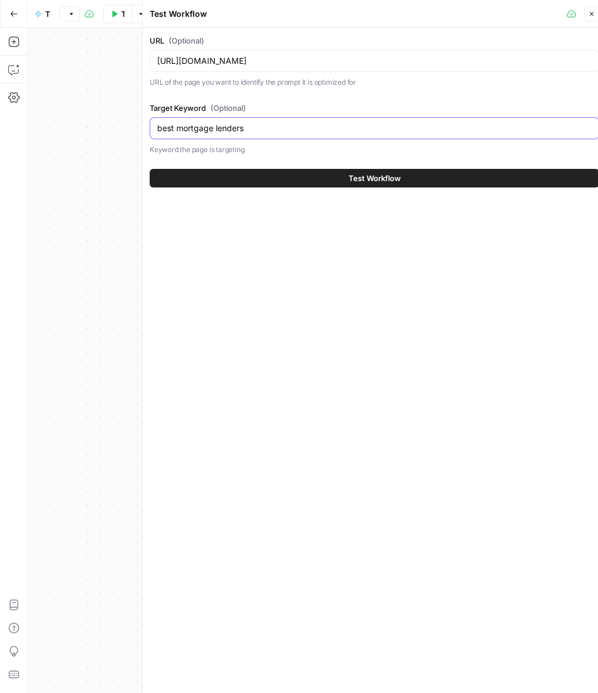
type input "best mortgage lenders"
click at [399, 57] on input "[URL][DOMAIN_NAME]" at bounding box center [374, 61] width 435 height 12
paste input "finance/finance__companies.htm"
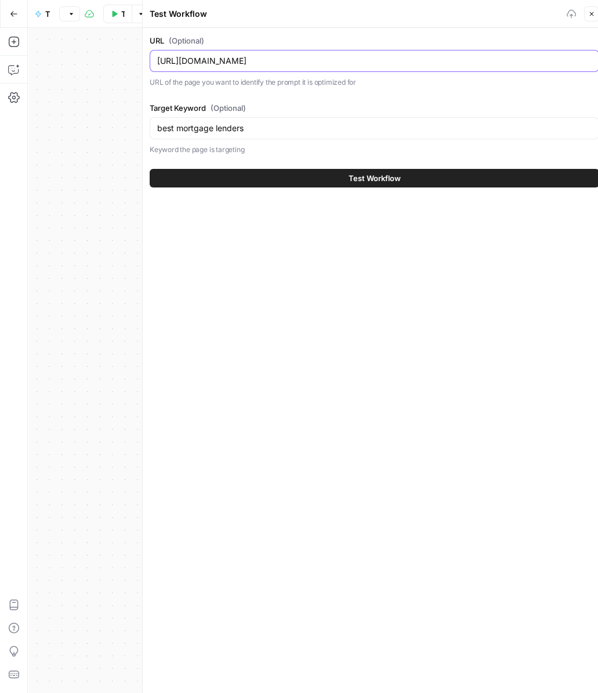
type input "[URL][DOMAIN_NAME]"
click at [414, 171] on button "Test Workflow" at bounding box center [375, 178] width 450 height 19
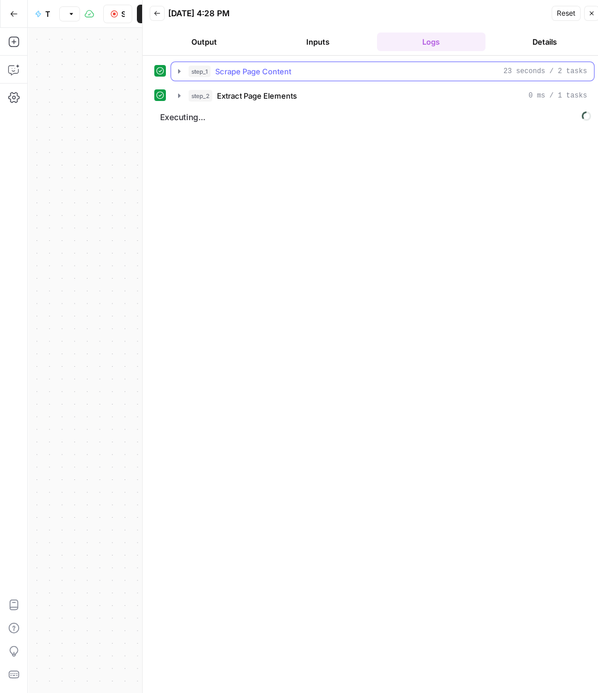
click at [237, 76] on span "Scrape Page Content" at bounding box center [253, 72] width 76 height 12
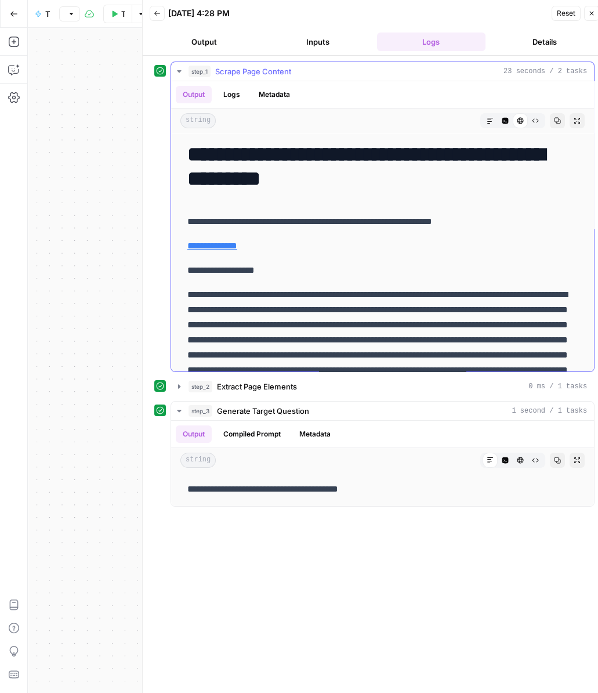
click at [237, 76] on span "Scrape Page Content" at bounding box center [253, 72] width 76 height 12
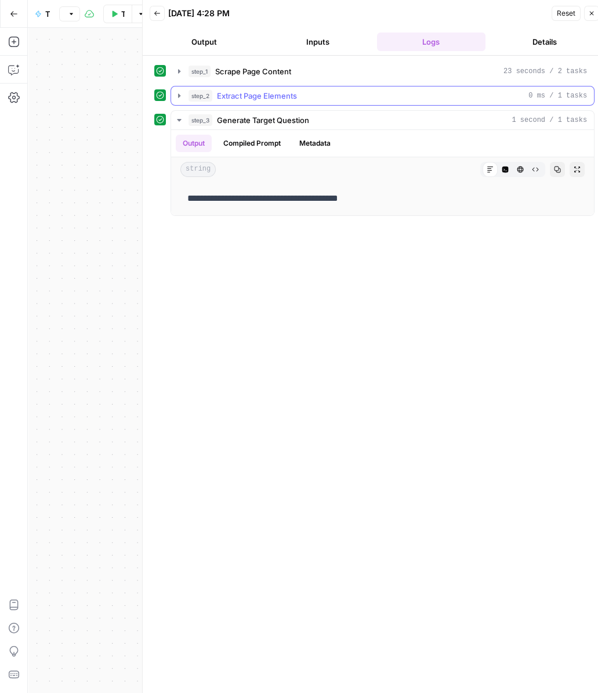
click at [243, 92] on span "Extract Page Elements" at bounding box center [257, 96] width 80 height 12
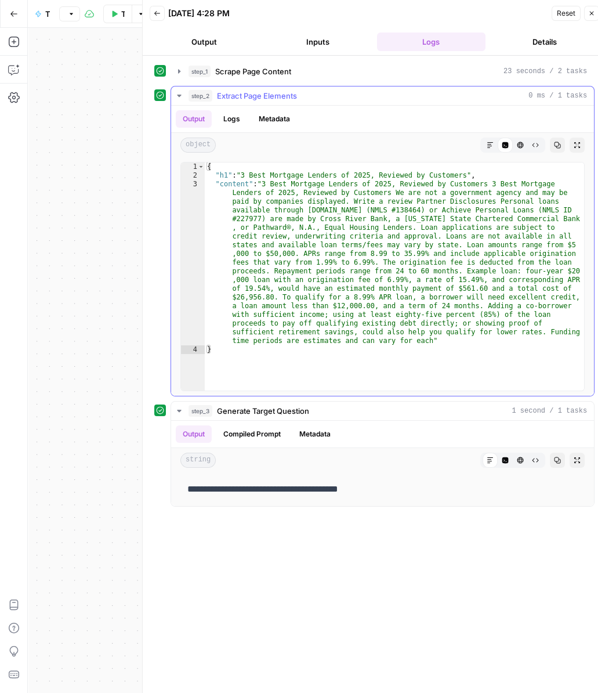
click at [243, 92] on span "Extract Page Elements" at bounding box center [257, 96] width 80 height 12
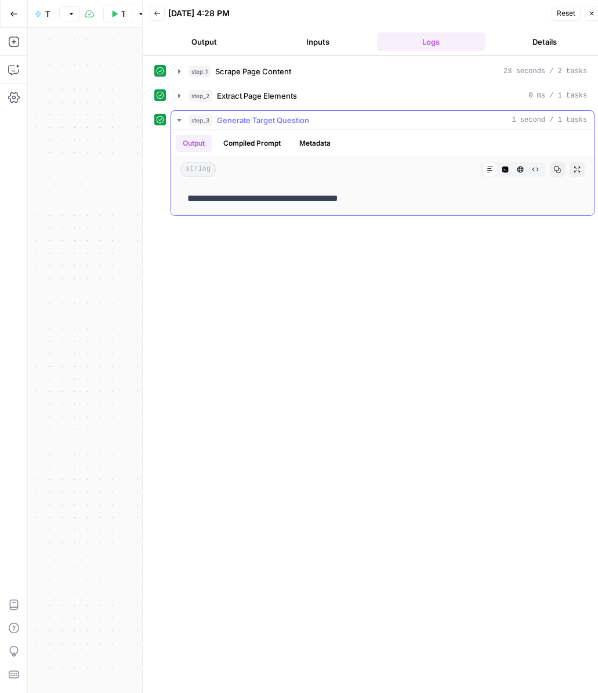
drag, startPoint x: 187, startPoint y: 198, endPoint x: 345, endPoint y: 194, distance: 157.8
click at [339, 194] on p "**********" at bounding box center [382, 198] width 390 height 15
copy p "**********"
click at [121, 18] on span "Test Workflow" at bounding box center [122, 14] width 3 height 12
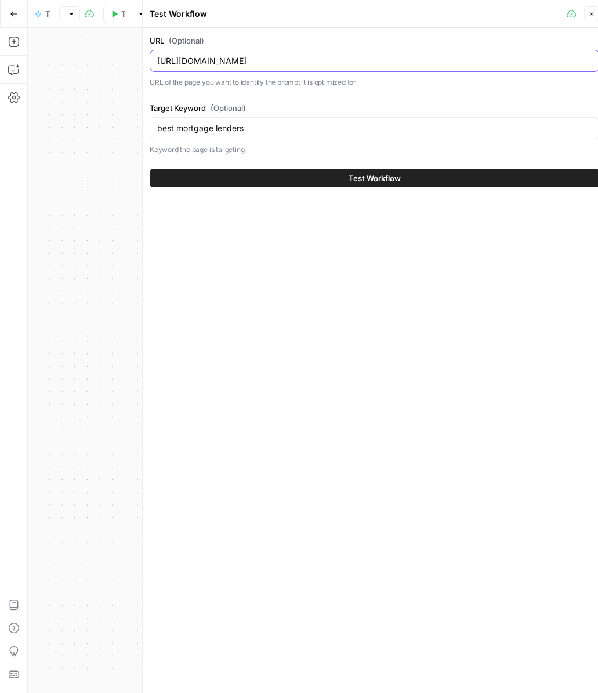
click at [319, 62] on input "[URL][DOMAIN_NAME]" at bounding box center [374, 61] width 435 height 12
paste input "automotive/most-expensive-car-repairs.html"
type input "[URL][DOMAIN_NAME]"
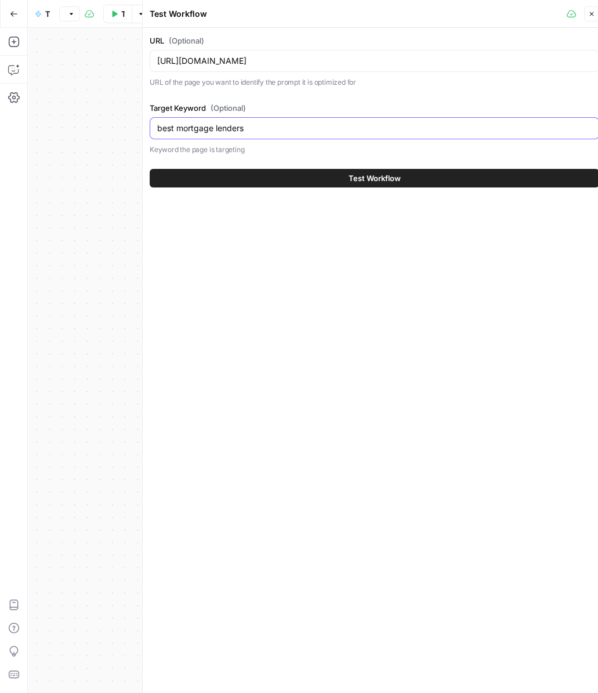
click at [328, 128] on input "best mortgage lenders" at bounding box center [374, 128] width 435 height 12
paste input "10 most expensive car repai"
drag, startPoint x: 169, startPoint y: 125, endPoint x: 61, endPoint y: 123, distance: 107.9
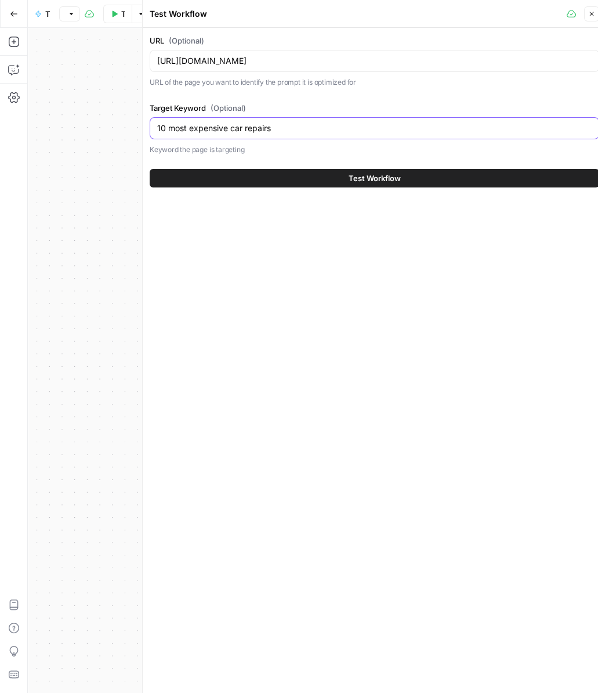
click at [61, 123] on body "ConsumerAffairs New Home Browse Insights Opportunities Your Data Recent Grids E…" at bounding box center [299, 346] width 598 height 693
click at [169, 122] on input "10 most expensive car repairs" at bounding box center [374, 128] width 435 height 12
drag, startPoint x: 166, startPoint y: 126, endPoint x: 135, endPoint y: 122, distance: 31.5
click at [135, 122] on body "ConsumerAffairs New Home Browse Insights Opportunities Your Data Recent Grids E…" at bounding box center [299, 346] width 598 height 693
click at [168, 124] on input "10 most expensive car repairs" at bounding box center [374, 128] width 435 height 12
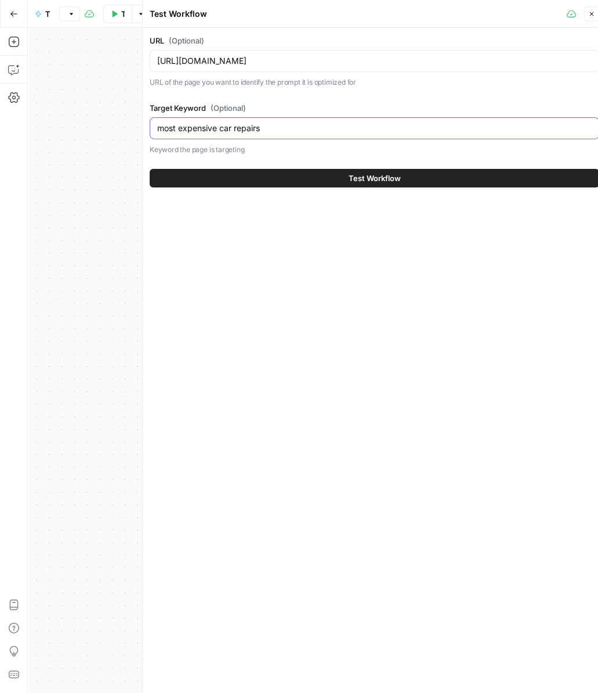
type input "most expensive car repairs"
click at [271, 173] on button "Test Workflow" at bounding box center [375, 178] width 450 height 19
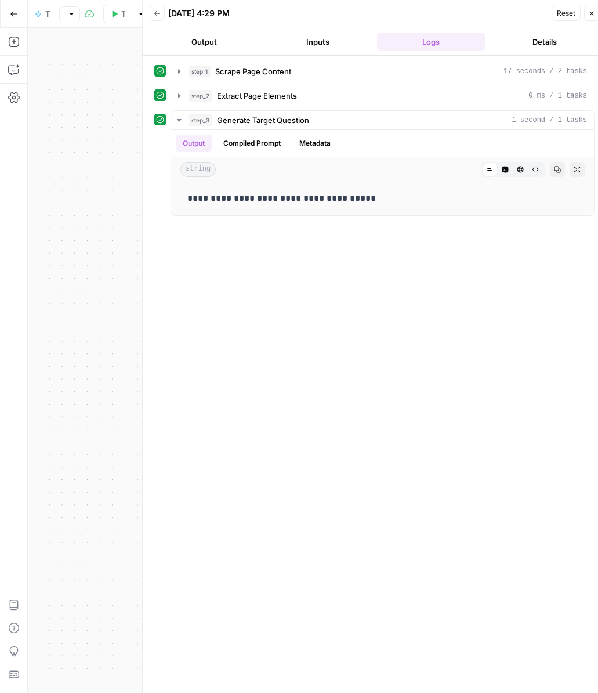
click at [278, 201] on p "**********" at bounding box center [382, 198] width 390 height 15
click at [118, 12] on button "Test Workflow" at bounding box center [117, 14] width 29 height 19
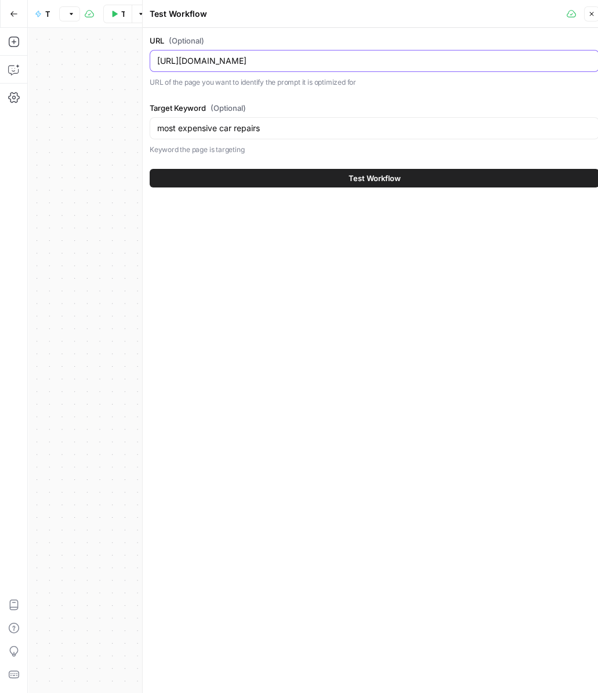
click at [312, 63] on input "[URL][DOMAIN_NAME]" at bounding box center [374, 61] width 435 height 12
paste input "solar-energy/10-kw-solar-system"
type input "[URL][DOMAIN_NAME]"
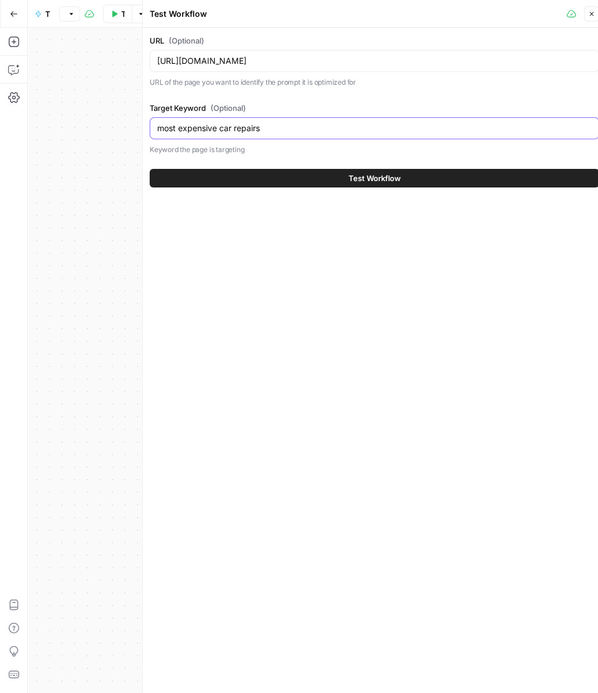
click at [416, 131] on input "most expensive car repairs" at bounding box center [374, 128] width 435 height 12
paste input "10kW solar system"
type input "10kW solar systems"
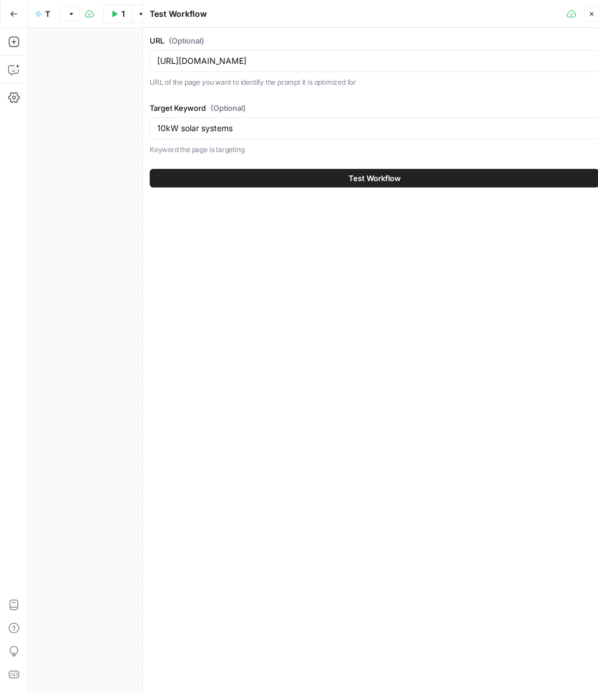
click at [410, 175] on button "Test Workflow" at bounding box center [375, 178] width 450 height 19
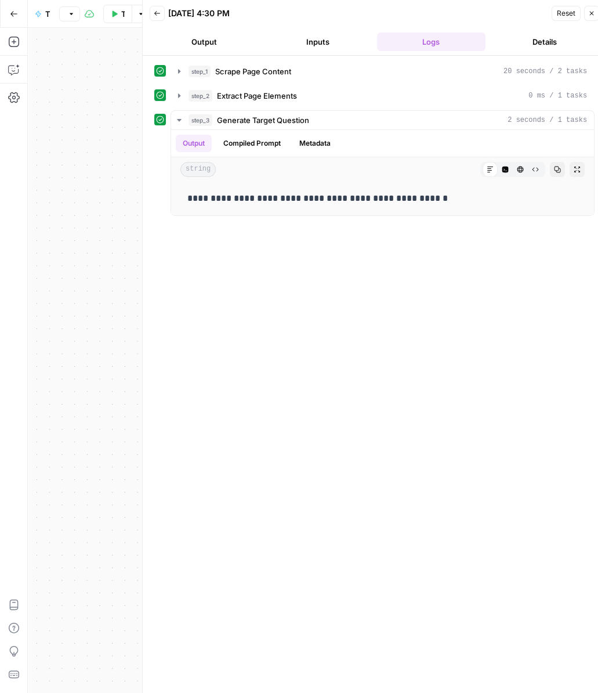
click at [404, 193] on p "**********" at bounding box center [382, 198] width 390 height 15
copy p "**********"
click at [112, 17] on button "Test Workflow" at bounding box center [117, 14] width 29 height 19
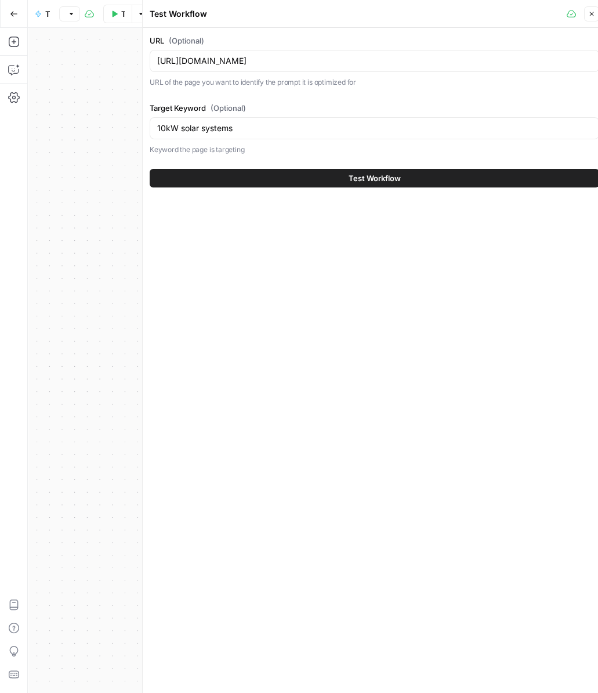
click at [284, 53] on div "[URL][DOMAIN_NAME]" at bounding box center [375, 61] width 450 height 22
click at [288, 60] on input "[URL][DOMAIN_NAME]" at bounding box center [374, 61] width 435 height 12
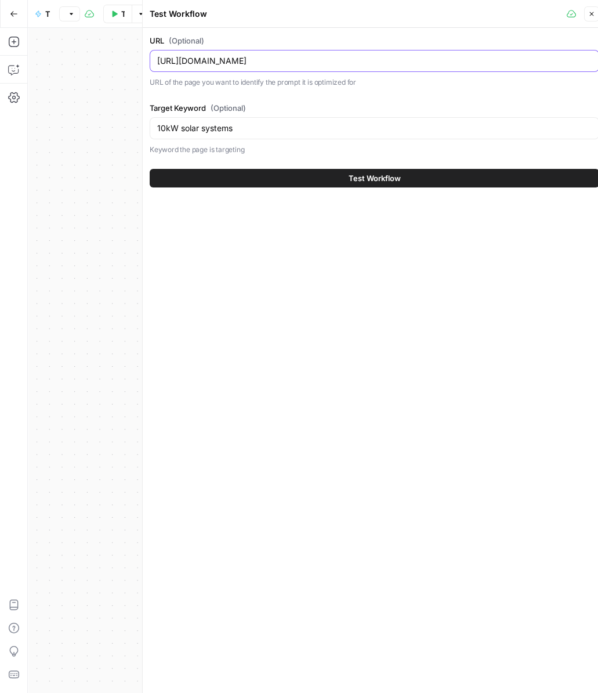
click at [288, 60] on input "[URL][DOMAIN_NAME]" at bounding box center [374, 61] width 435 height 12
paste input "finance/first_franklin_loan"
type input "[URL][DOMAIN_NAME]"
click at [339, 125] on input "10kW solar systems" at bounding box center [374, 128] width 435 height 12
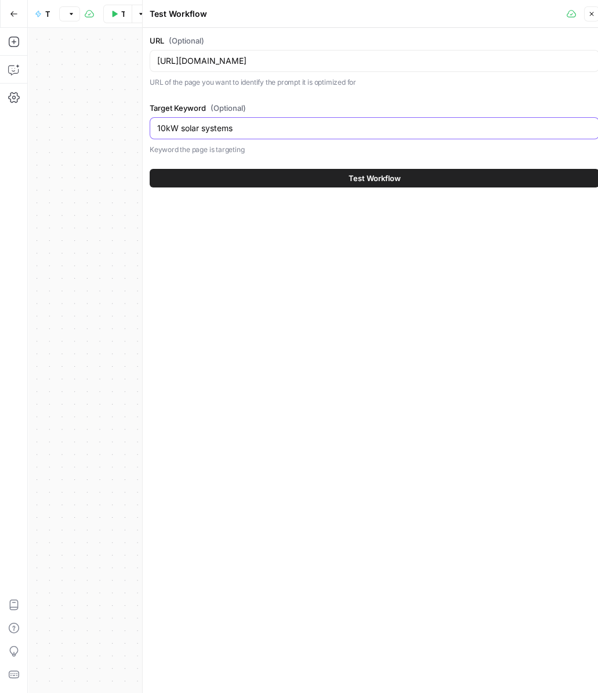
click at [339, 125] on input "10kW solar systems" at bounding box center [374, 128] width 435 height 12
paste input "st Franklin Financial review"
type input "1st Franklin Financial reviews"
click at [411, 179] on button "Test Workflow" at bounding box center [375, 178] width 450 height 19
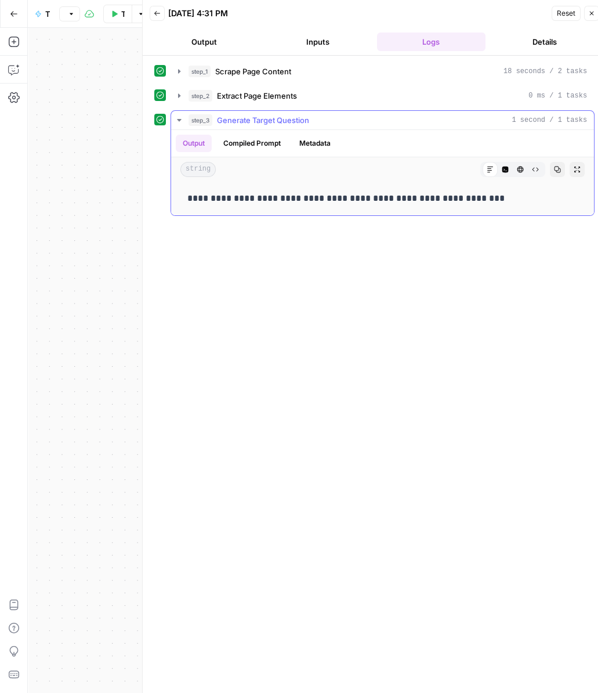
click at [475, 195] on p "**********" at bounding box center [382, 198] width 390 height 15
copy p "**********"
click at [108, 12] on button "Test Workflow" at bounding box center [117, 14] width 29 height 19
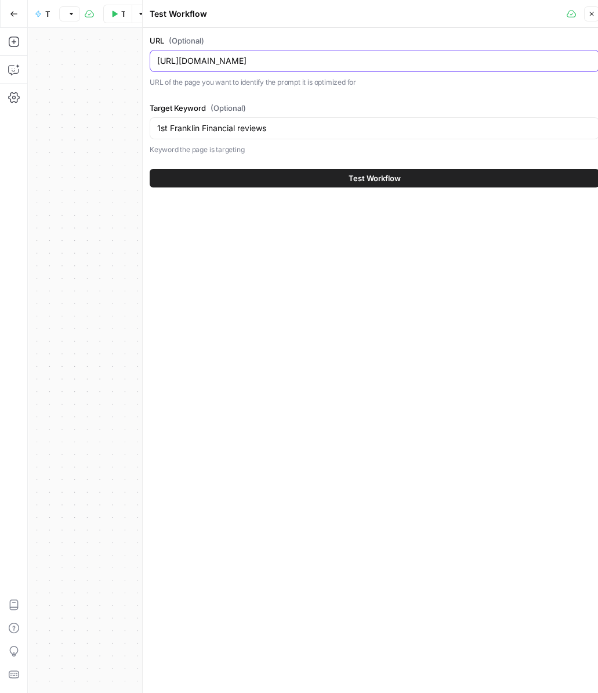
click at [311, 60] on input "[URL][DOMAIN_NAME]" at bounding box center [374, 61] width 435 height 12
paste input "homeowners/2-10-home-buyers-warranty"
type input "[URL][DOMAIN_NAME]"
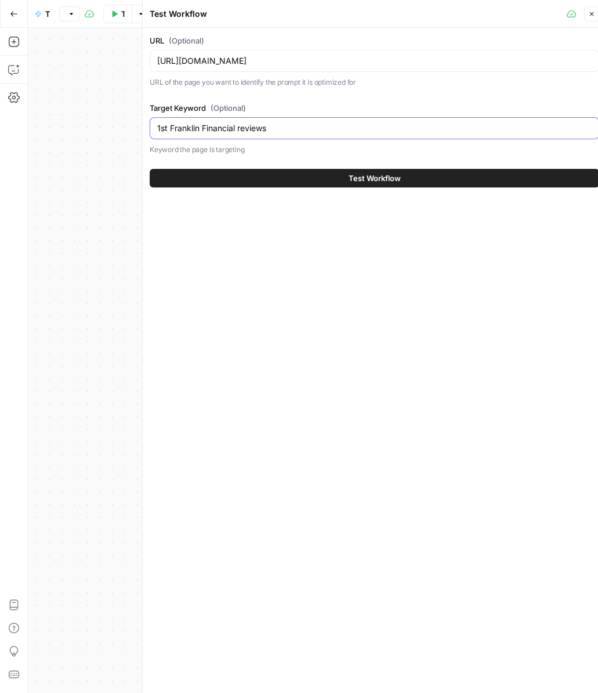
click at [317, 132] on input "1st Franklin Financial reviews" at bounding box center [374, 128] width 435 height 12
paste input "2 10 Home Buyers Warranty"
type input "2 10 Home Buyers Warranty reviews"
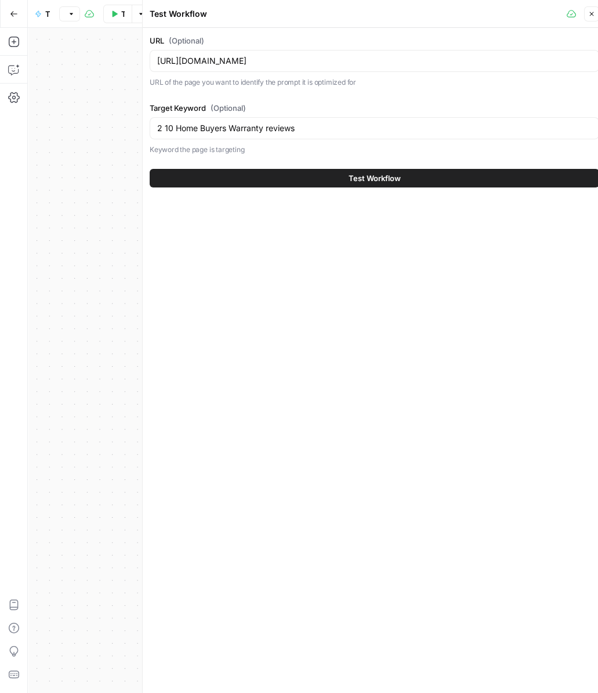
click at [328, 175] on button "Test Workflow" at bounding box center [375, 178] width 450 height 19
click at [330, 178] on button "Test Workflow" at bounding box center [375, 178] width 450 height 19
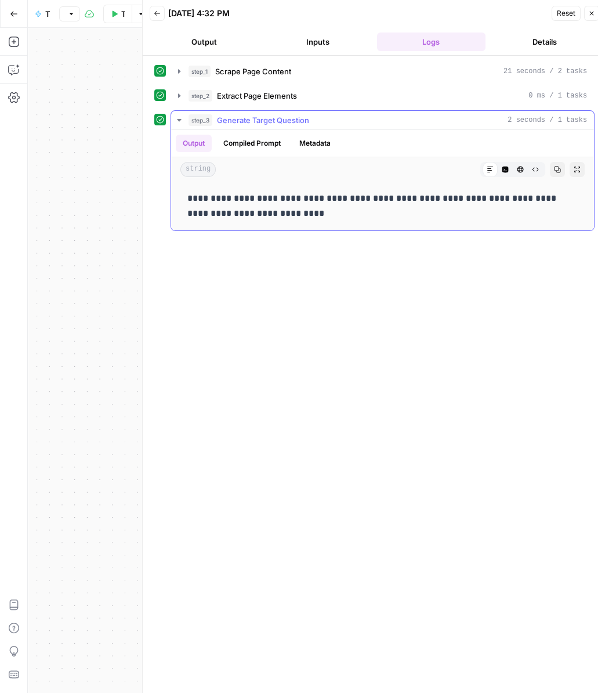
drag, startPoint x: 312, startPoint y: 210, endPoint x: 187, endPoint y: 187, distance: 126.9
click at [187, 187] on div "**********" at bounding box center [382, 205] width 404 height 39
copy p "**********"
click at [115, 12] on icon "button" at bounding box center [115, 13] width 5 height 6
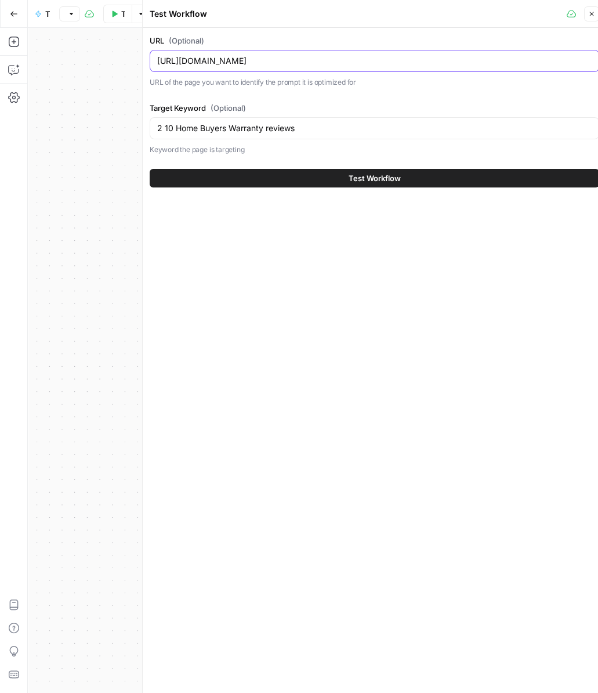
click at [353, 58] on input "[URL][DOMAIN_NAME]" at bounding box center [374, 61] width 435 height 12
paste input "finance/21st-mortgage-corporation"
type input "[URL][DOMAIN_NAME]"
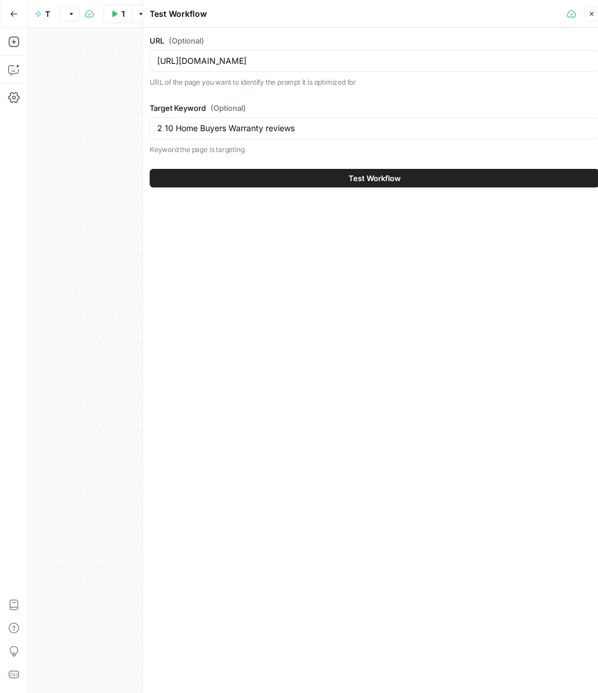
click at [422, 137] on div "2 10 Home Buyers Warranty reviews" at bounding box center [375, 128] width 450 height 22
click at [426, 130] on input "2 10 Home Buyers Warranty reviews" at bounding box center [374, 128] width 435 height 12
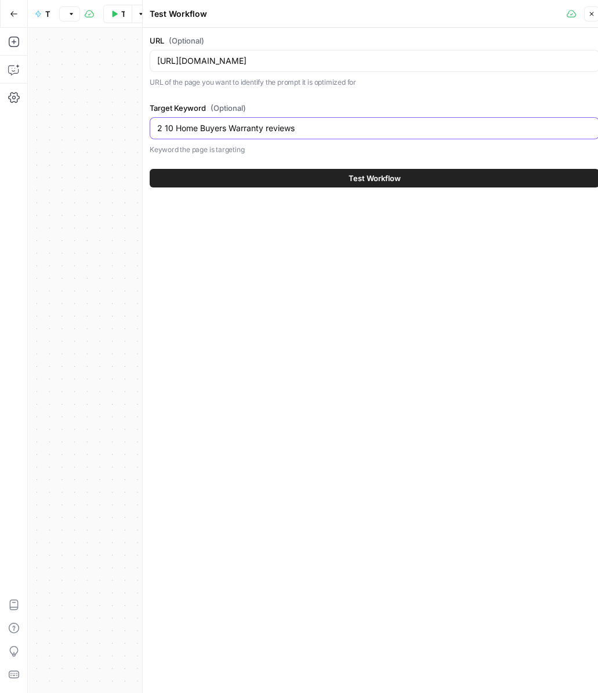
click at [426, 130] on input "2 10 Home Buyers Warranty reviews" at bounding box center [374, 128] width 435 height 12
paste input "1st Mortgage Corporation"
type input "21st Mortgage Corporation reviews"
click at [419, 172] on button "Test Workflow" at bounding box center [375, 178] width 450 height 19
click at [497, 171] on button "Test Workflow" at bounding box center [375, 178] width 450 height 19
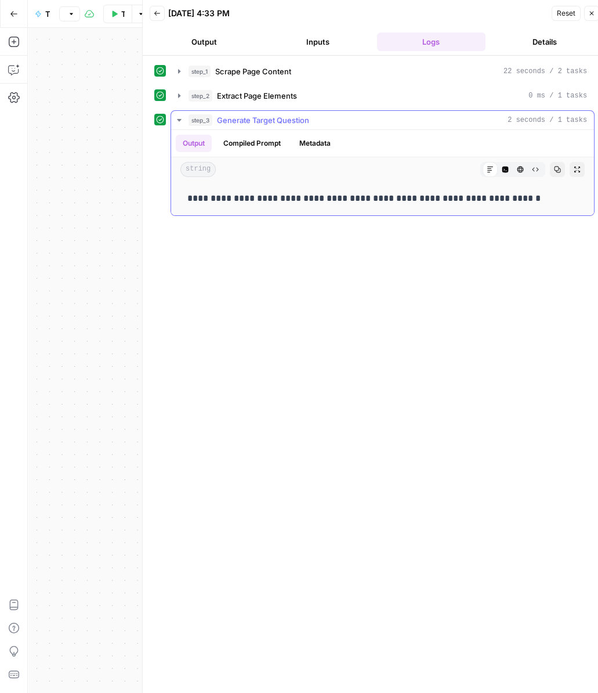
click at [424, 200] on p "**********" at bounding box center [382, 198] width 390 height 15
copy p "**********"
click at [108, 16] on button "Test Workflow" at bounding box center [117, 14] width 29 height 19
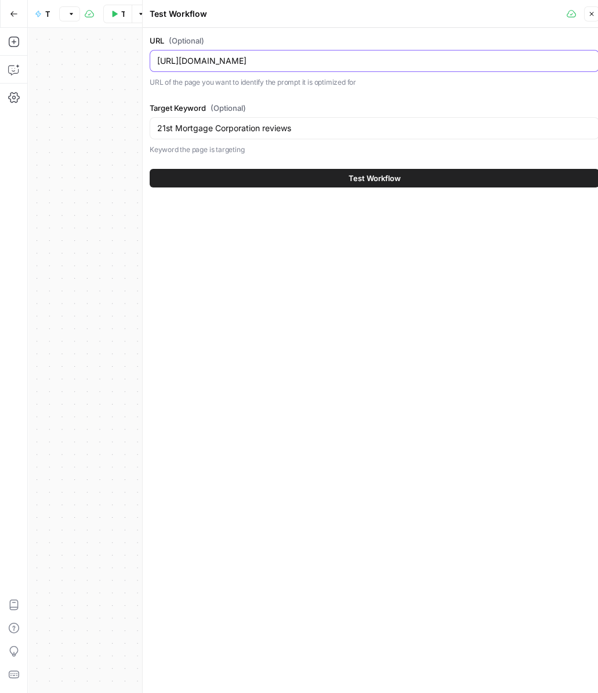
click at [336, 61] on input "[URL][DOMAIN_NAME]" at bounding box center [374, 61] width 435 height 12
paste input "homeowners/247-logistic-services"
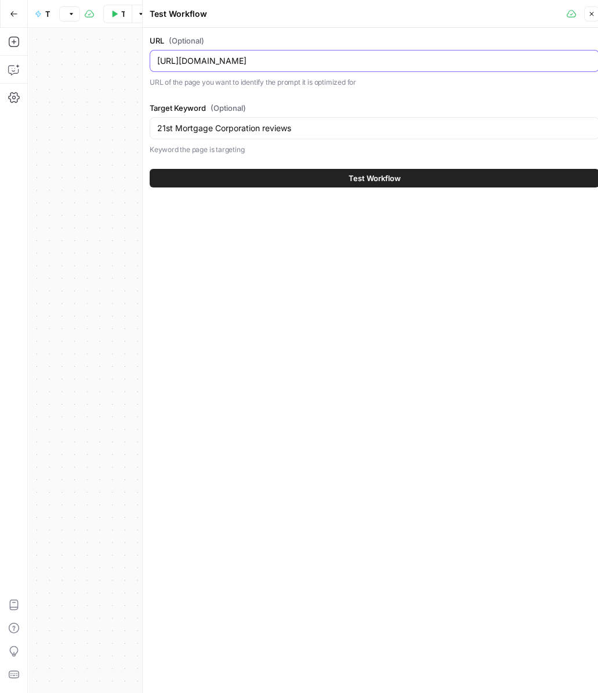
type input "[URL][DOMAIN_NAME]"
click at [392, 131] on input "21st Mortgage Corporation reviews" at bounding box center [374, 128] width 435 height 12
paste input "4 7 logistic services"
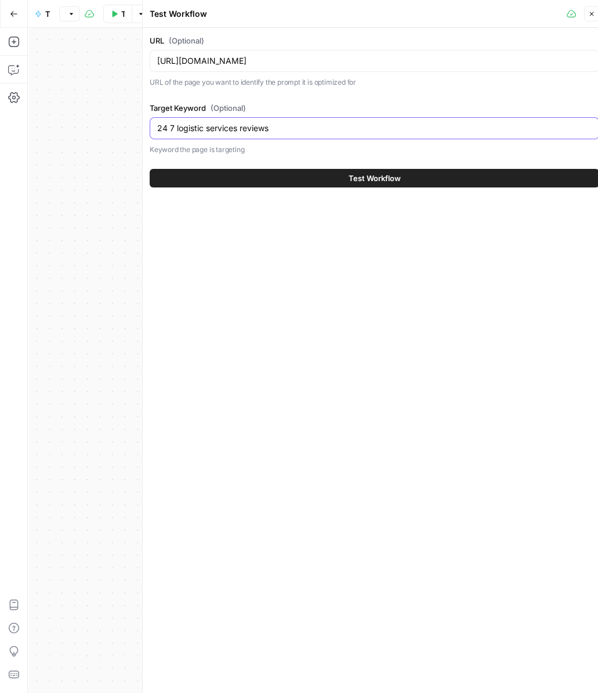
type input "24 7 logistic services reviews"
click at [411, 176] on button "Test Workflow" at bounding box center [375, 178] width 450 height 19
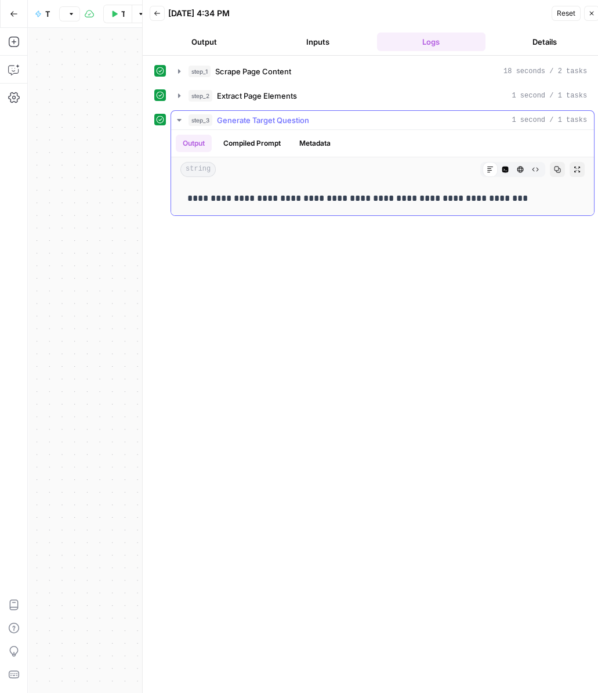
click at [435, 194] on p "**********" at bounding box center [382, 198] width 390 height 15
copy p "**********"
click at [118, 15] on button "Test Workflow" at bounding box center [117, 14] width 29 height 19
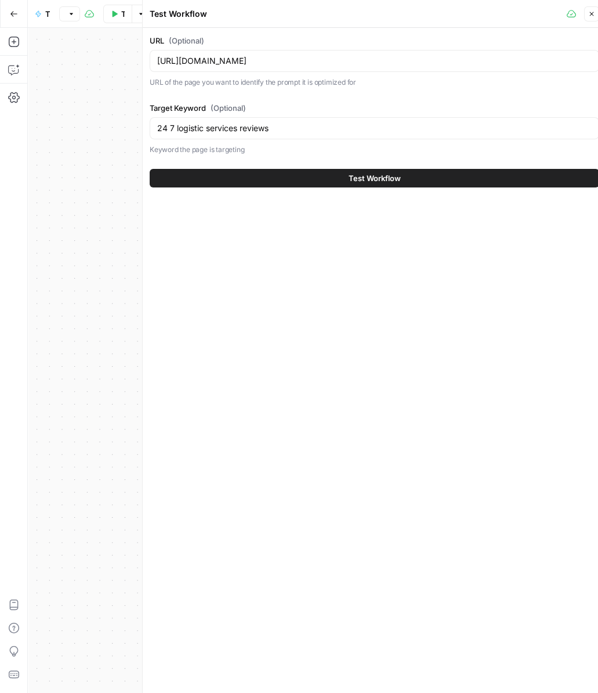
click at [332, 69] on div "[URL][DOMAIN_NAME]" at bounding box center [375, 61] width 450 height 22
click at [335, 60] on input "[URL][DOMAIN_NAME]" at bounding box center [374, 61] width 435 height 12
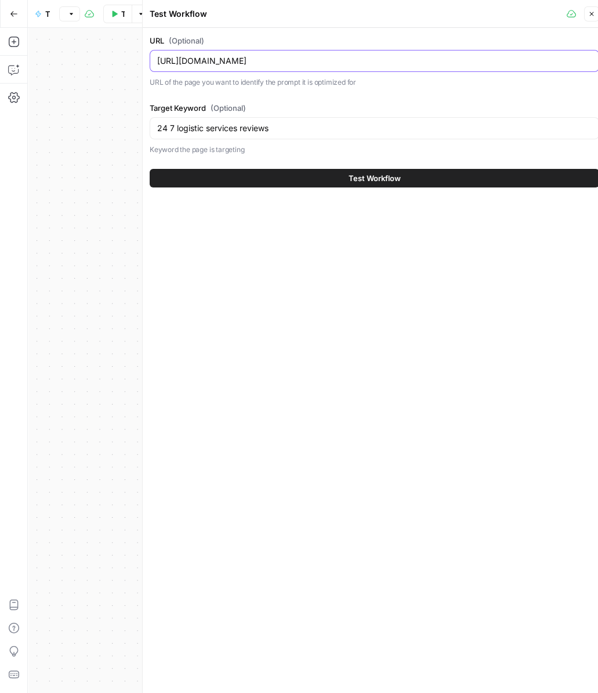
click at [335, 60] on input "[URL][DOMAIN_NAME]" at bounding box center [374, 61] width 435 height 12
paste input "solar-energy/250-watt-solar-panel"
type input "[URL][DOMAIN_NAME]"
click at [360, 136] on div "24 7 logistic services reviews" at bounding box center [375, 128] width 450 height 22
click at [360, 129] on input "24 7 logistic services reviews" at bounding box center [374, 128] width 435 height 12
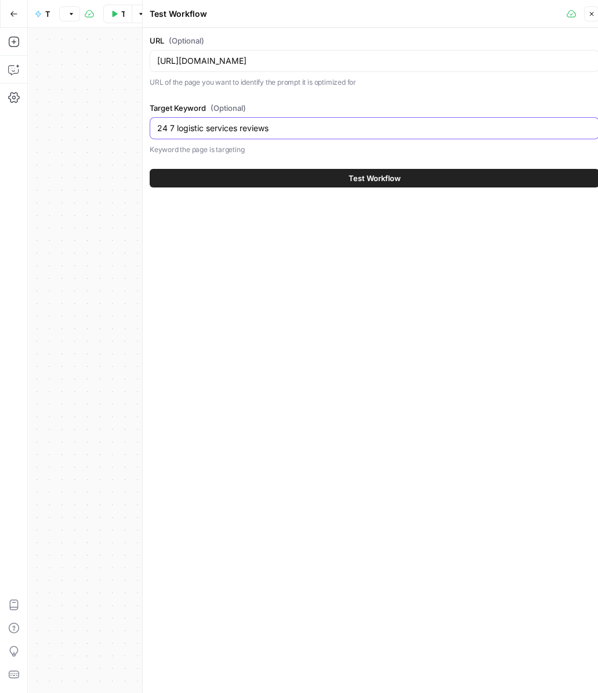
click at [360, 129] on input "24 7 logistic services reviews" at bounding box center [374, 128] width 435 height 12
paste input "50 watt solar panel"
type input "250 watt solar panels"
click at [409, 183] on button "Test Workflow" at bounding box center [375, 178] width 450 height 19
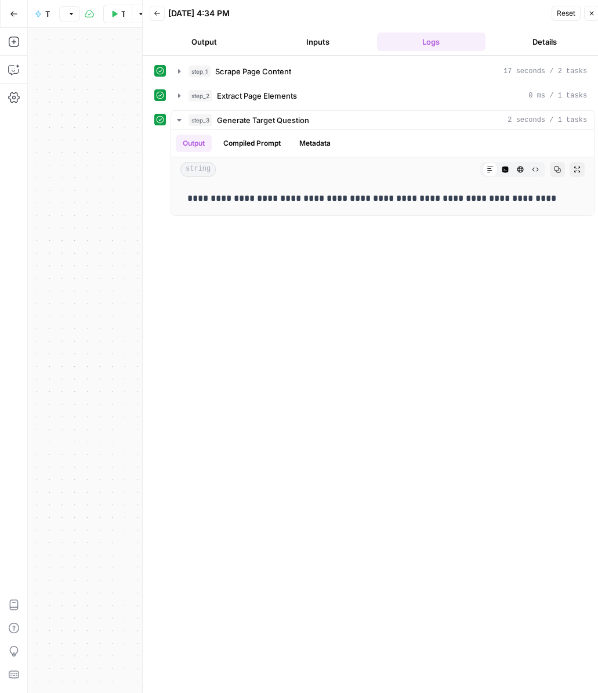
click at [457, 198] on p "**********" at bounding box center [382, 198] width 390 height 15
click at [117, 12] on button "Test Workflow" at bounding box center [117, 14] width 29 height 19
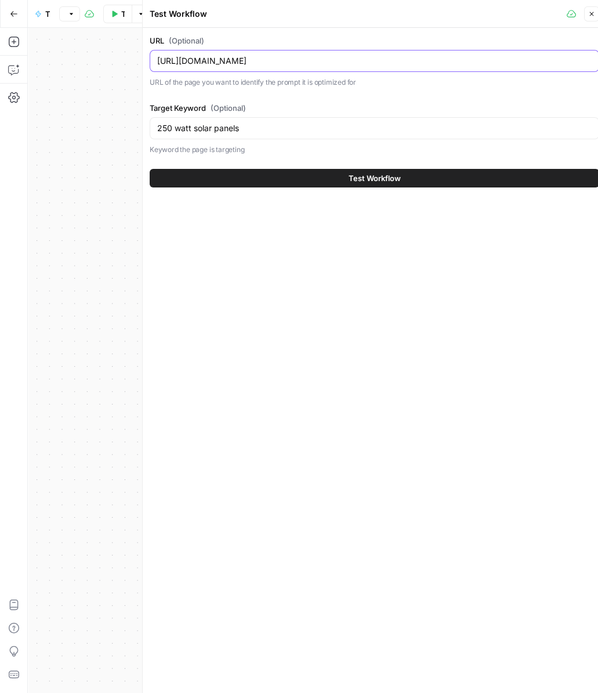
click at [303, 58] on input "[URL][DOMAIN_NAME]" at bounding box center [374, 61] width 435 height 12
drag, startPoint x: 303, startPoint y: 58, endPoint x: 317, endPoint y: 62, distance: 14.5
click at [303, 58] on input "[URL][DOMAIN_NAME]" at bounding box center [374, 61] width 435 height 12
paste input "homeowners/best-refrigerator-warrantie"
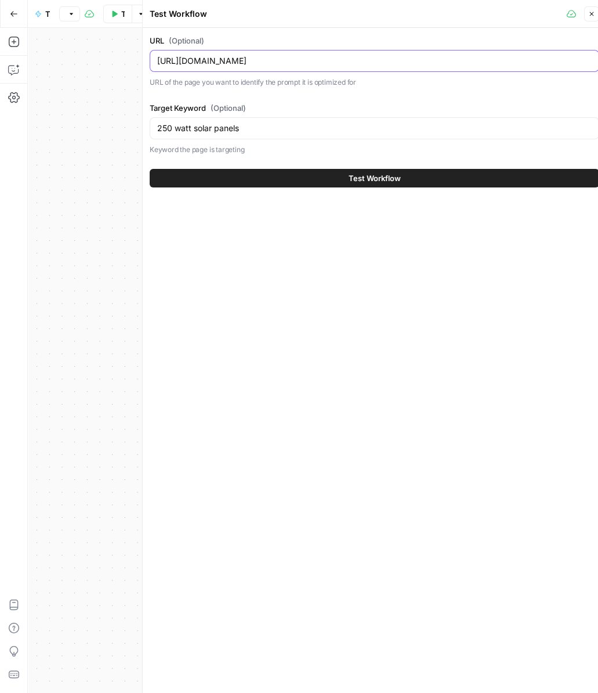
type input "[URL][DOMAIN_NAME]"
click at [459, 121] on div "250 watt solar panels" at bounding box center [375, 128] width 450 height 22
paste input "best refrigerator warranties"
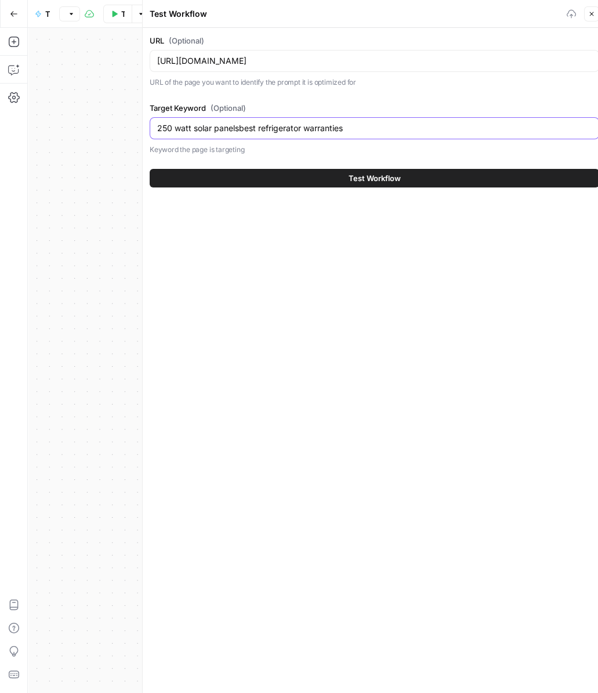
click at [467, 126] on input "250 watt solar panelsbest refrigerator warranties" at bounding box center [374, 128] width 435 height 12
paste input "text"
type input "best refrigerator warranties"
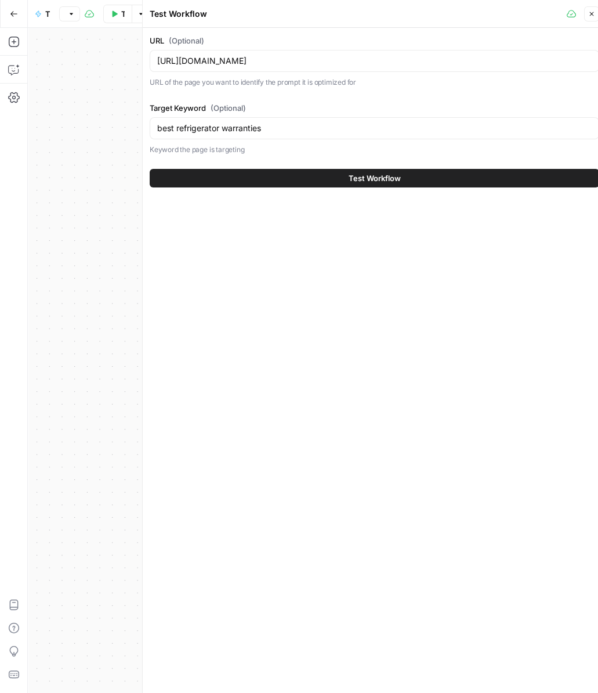
click at [442, 180] on button "Test Workflow" at bounding box center [375, 178] width 450 height 19
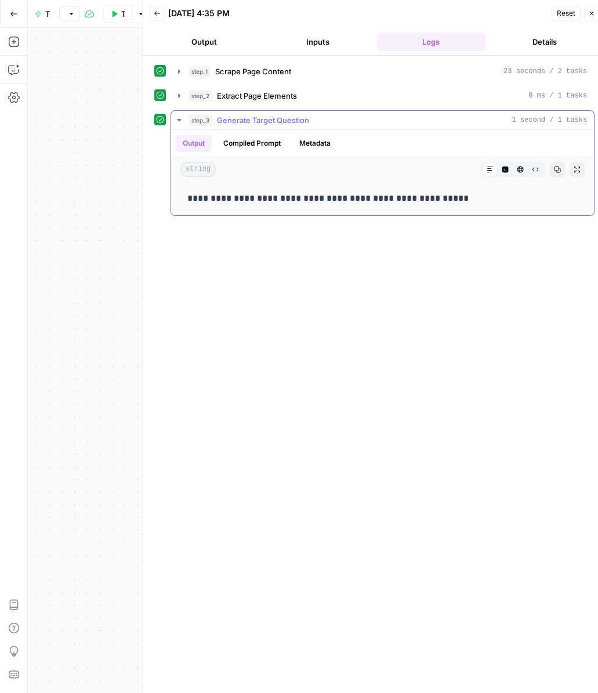
click at [421, 202] on p "**********" at bounding box center [382, 198] width 390 height 15
copy p "**********"
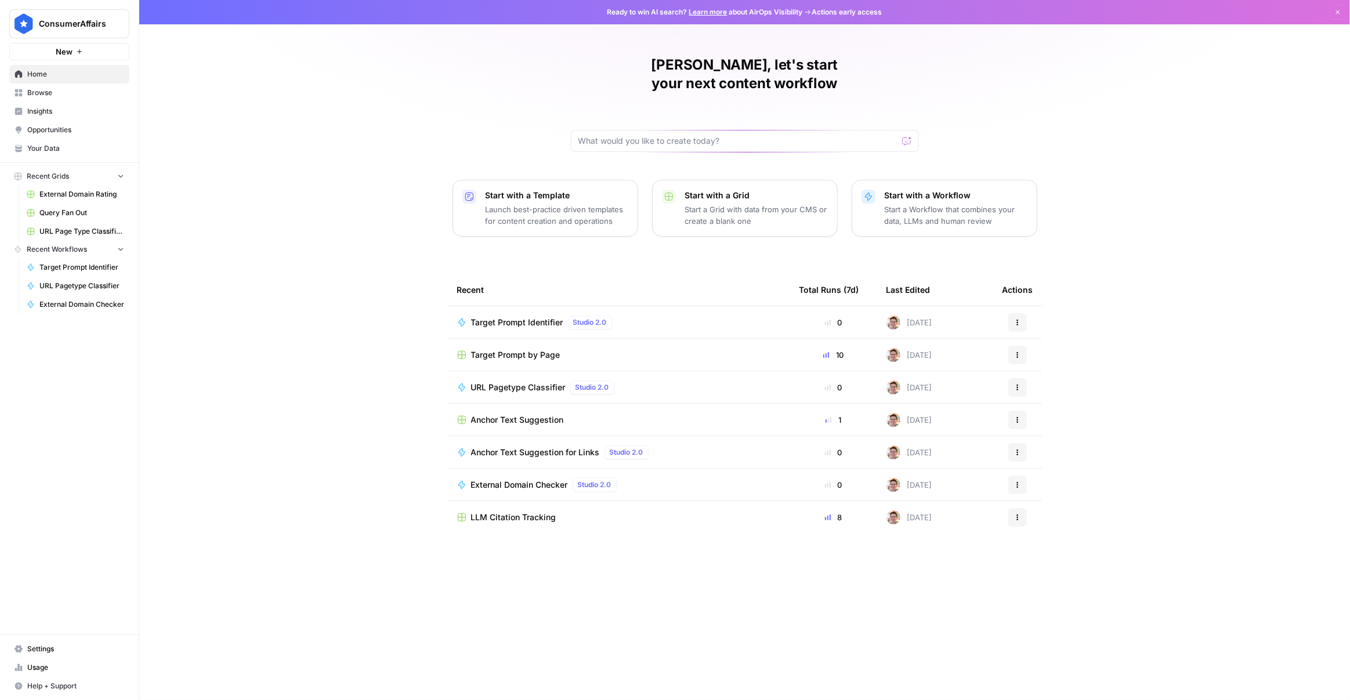
click at [120, 249] on icon "button" at bounding box center [120, 249] width 5 height 3
click at [120, 249] on icon "button" at bounding box center [121, 249] width 8 height 8
click at [47, 107] on span "Insights" at bounding box center [75, 111] width 97 height 10
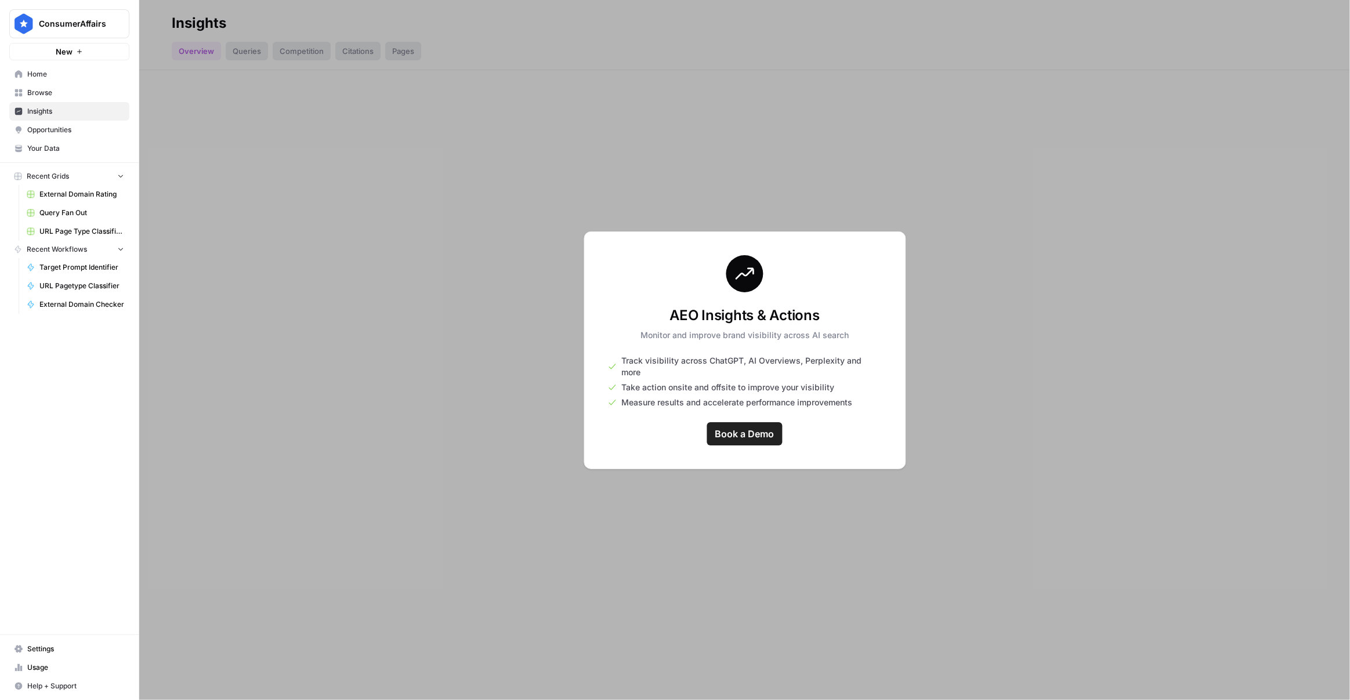
click at [494, 265] on div at bounding box center [744, 350] width 1211 height 700
click at [72, 97] on span "Browse" at bounding box center [75, 93] width 97 height 10
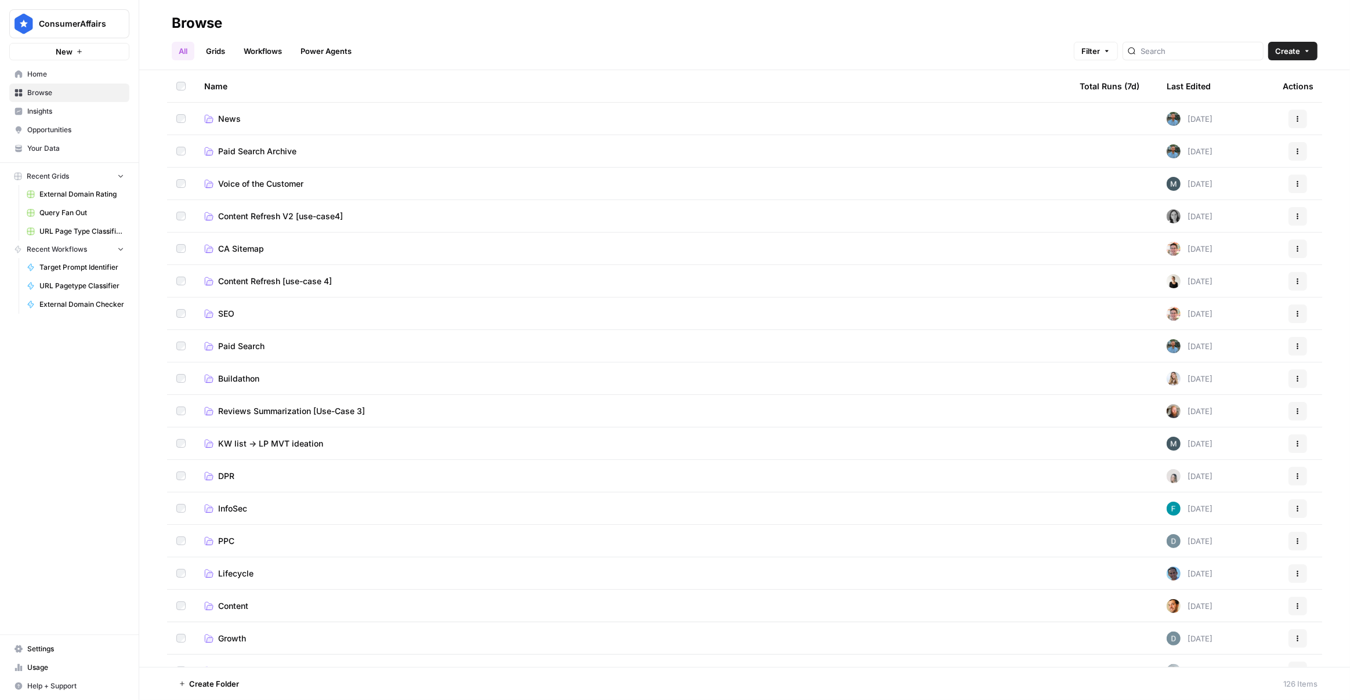
click at [224, 312] on span "SEO" at bounding box center [226, 314] width 16 height 12
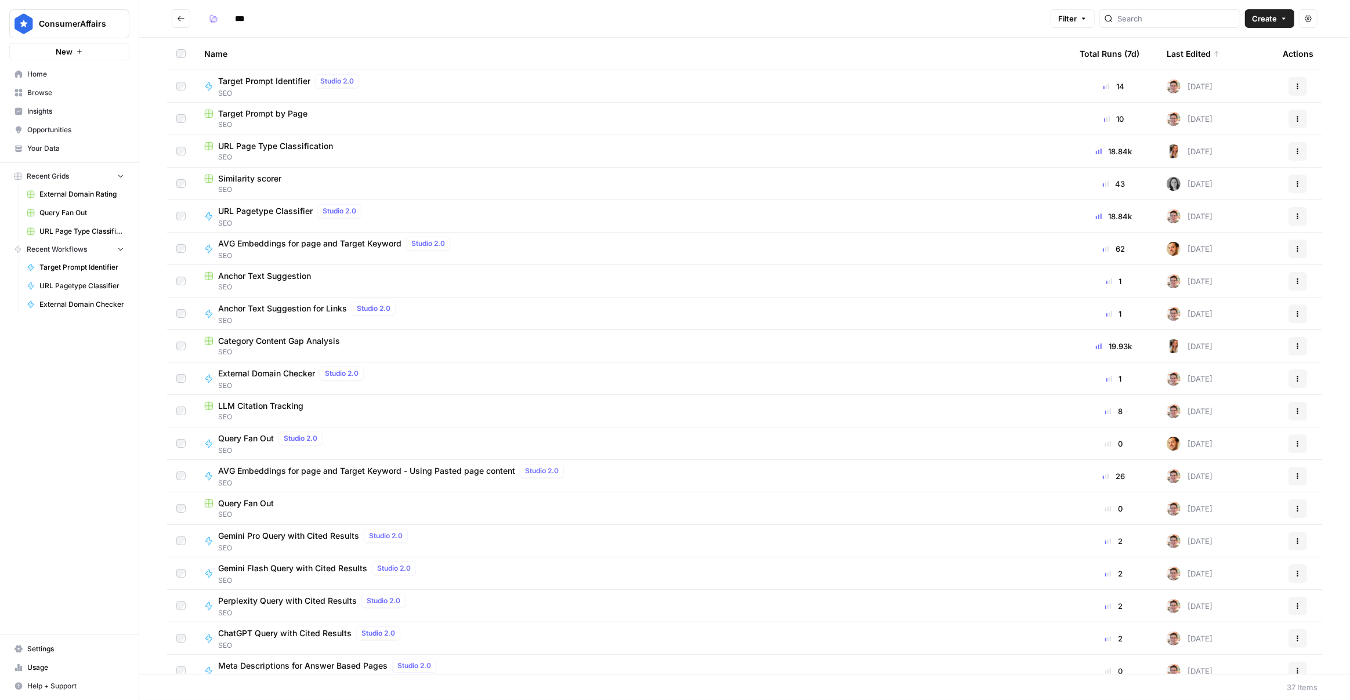
click at [1213, 53] on icon at bounding box center [1216, 53] width 7 height 7
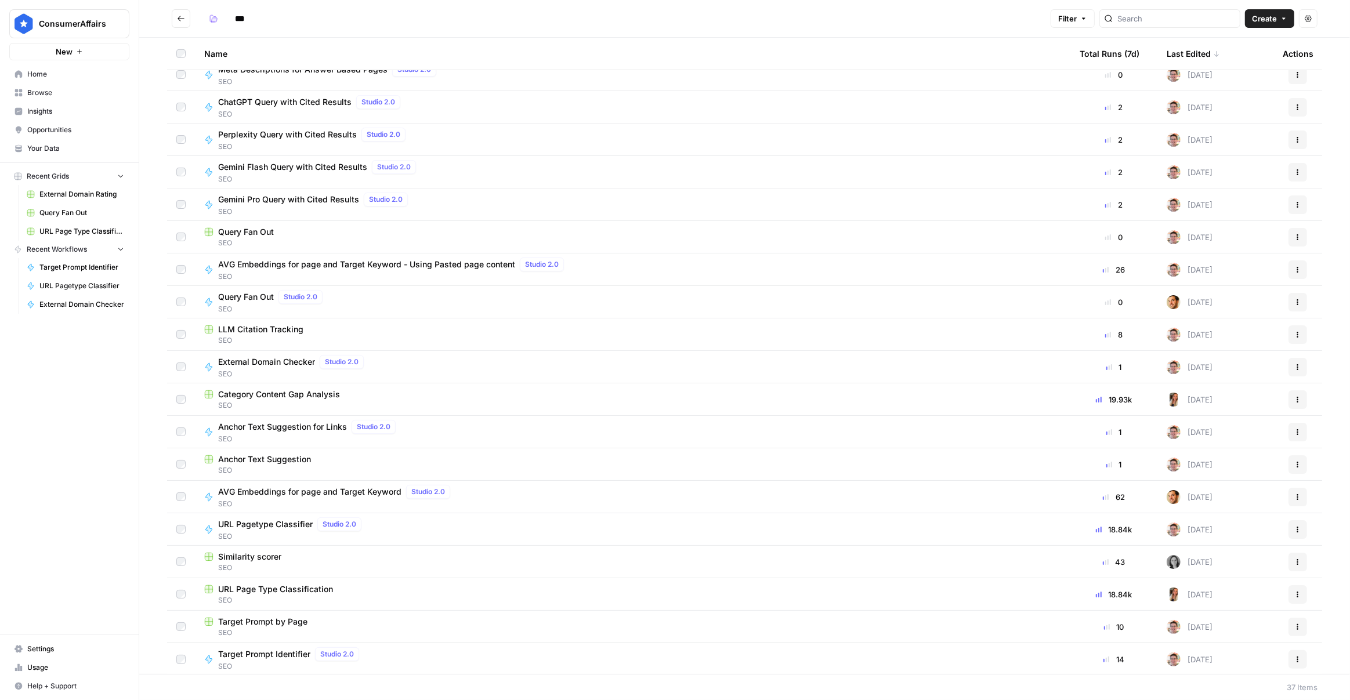
scroll to position [598, 0]
